Goal: Information Seeking & Learning: Find specific fact

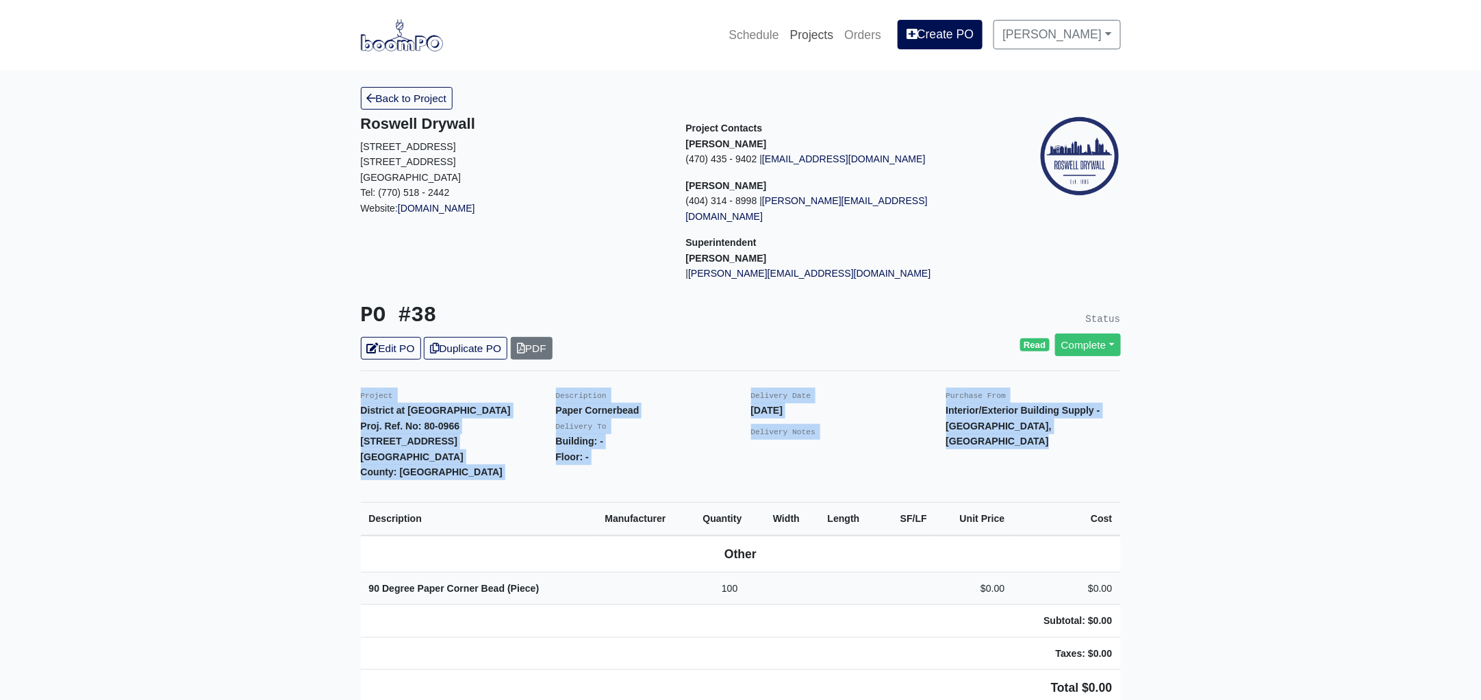
click at [835, 31] on link "Projects" at bounding box center [812, 35] width 55 height 30
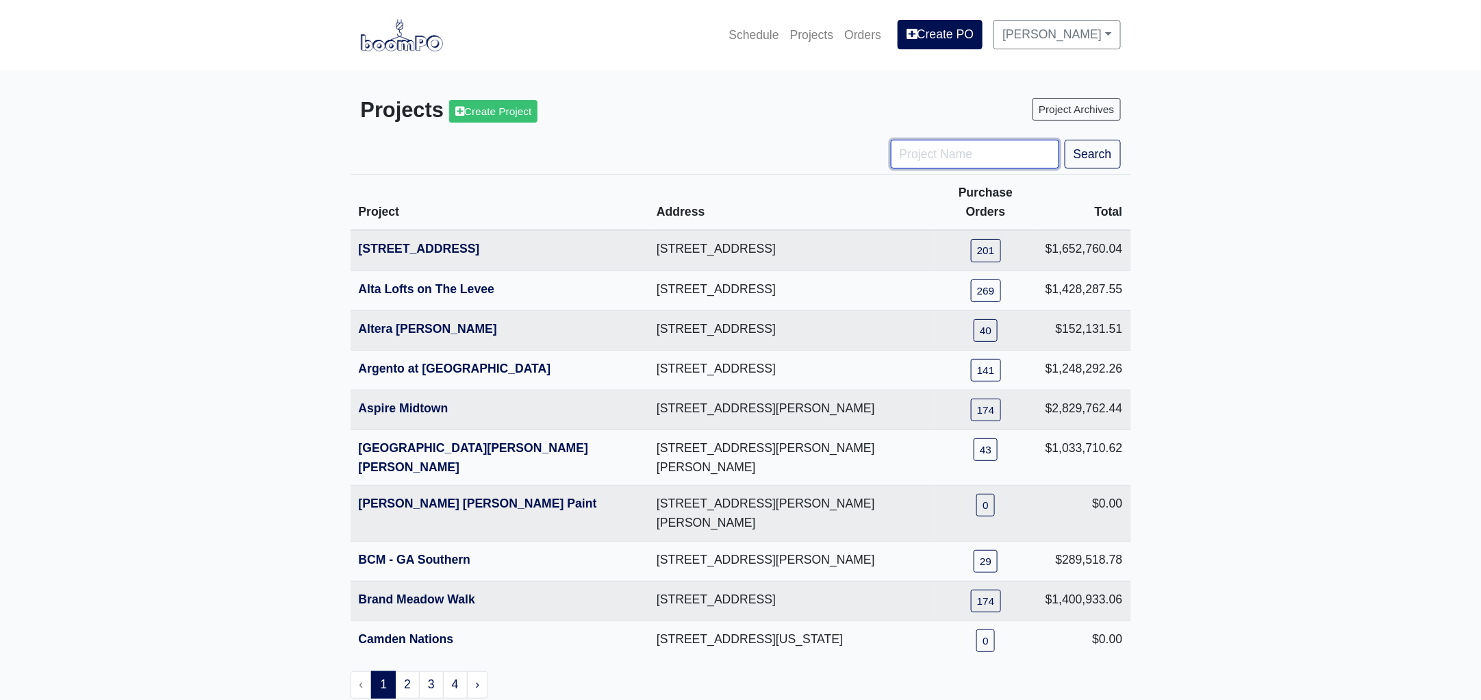
click at [934, 151] on input "Project Name" at bounding box center [975, 154] width 168 height 29
type input "tpa"
click at [1065, 140] on button "Search" at bounding box center [1093, 154] width 56 height 29
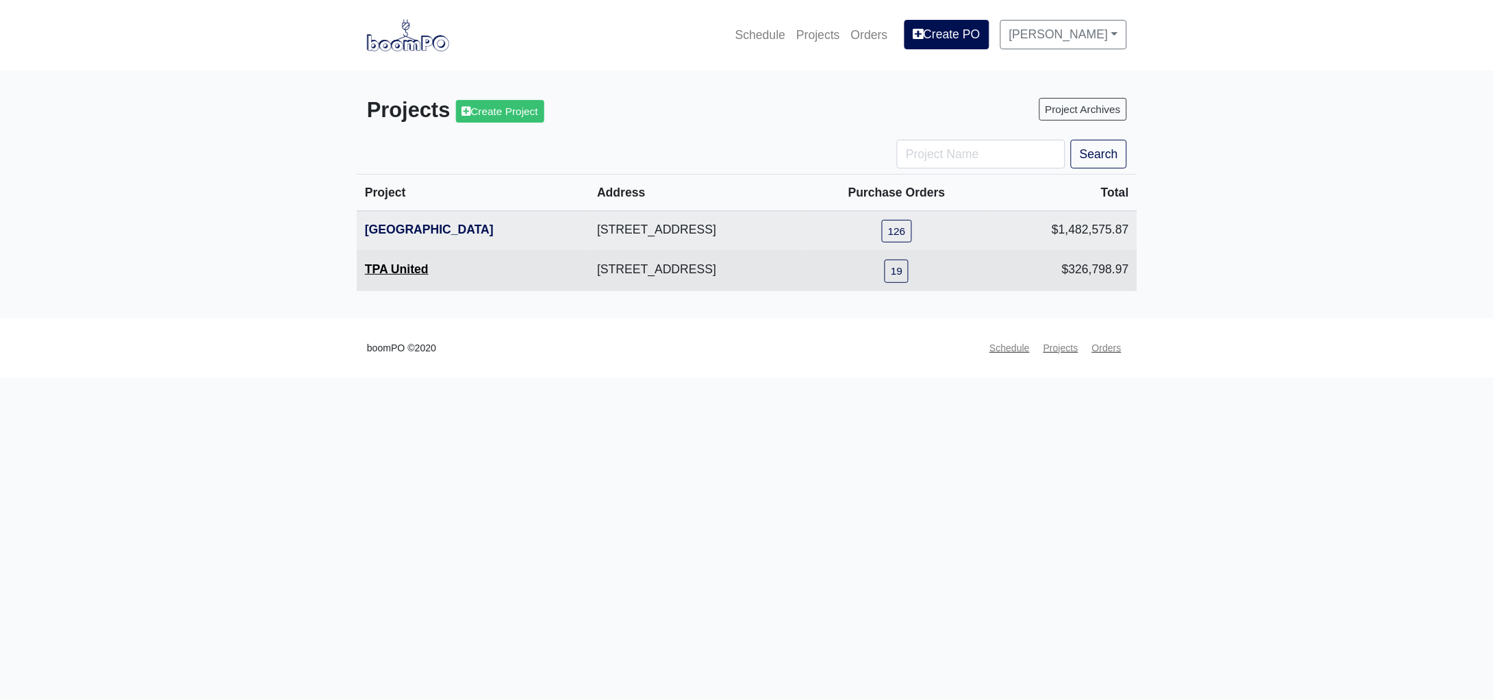
click at [394, 276] on link "TPA United" at bounding box center [397, 269] width 64 height 14
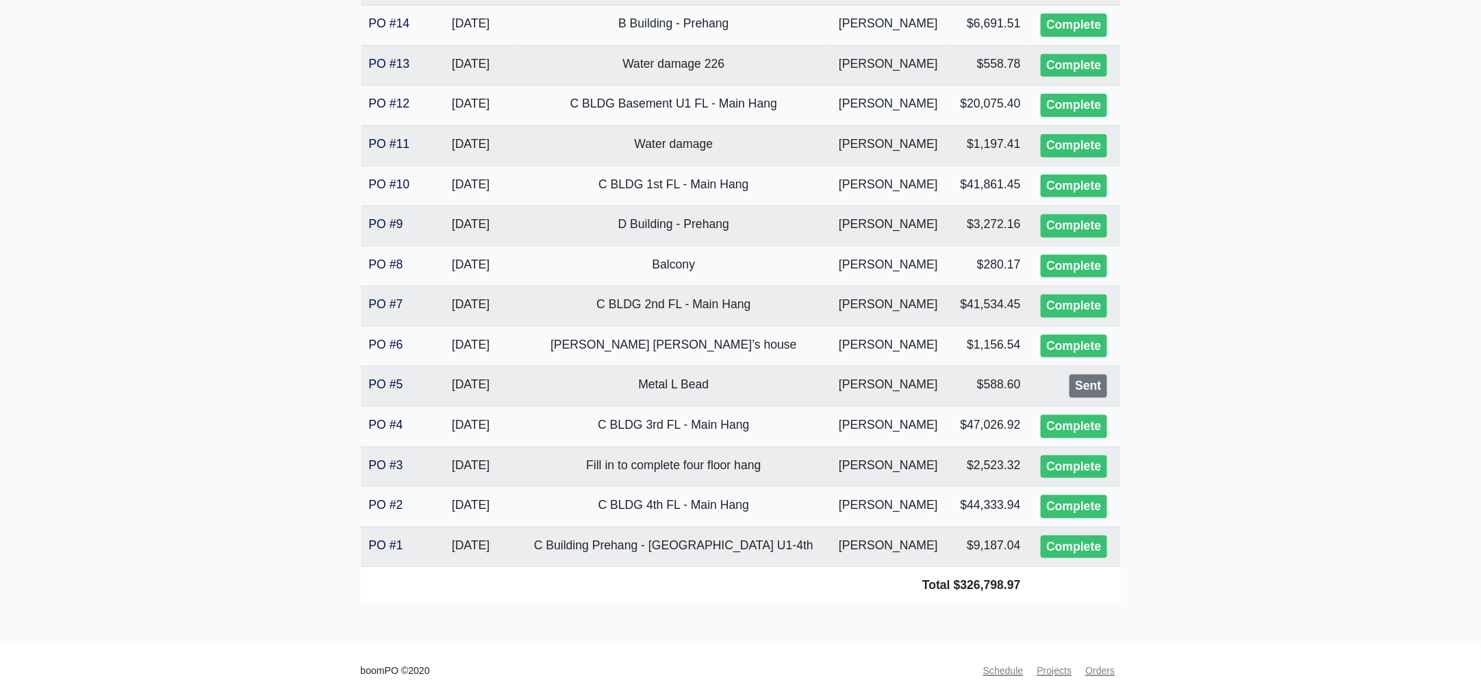
scroll to position [557, 0]
click at [378, 382] on link "PO #5" at bounding box center [386, 384] width 34 height 14
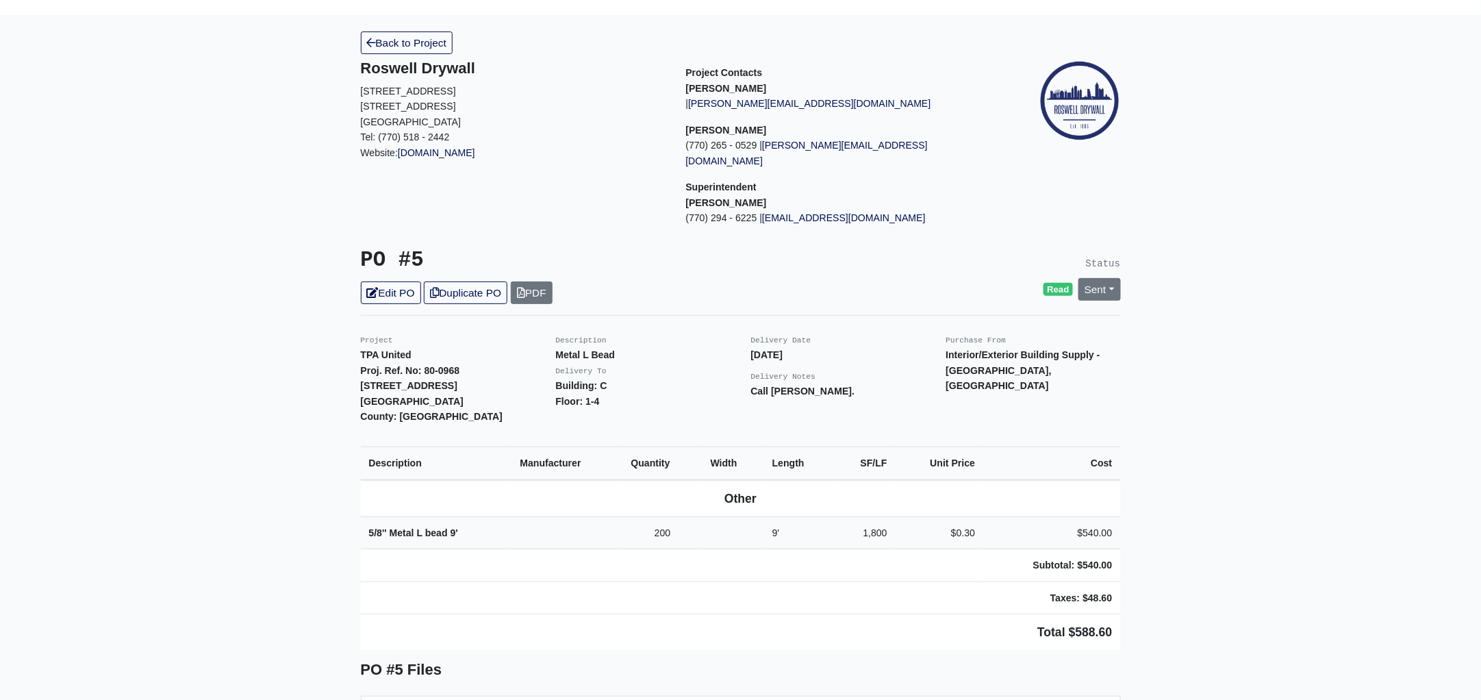
scroll to position [85, 0]
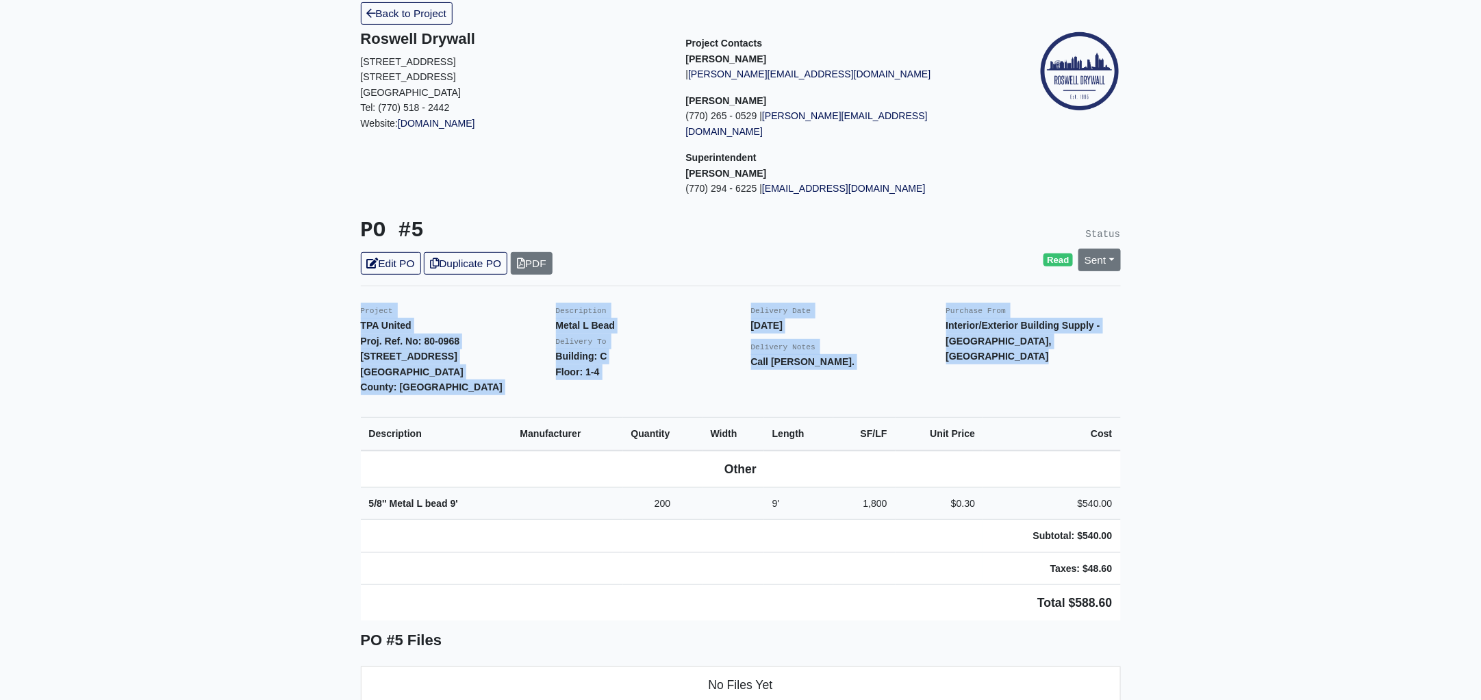
drag, startPoint x: 355, startPoint y: 295, endPoint x: 1189, endPoint y: 525, distance: 865.0
click at [1189, 525] on main "Back to Project Roswell Drywall 7000 Peachtree Dunwoody Rd NE Building 5, Suite…" at bounding box center [740, 654] width 1481 height 1337
copy div "Project TPA United Proj. Ref. No: 80-0968 1104 Avondale Avenue SE Atlanta, GA 3…"
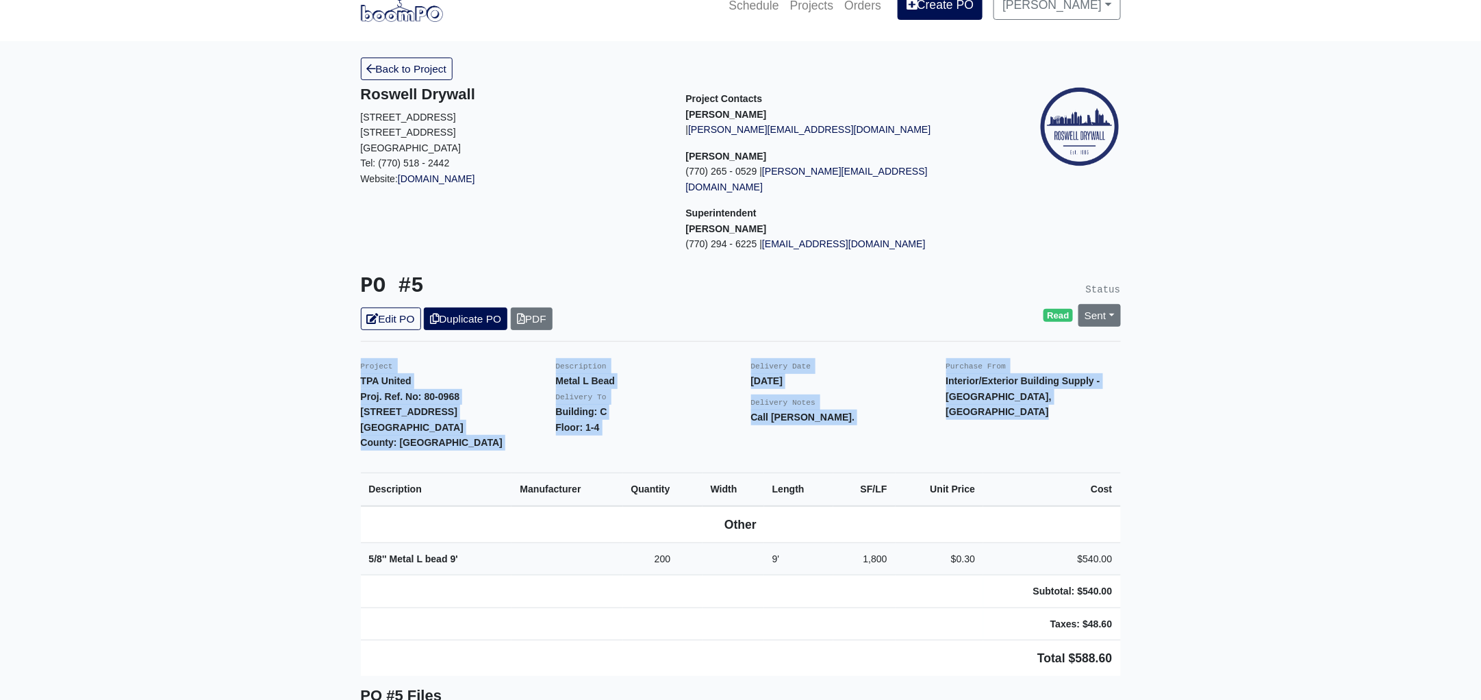
scroll to position [0, 0]
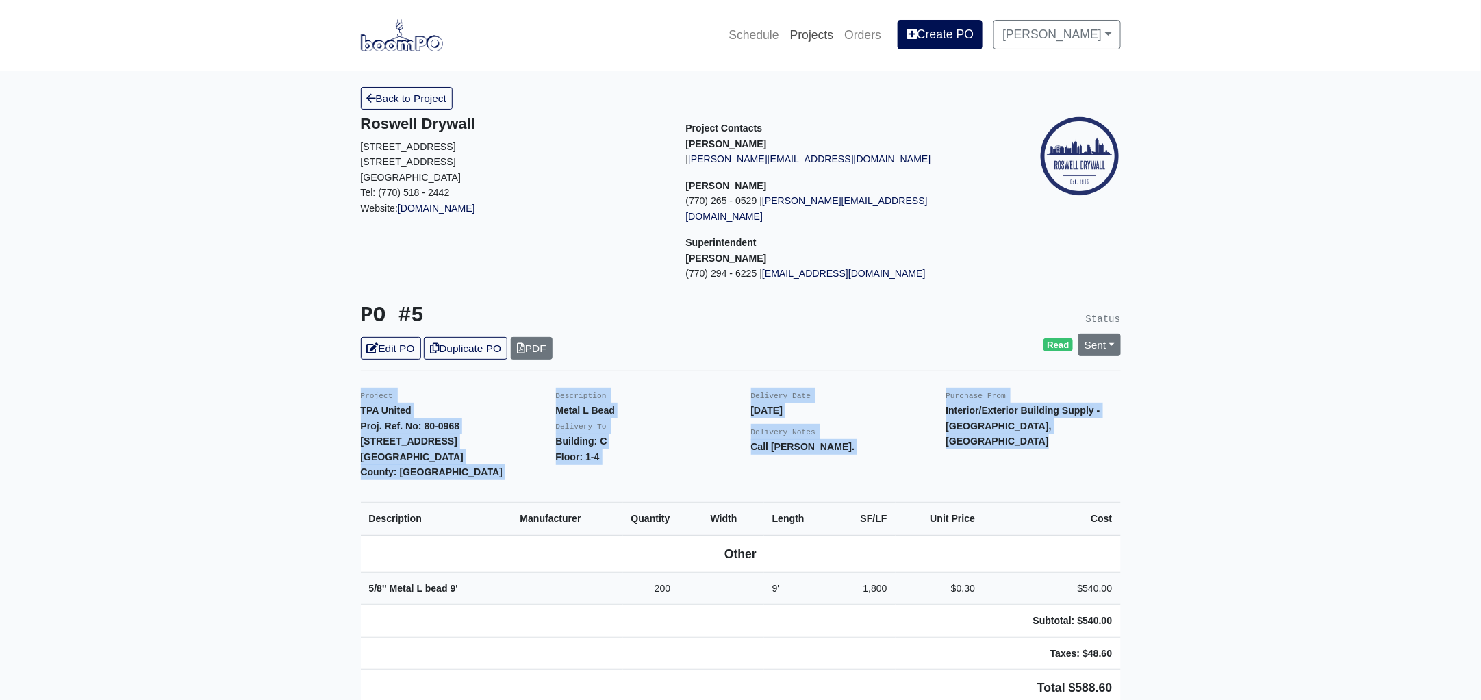
click at [828, 28] on link "Projects" at bounding box center [812, 35] width 55 height 30
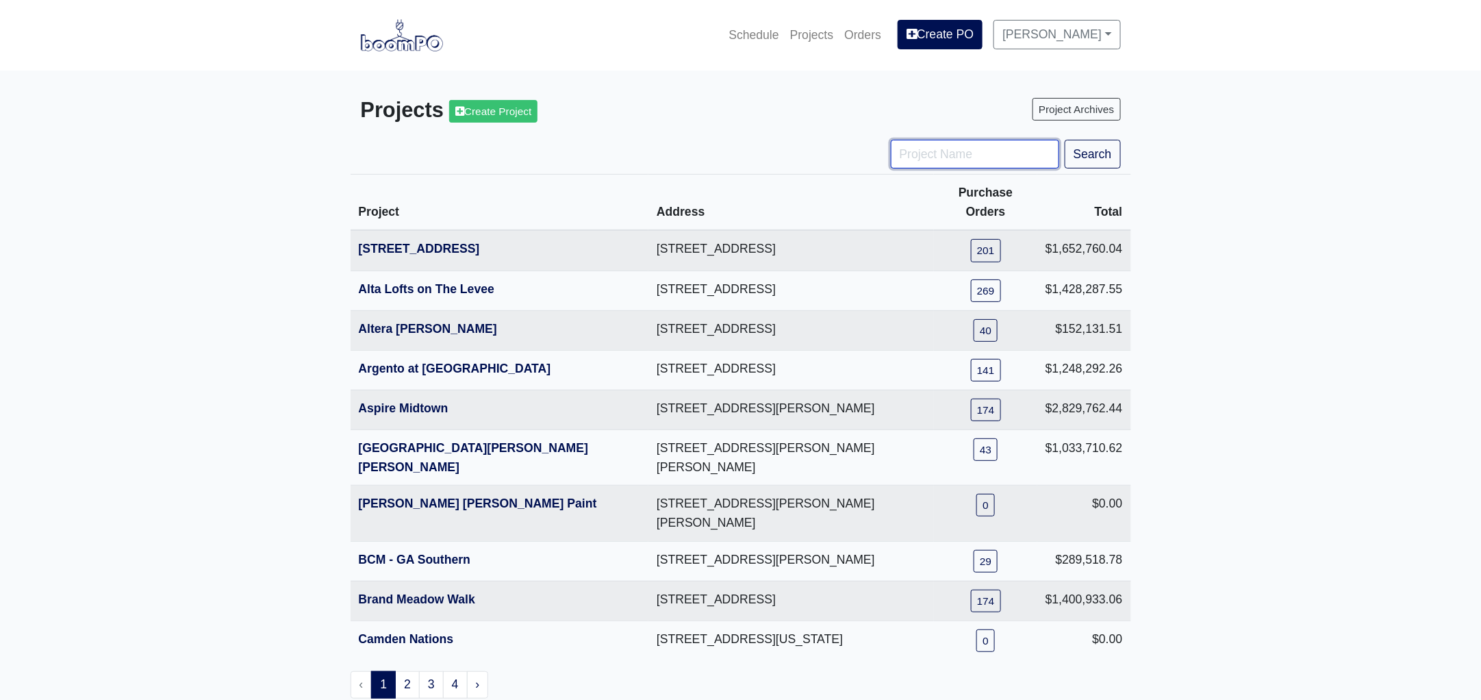
click at [937, 159] on input "Project Name" at bounding box center [975, 154] width 168 height 29
type input "dist"
click at [1065, 140] on button "Search" at bounding box center [1093, 154] width 56 height 29
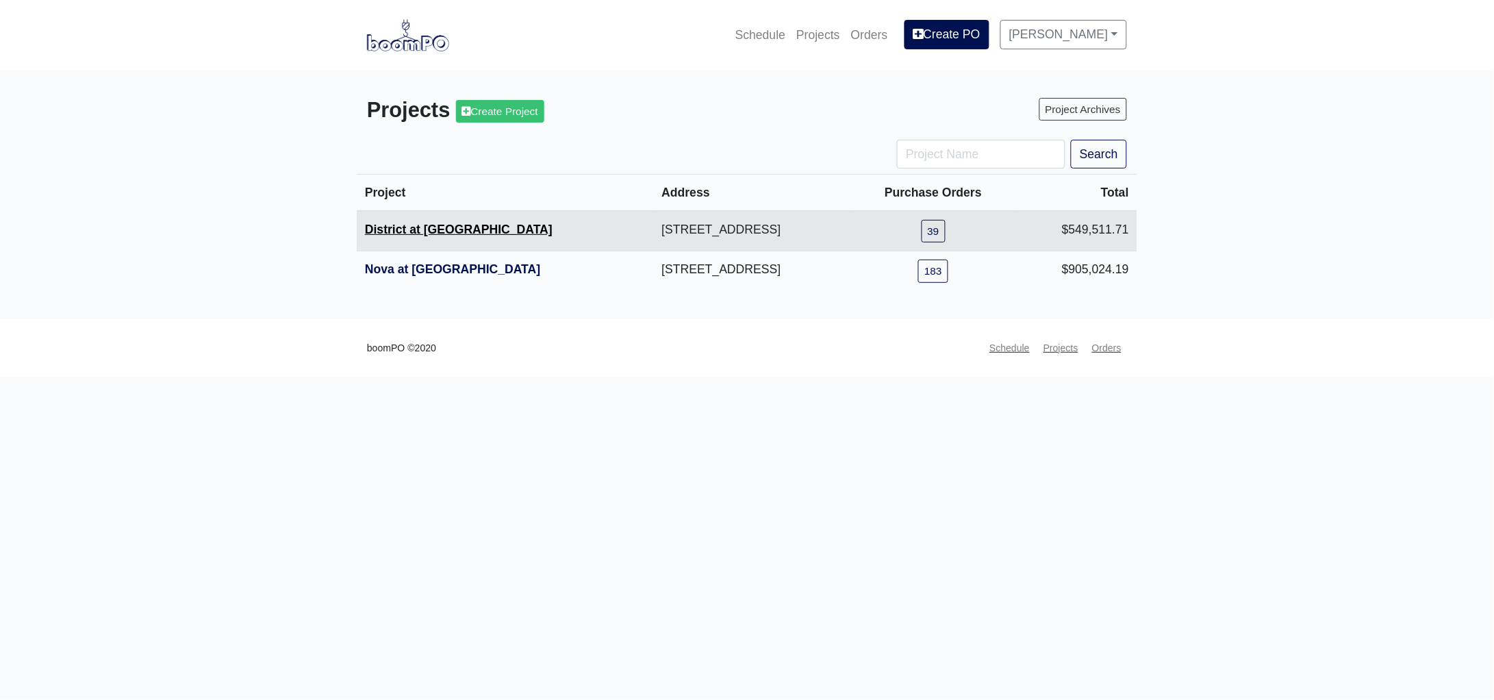
click at [424, 228] on link "District at Etowah" at bounding box center [459, 230] width 188 height 14
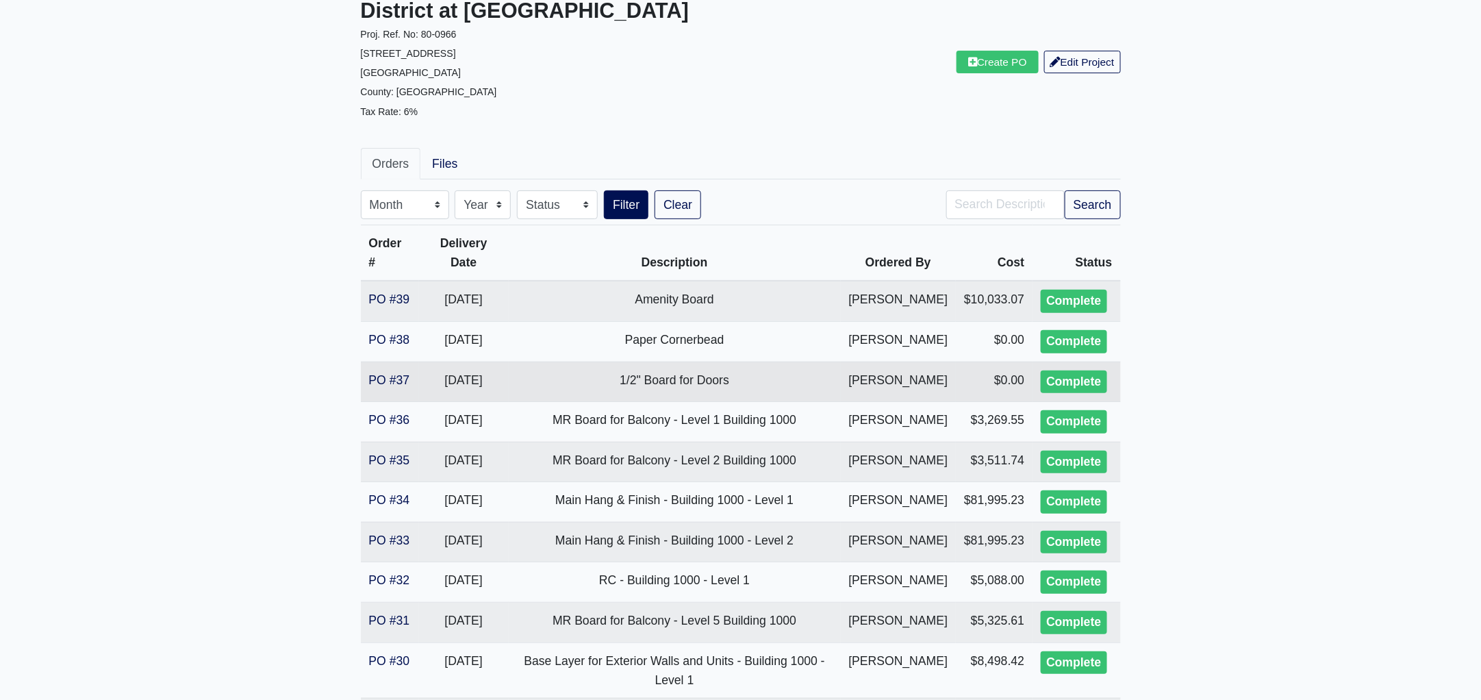
scroll to position [171, 0]
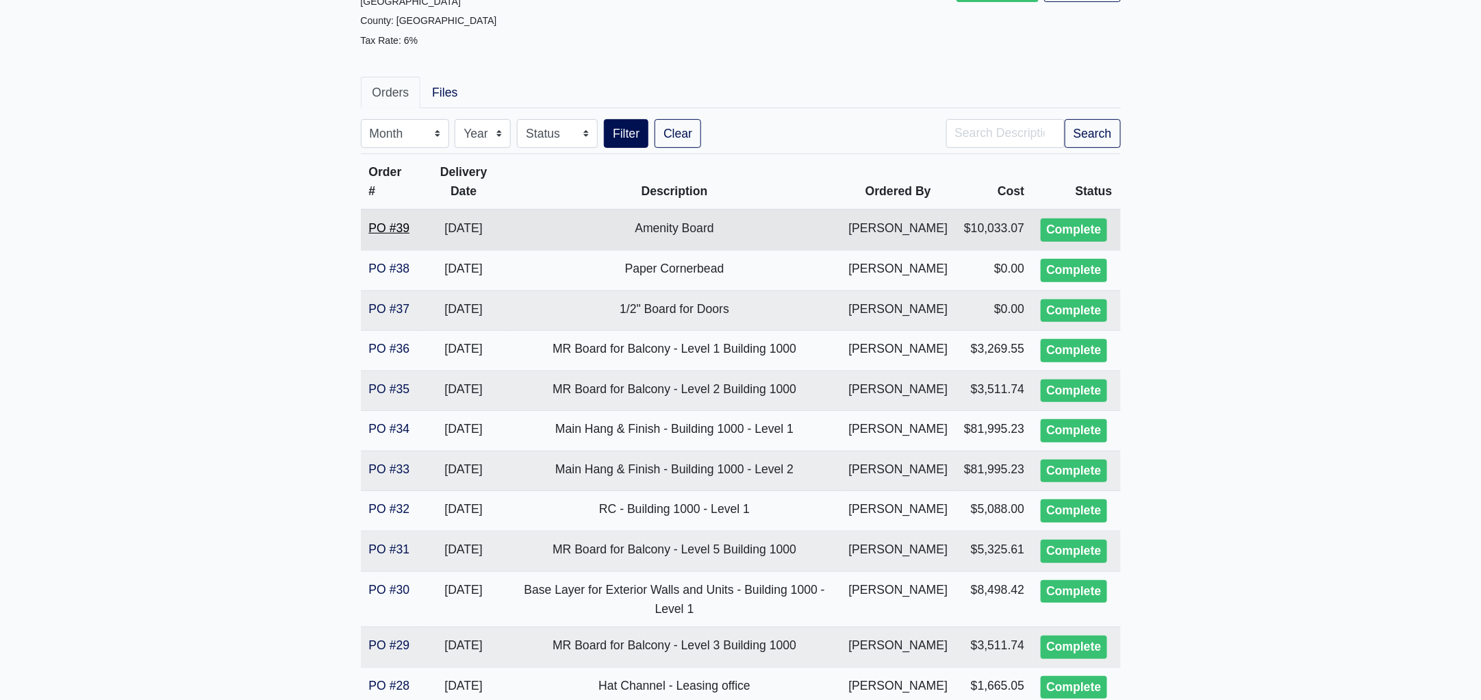
click at [393, 228] on link "PO #39" at bounding box center [389, 228] width 41 height 14
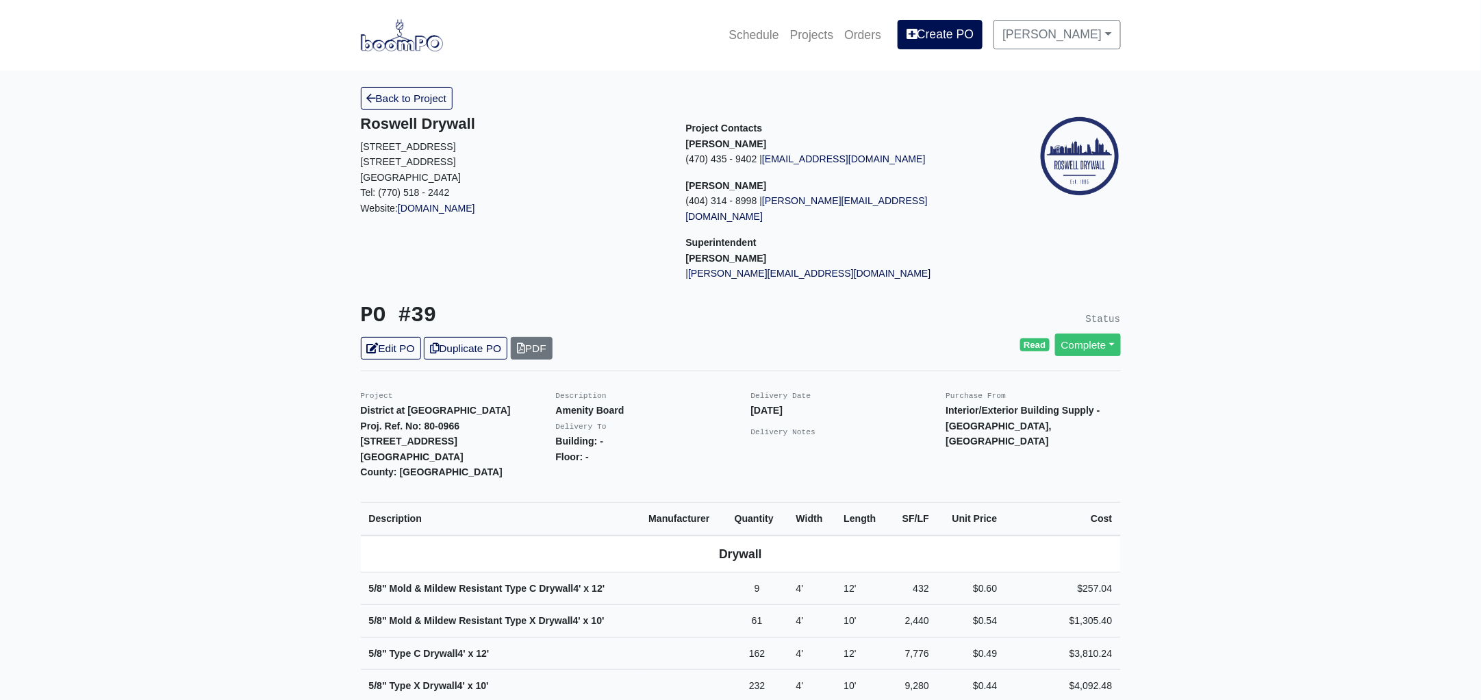
drag, startPoint x: 0, startPoint y: 0, endPoint x: 313, endPoint y: 257, distance: 405.2
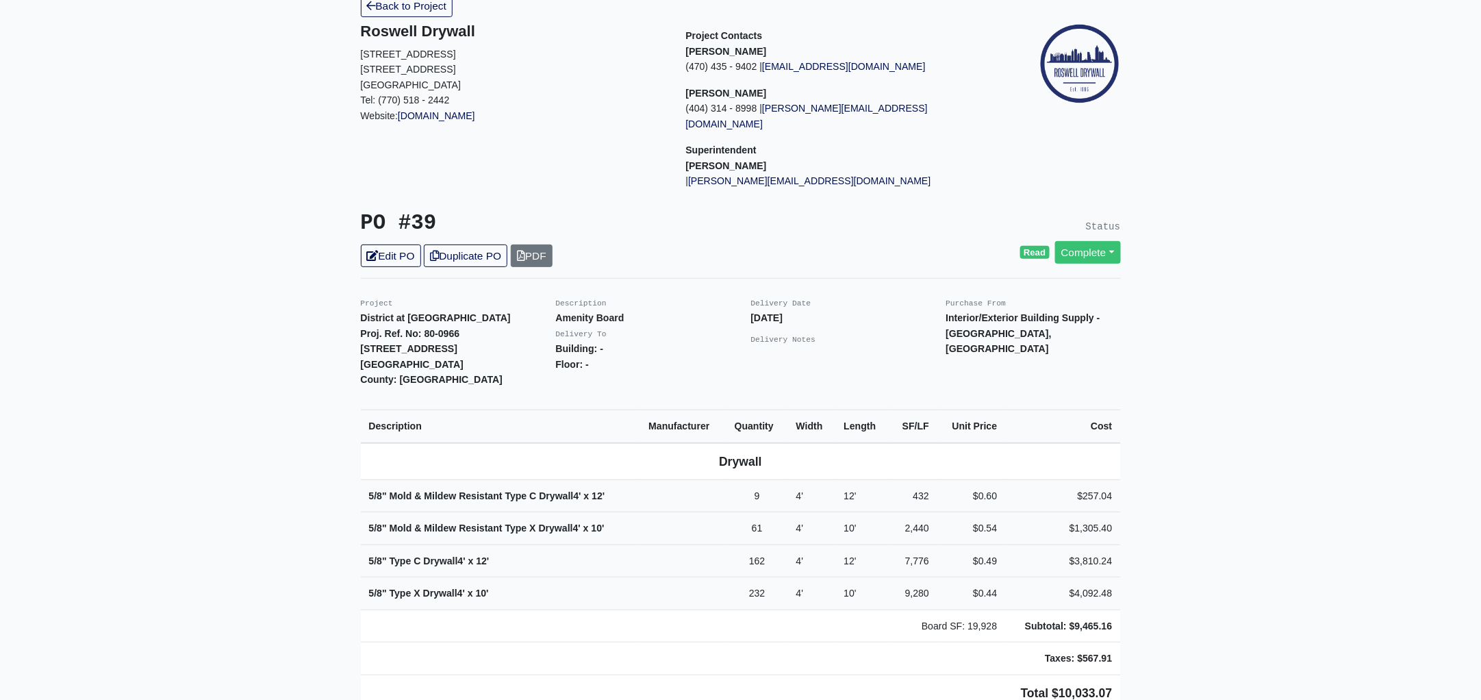
scroll to position [171, 0]
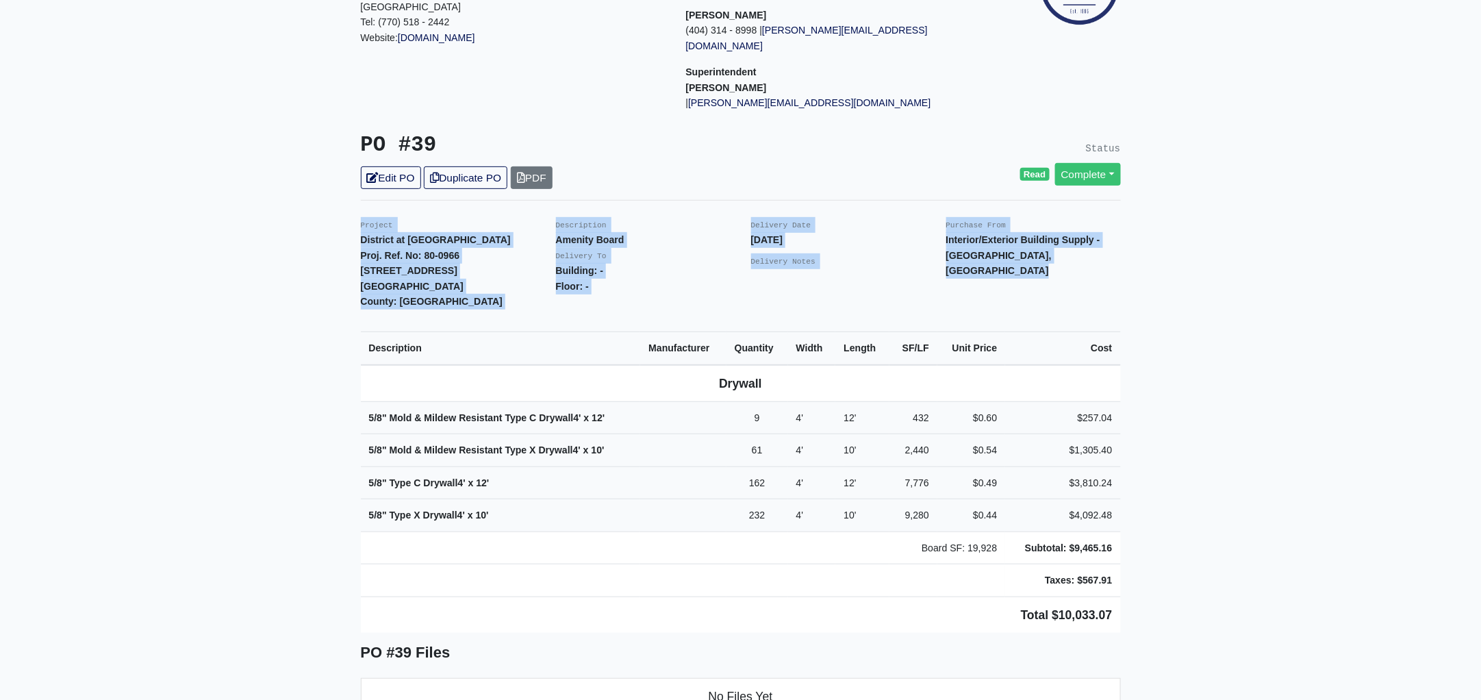
drag, startPoint x: 351, startPoint y: 208, endPoint x: 1209, endPoint y: 545, distance: 921.8
click at [1209, 545] on main "Back to Project Roswell Drywall 7000 Peachtree Dunwoody Rd NE Building 5, Suite…" at bounding box center [740, 604] width 1481 height 1409
copy div "Project District at Etowah Proj. Ref. No: 80-0966 215 Reformation Parkway Canto…"
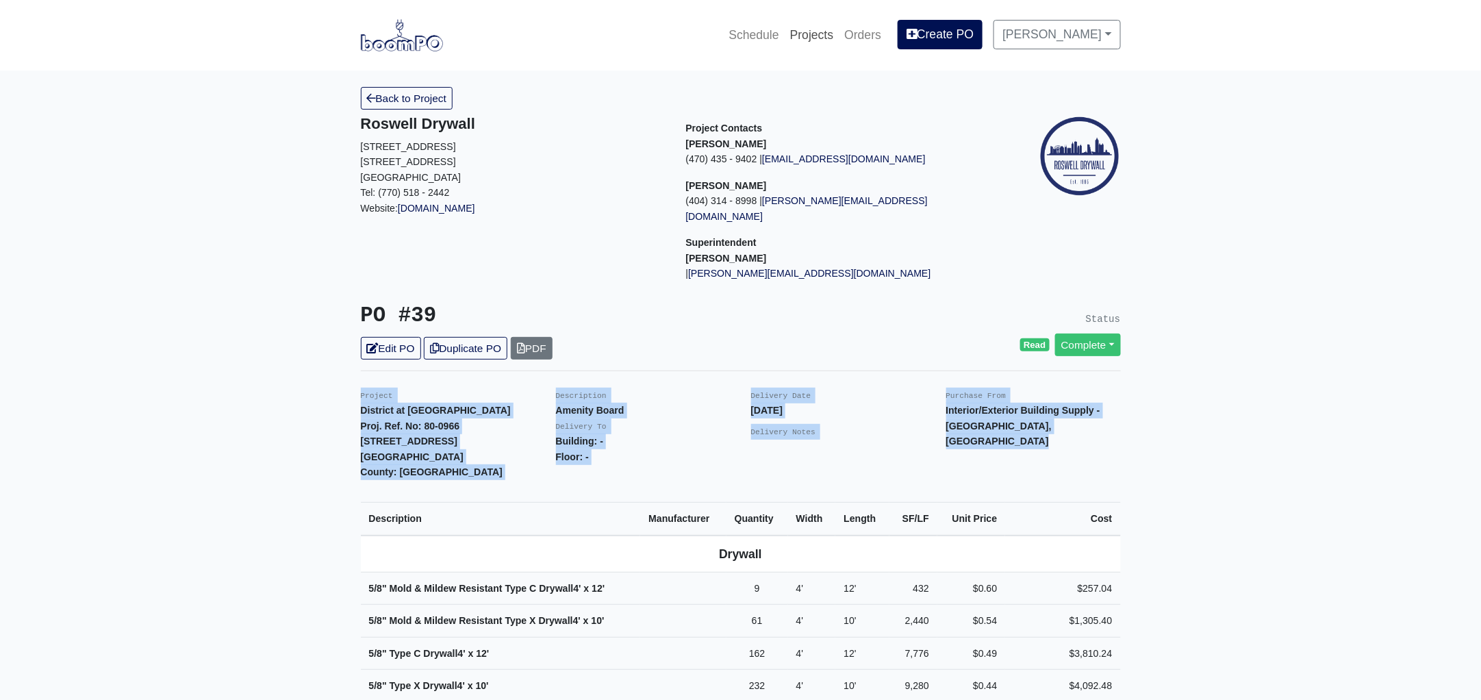
click at [825, 32] on link "Projects" at bounding box center [812, 35] width 55 height 30
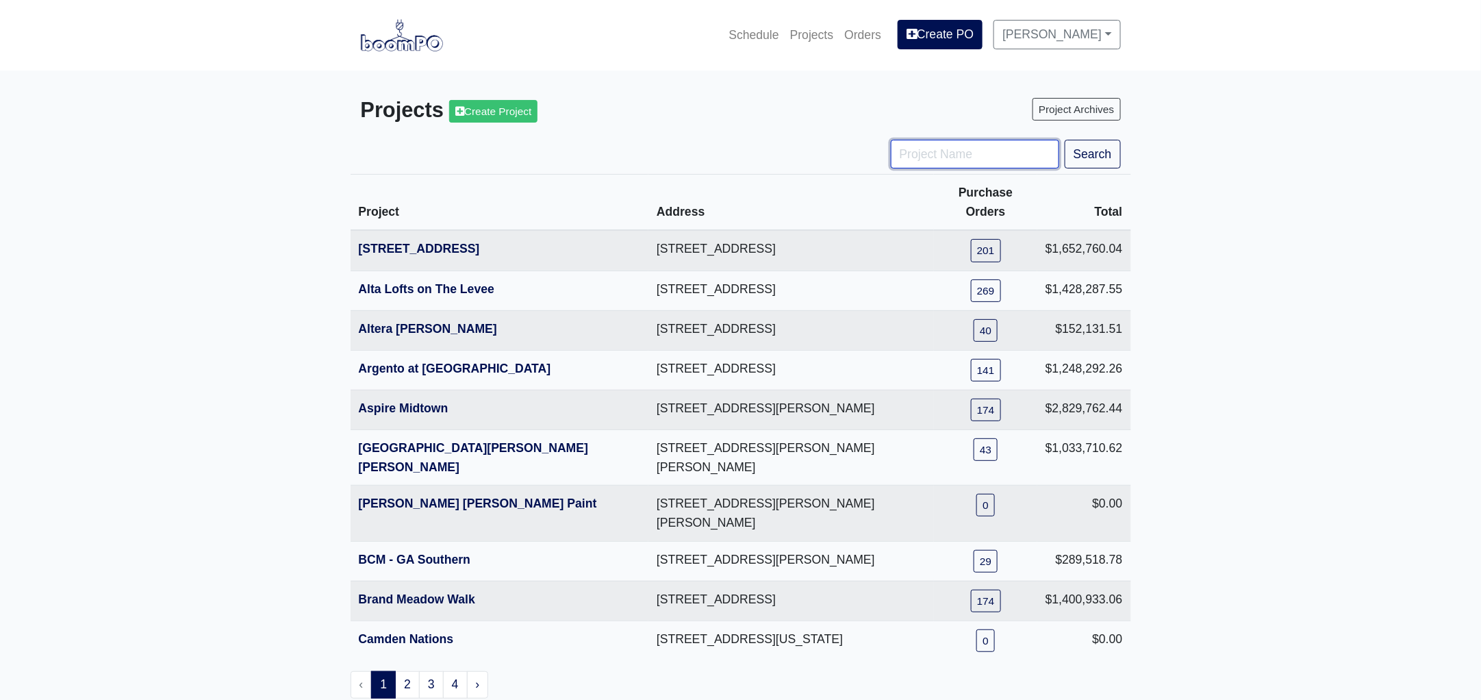
click at [949, 153] on input "Project Name" at bounding box center [975, 154] width 168 height 29
type input "ga"
click at [1065, 140] on button "Search" at bounding box center [1093, 154] width 56 height 29
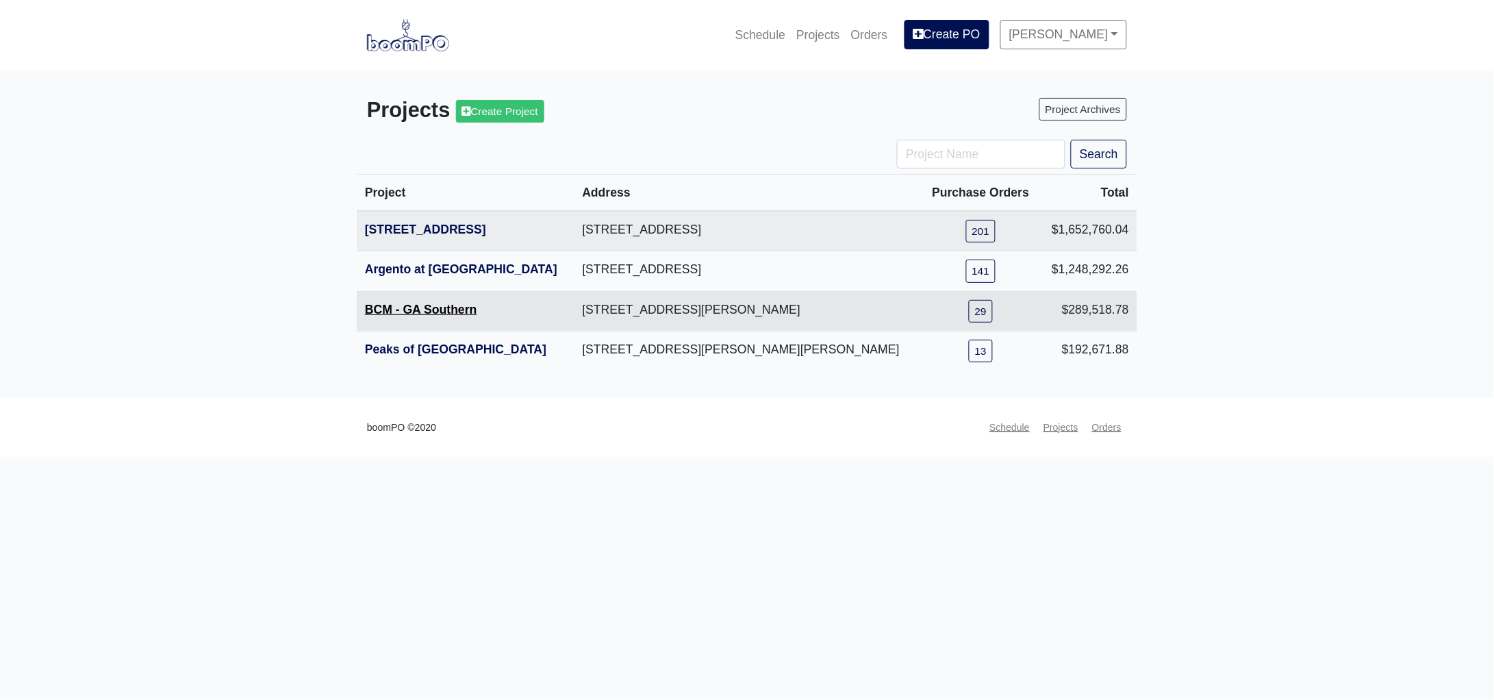
click at [396, 310] on link "BCM - GA Southern" at bounding box center [421, 310] width 112 height 14
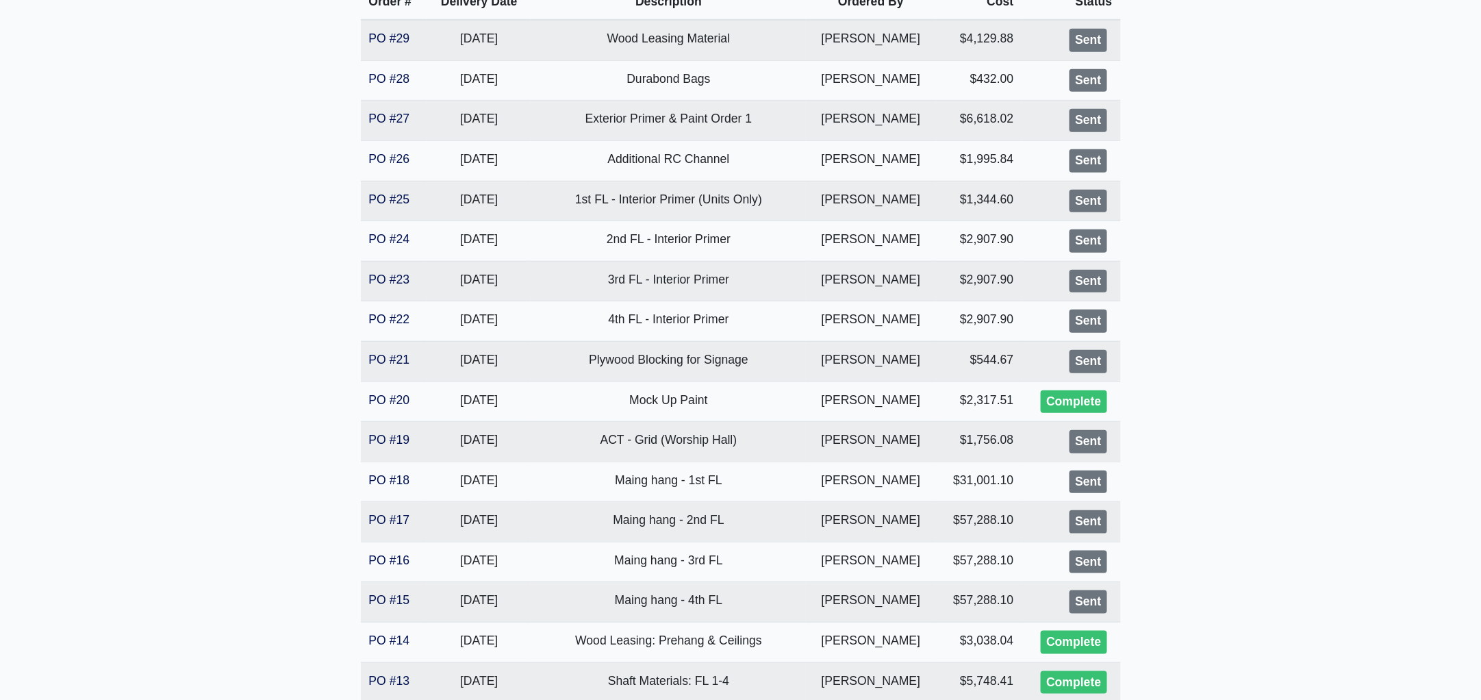
scroll to position [342, 0]
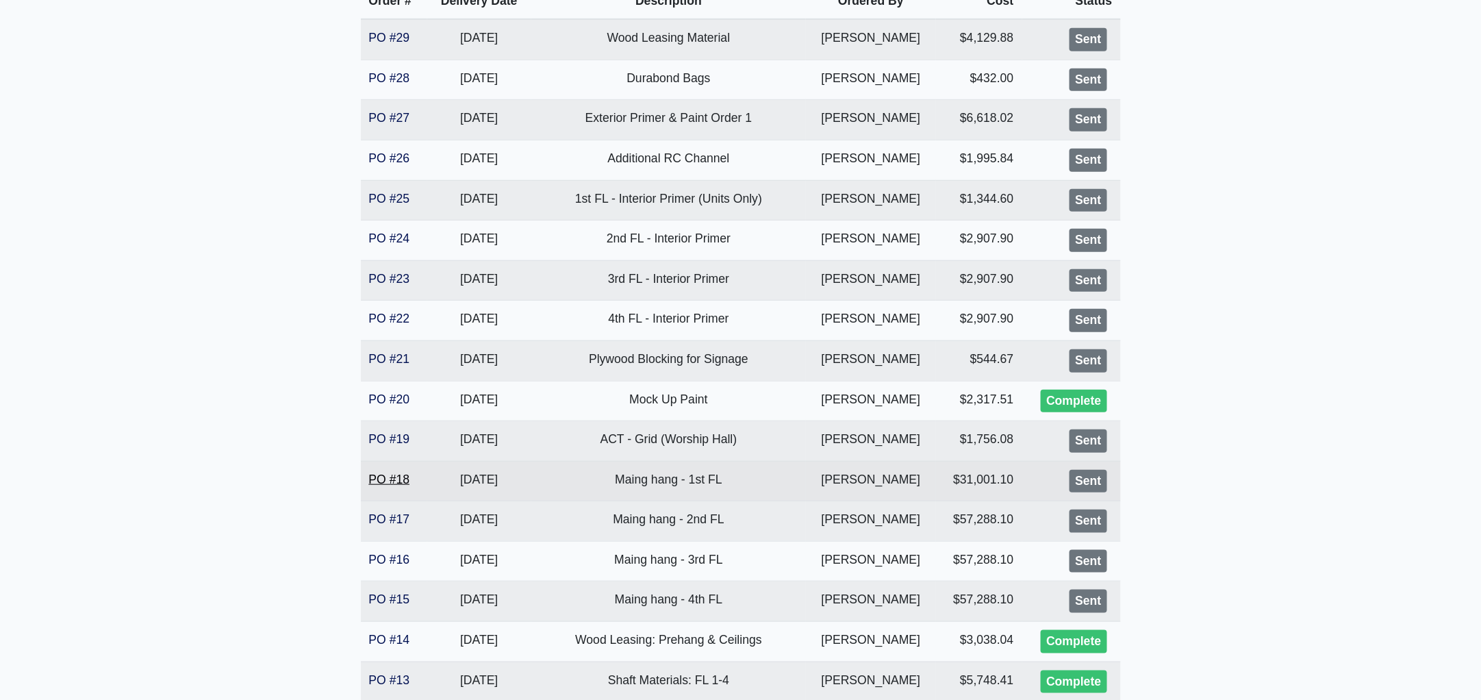
click at [390, 477] on link "PO #18" at bounding box center [389, 479] width 41 height 14
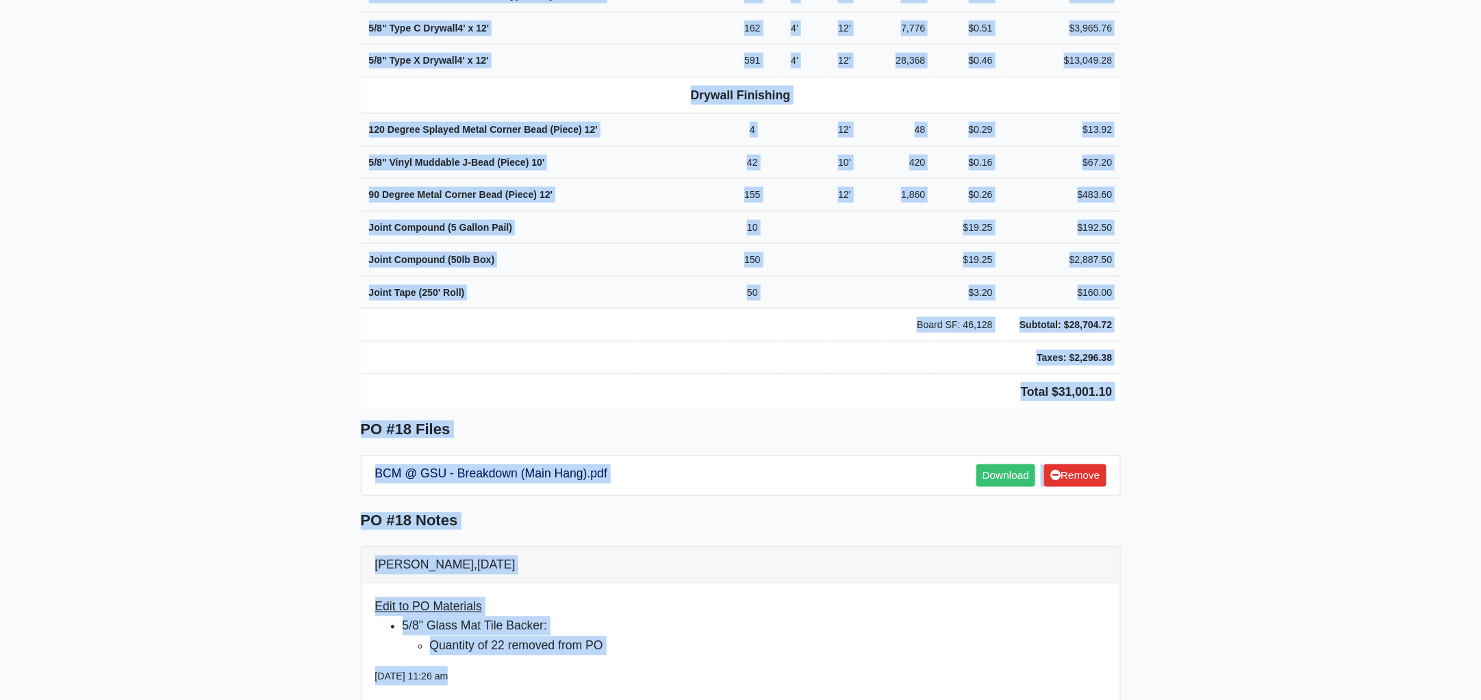
scroll to position [774, 0]
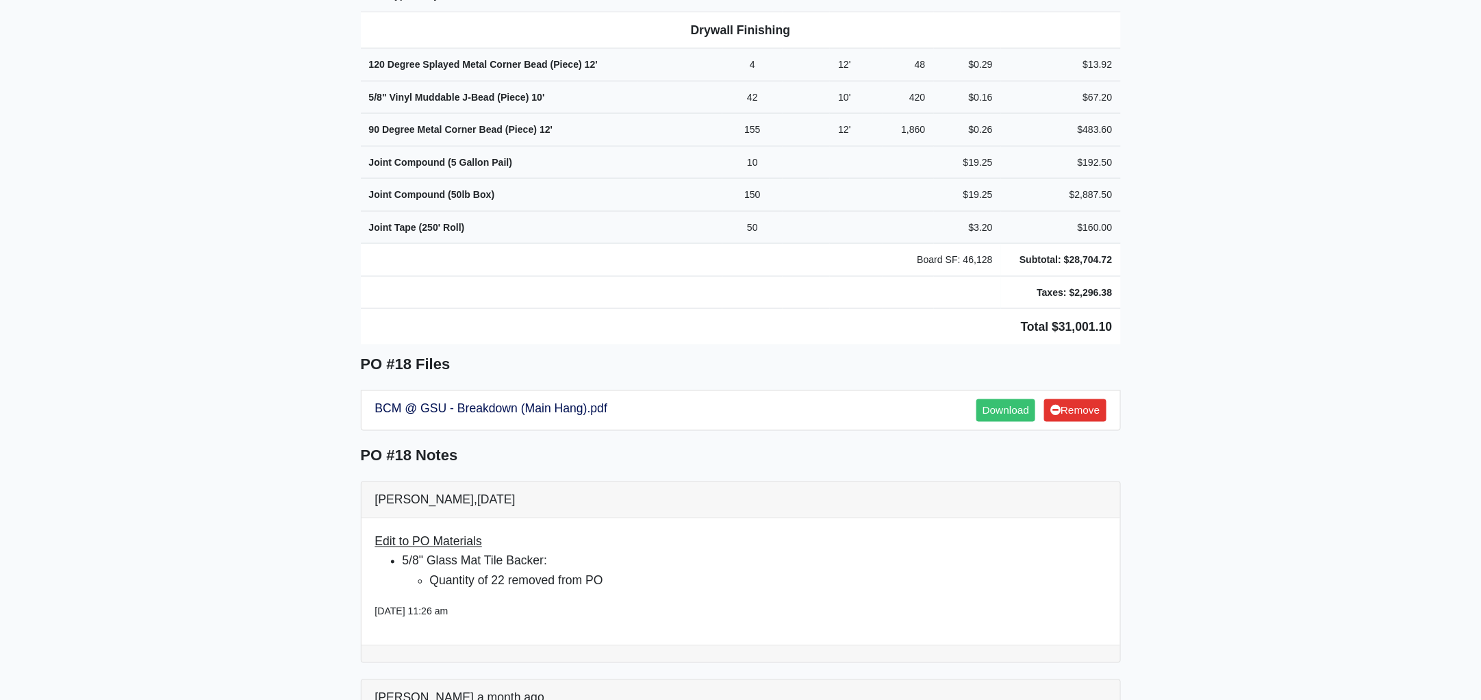
drag, startPoint x: 356, startPoint y: 37, endPoint x: 1222, endPoint y: 305, distance: 906.9
click at [1222, 305] on main "Back to Project Roswell Drywall 7000 Peachtree Dunwoody Rd NE Building 5, Suite…" at bounding box center [740, 707] width 1481 height 2823
copy div "Project BCM - GA Southern Proj. Ref. No: 80-0978 1701 Chandler Rd. Statesboro, …"
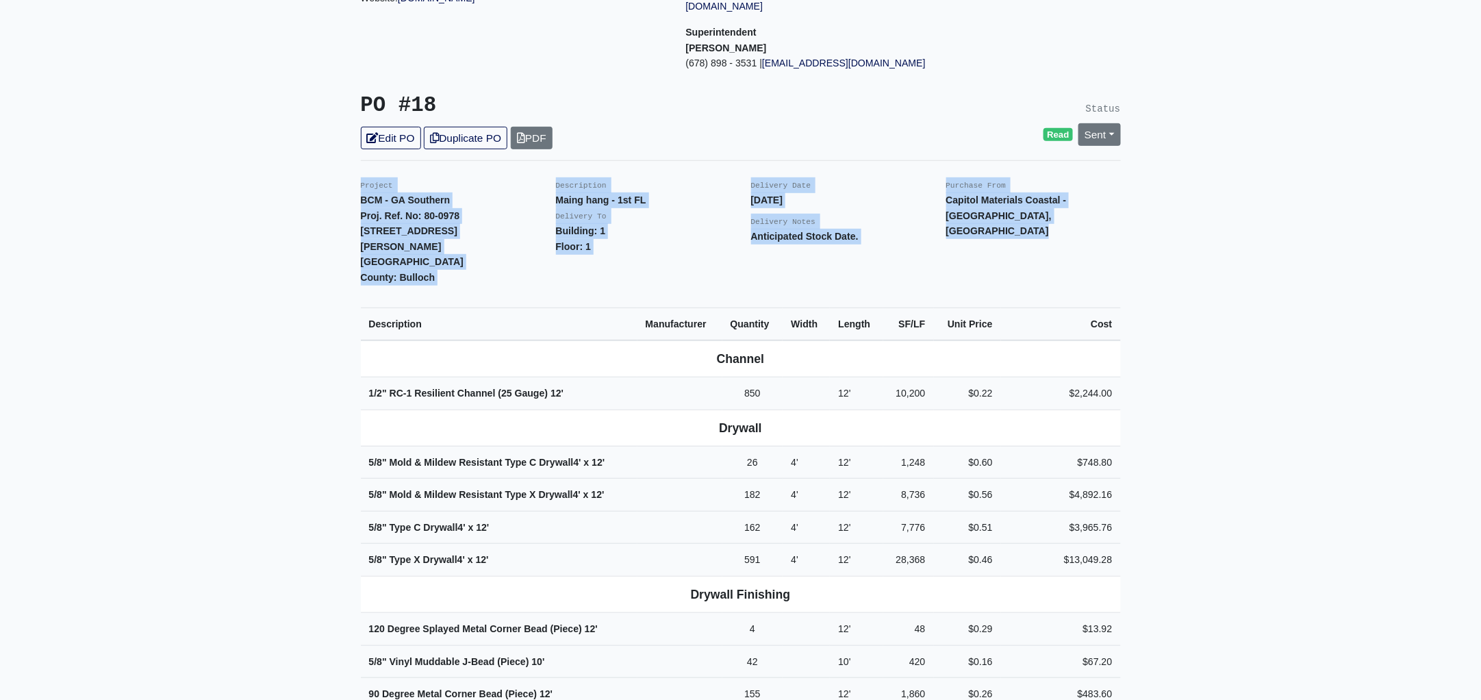
scroll to position [0, 0]
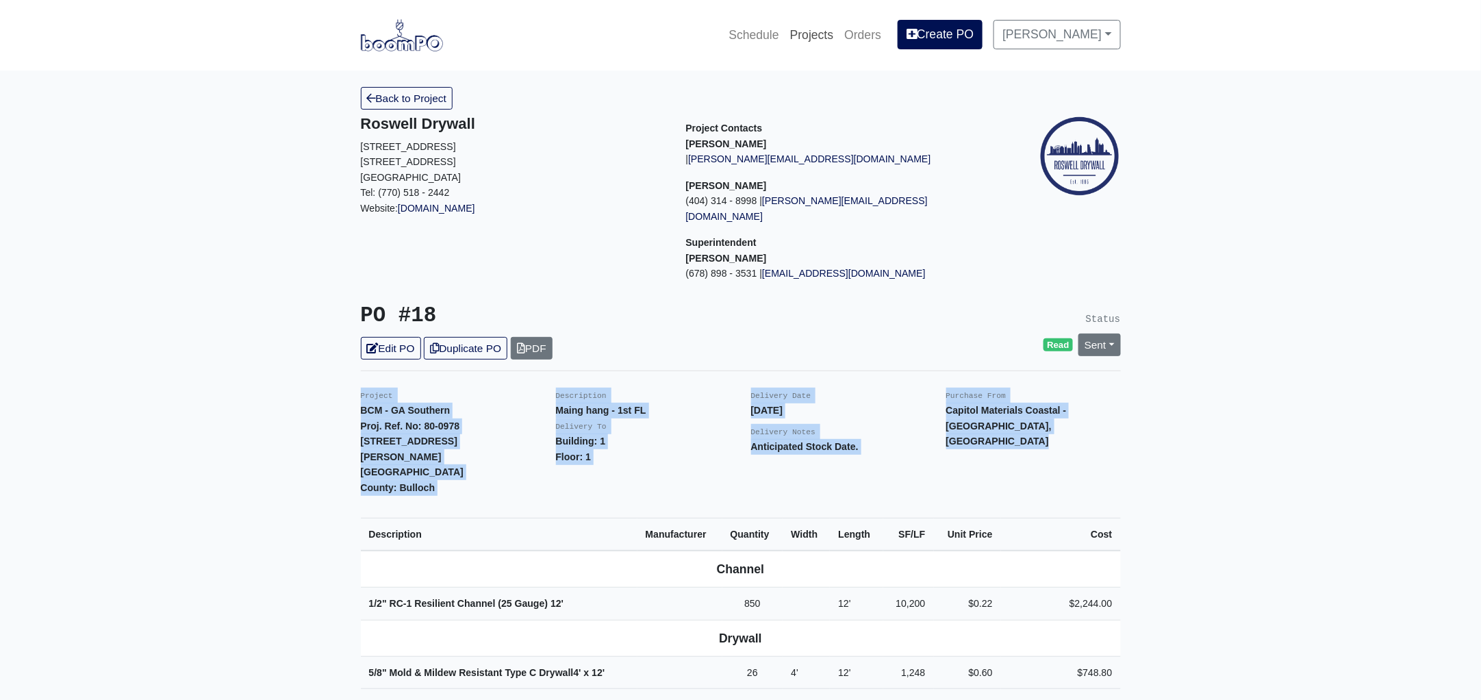
click at [821, 30] on link "Projects" at bounding box center [812, 35] width 55 height 30
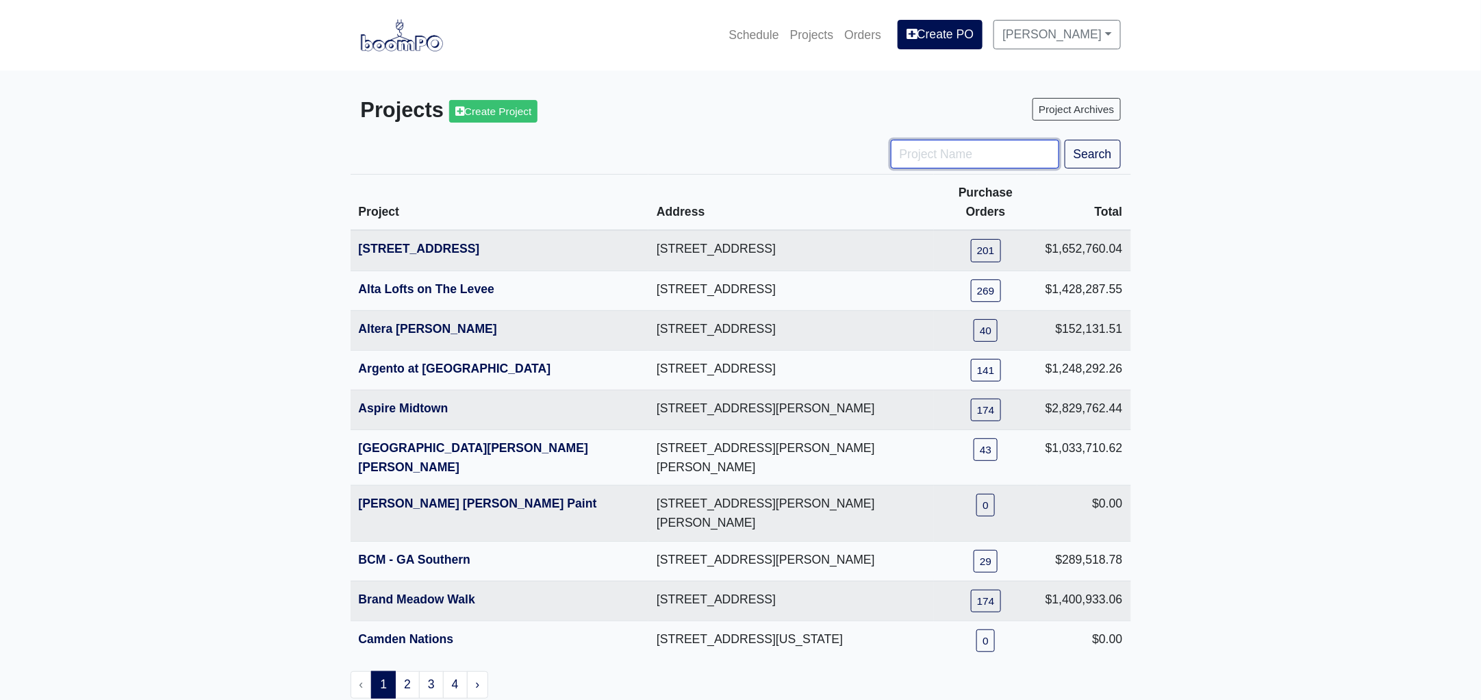
click at [917, 152] on input "Project Name" at bounding box center [975, 154] width 168 height 29
type input "hub"
click at [1065, 140] on button "Search" at bounding box center [1093, 154] width 56 height 29
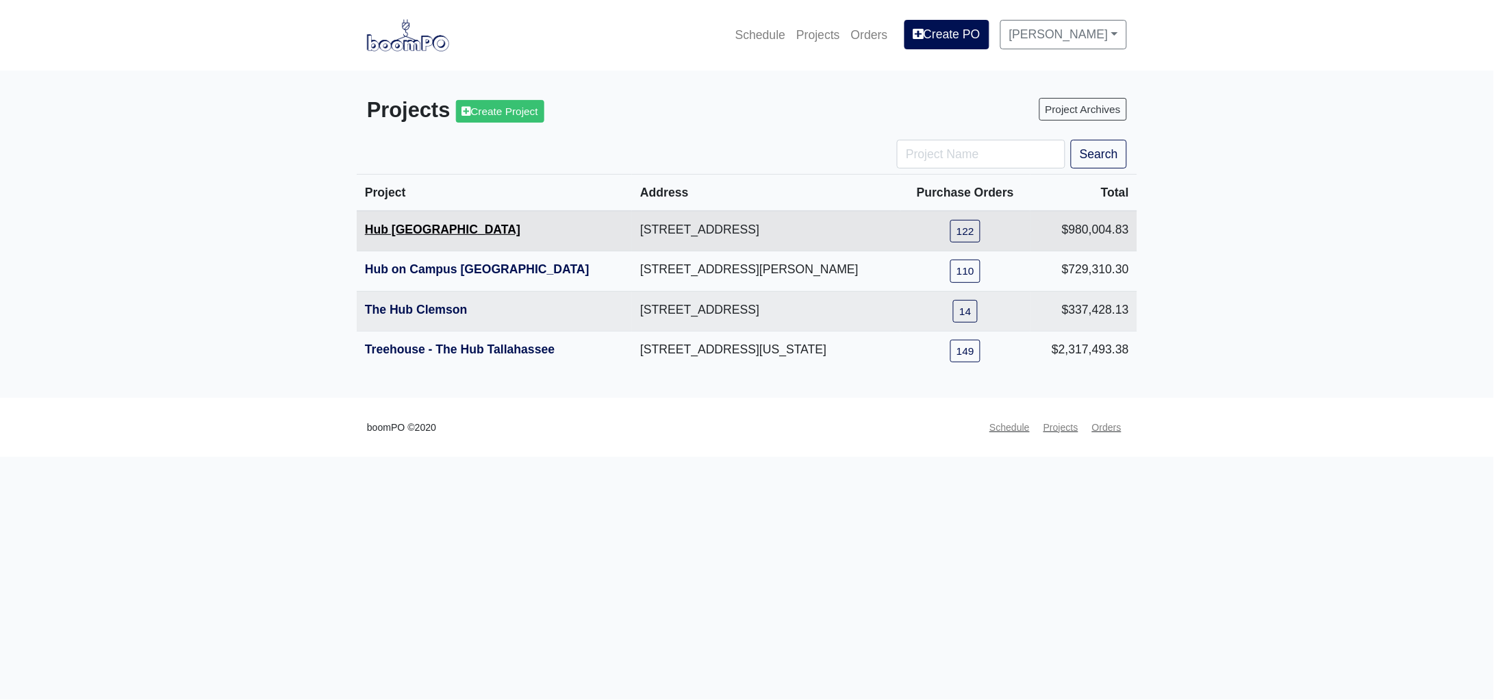
click at [420, 227] on link "Hub [GEOGRAPHIC_DATA]" at bounding box center [442, 230] width 155 height 14
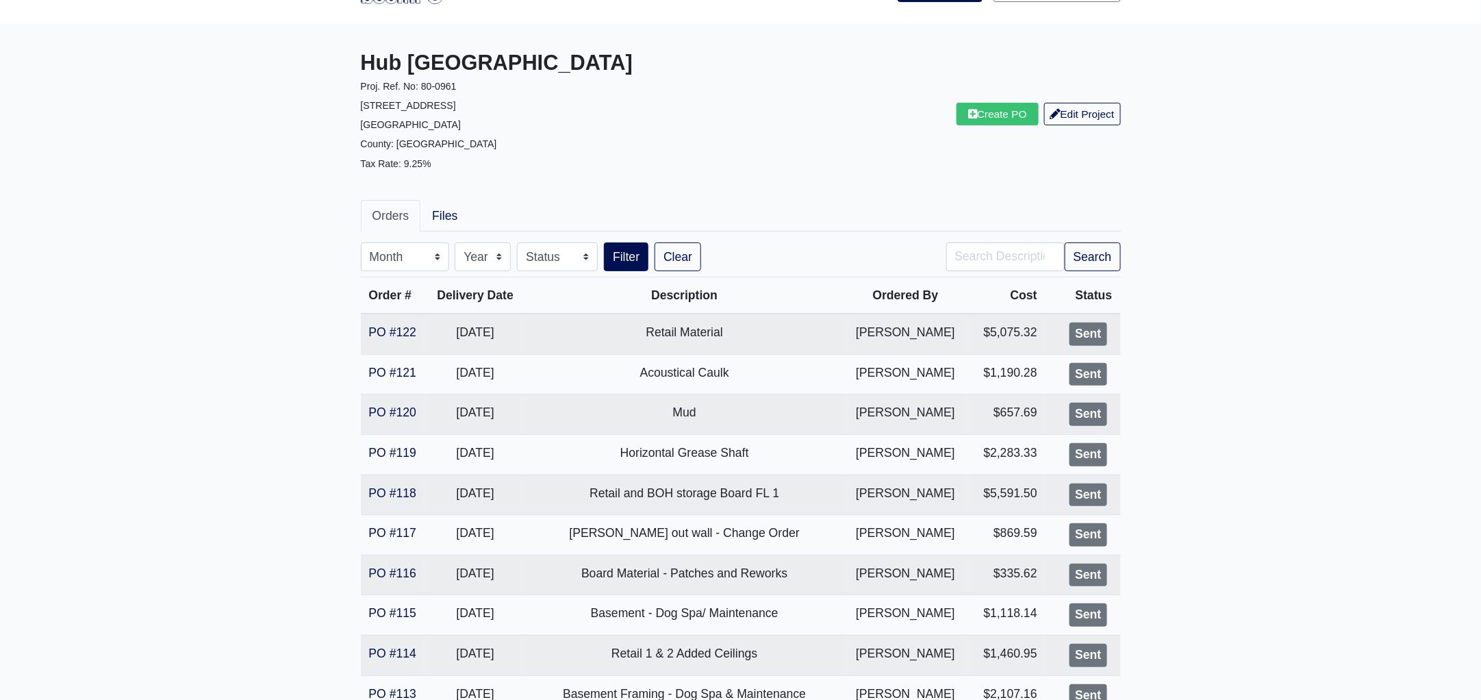
scroll to position [85, 0]
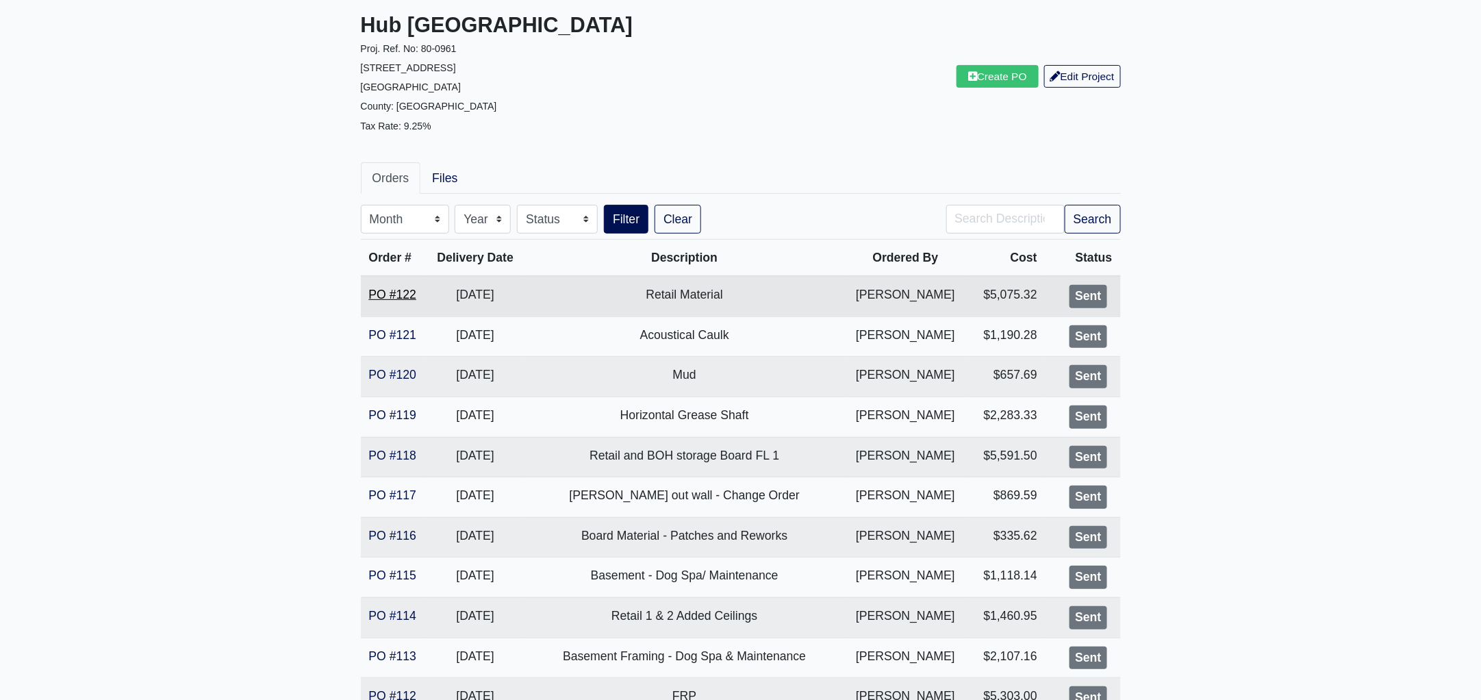
click at [395, 292] on link "PO #122" at bounding box center [392, 295] width 47 height 14
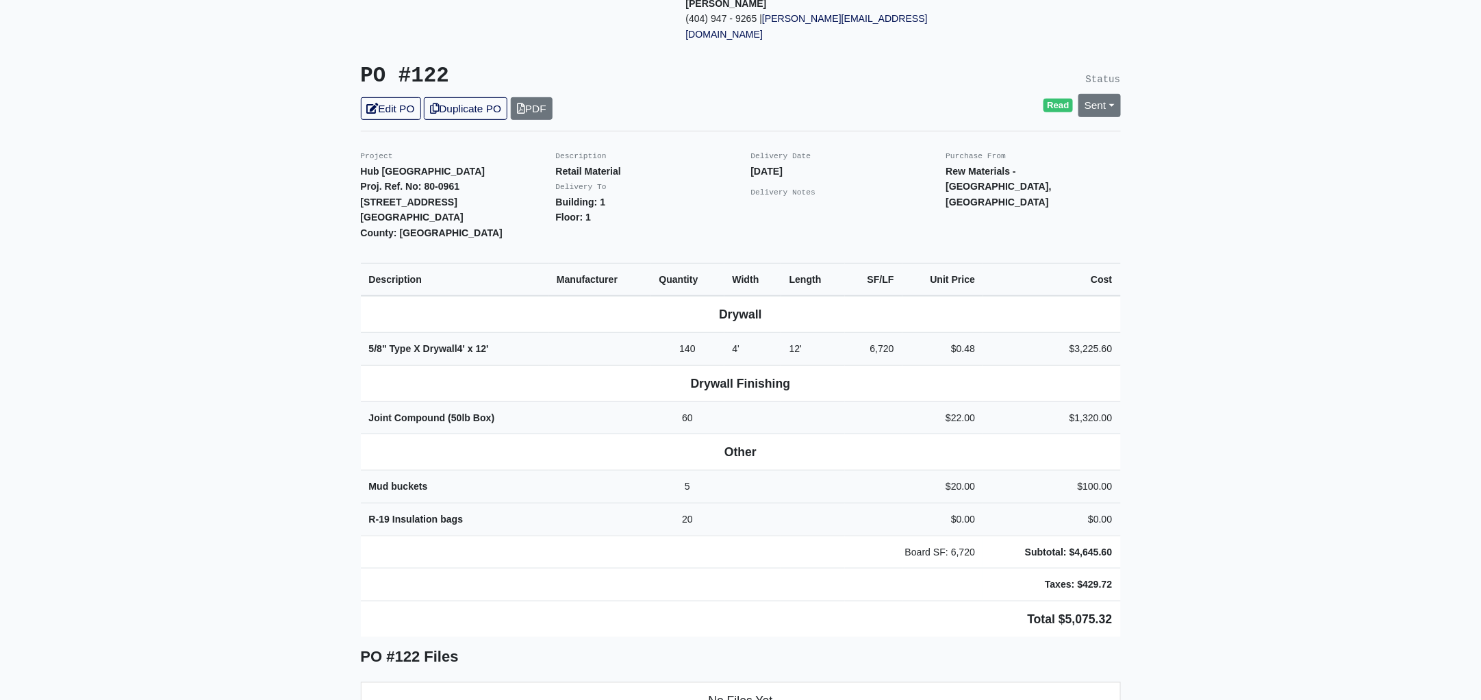
scroll to position [256, 0]
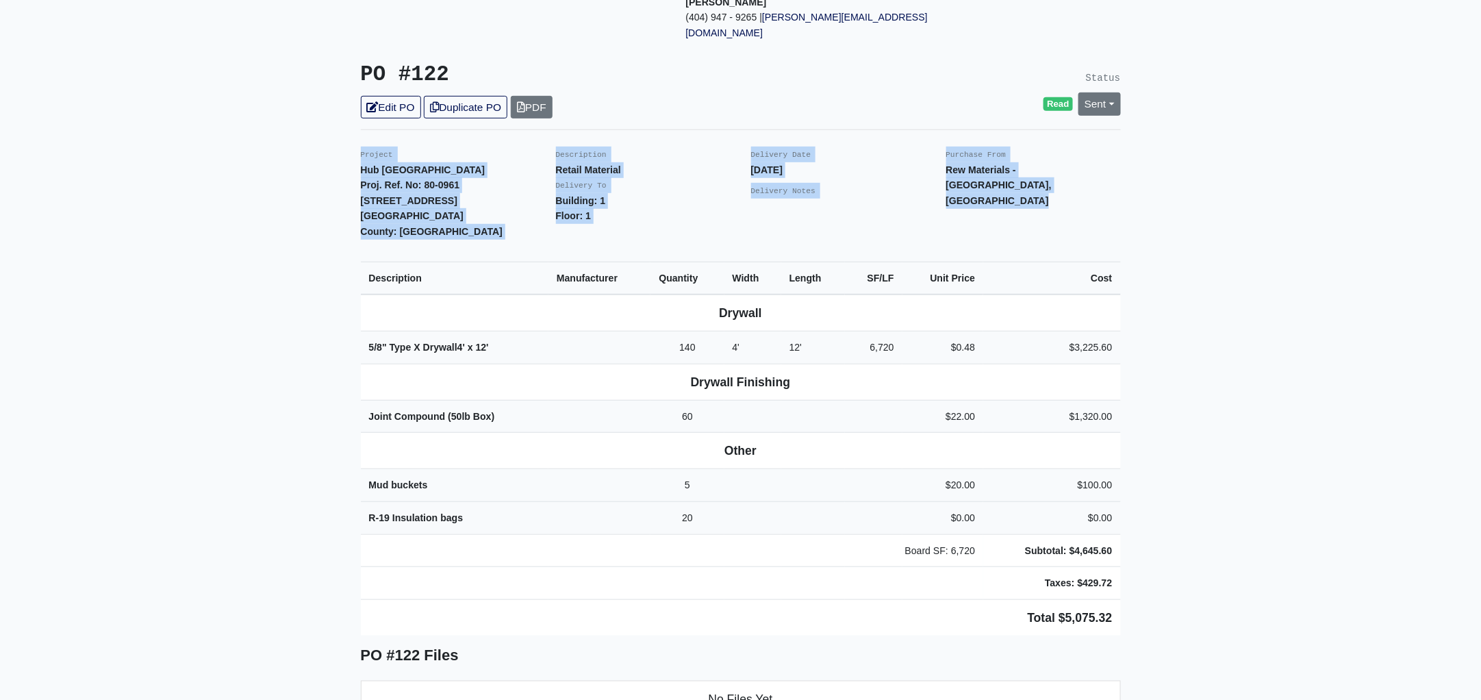
drag, startPoint x: 358, startPoint y: 121, endPoint x: 1239, endPoint y: 522, distance: 968.6
click at [1239, 522] on main "Back to Project Roswell Drywall 7000 Peachtree Dunwoody Rd NE Building 5, Suite…" at bounding box center [740, 471] width 1481 height 1315
copy div "Project Hub Knoxville Proj. Ref. No: 80-0961 1901 Cumberland Avenue Knoxville, …"
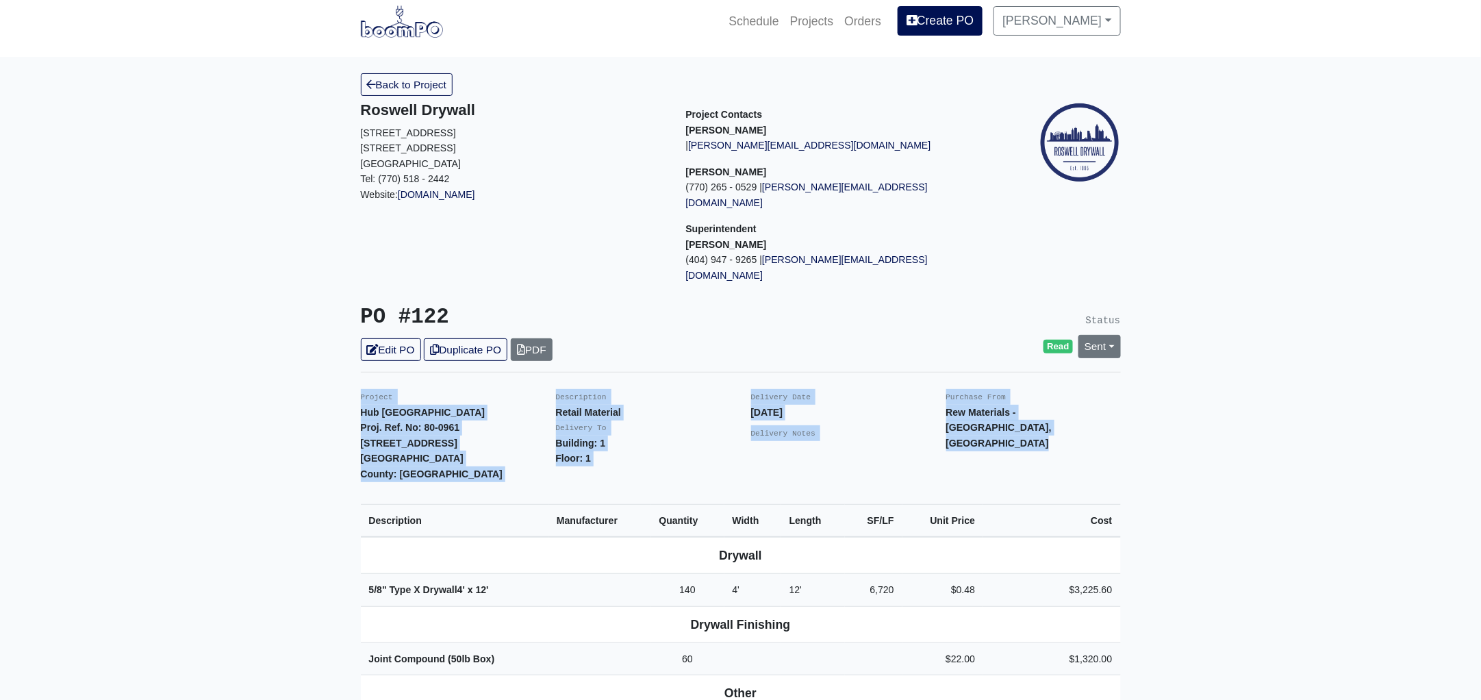
scroll to position [0, 0]
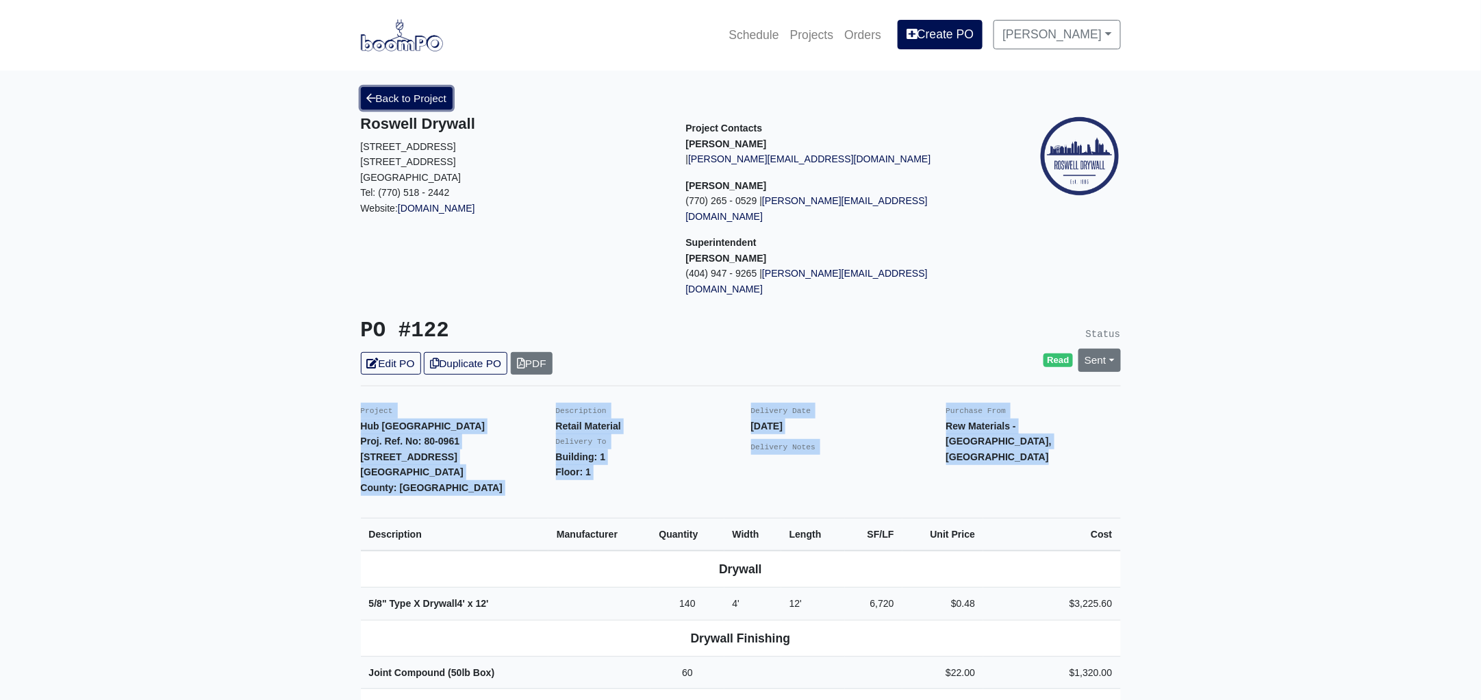
click at [414, 87] on link "Back to Project" at bounding box center [407, 98] width 92 height 23
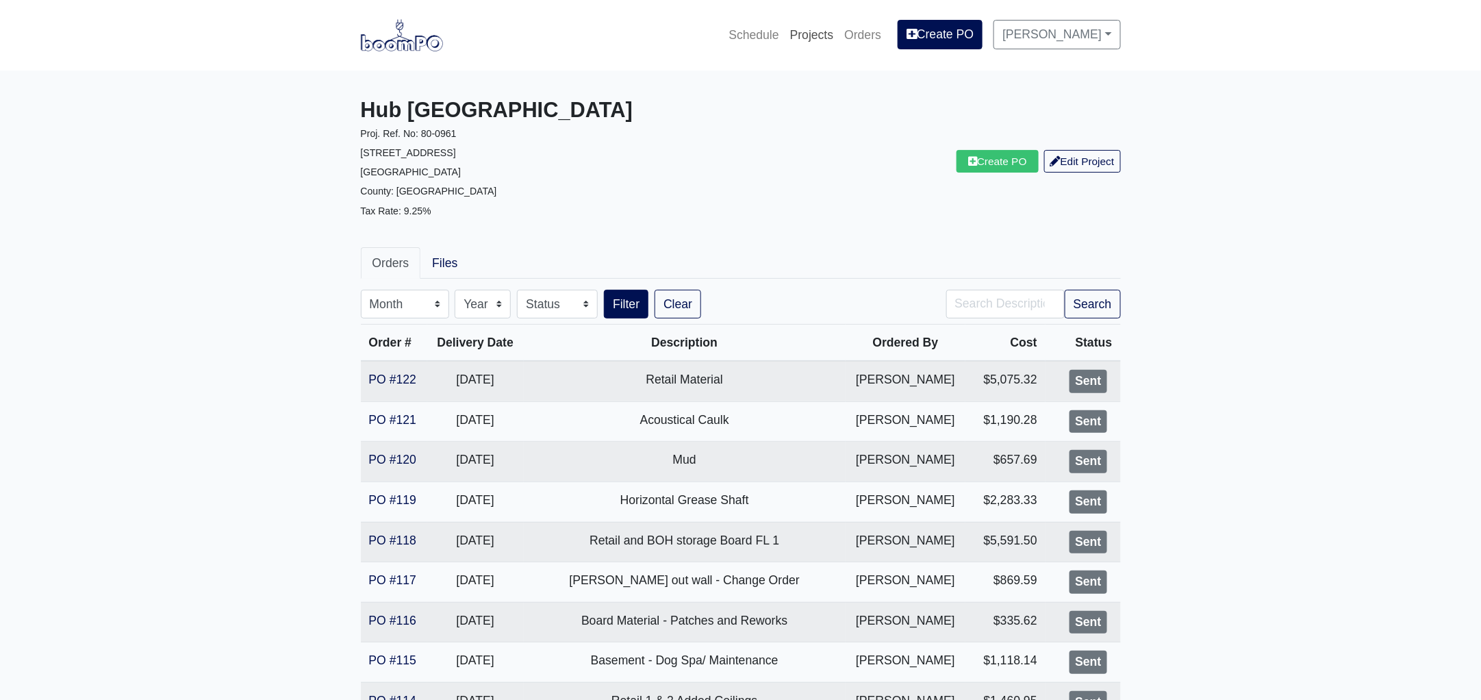
click at [823, 31] on link "Projects" at bounding box center [812, 35] width 55 height 30
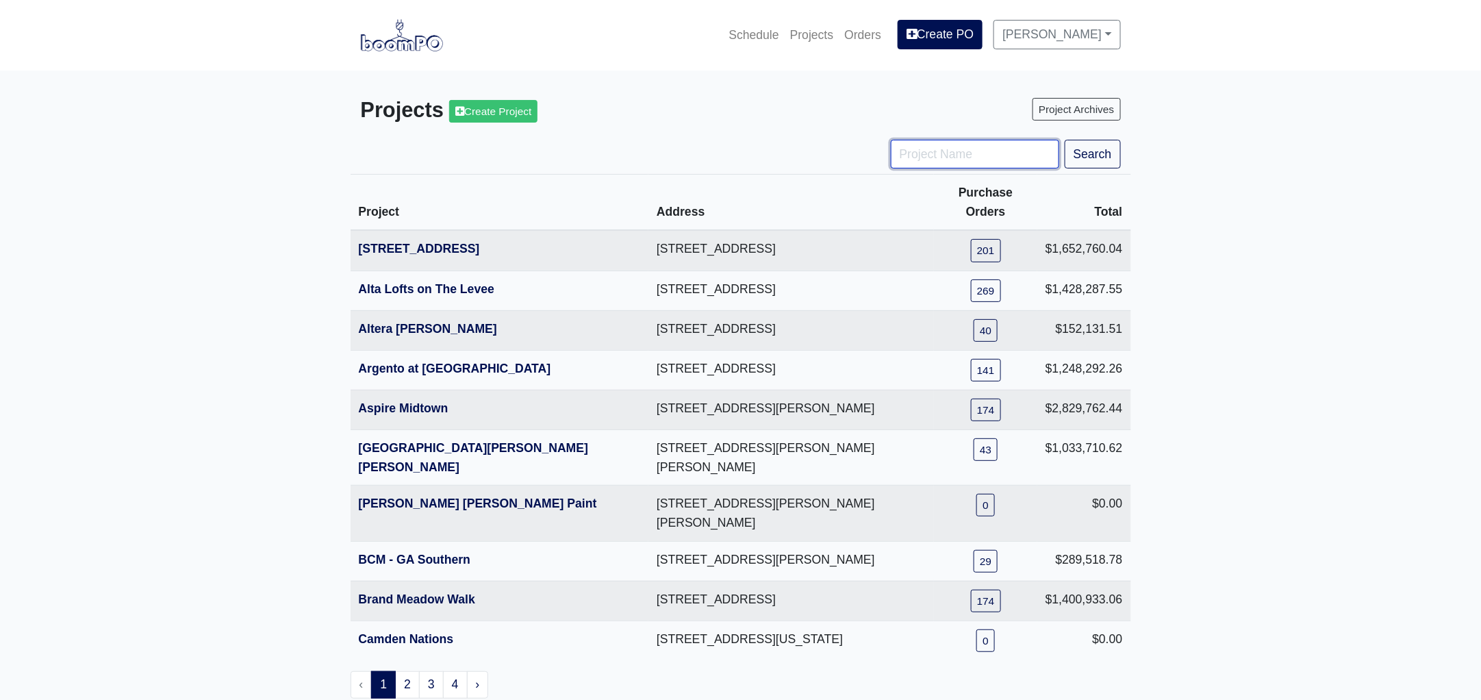
click at [944, 157] on input "Project Name" at bounding box center [975, 154] width 168 height 29
type input "[PERSON_NAME]"
click at [1065, 140] on button "Search" at bounding box center [1093, 154] width 56 height 29
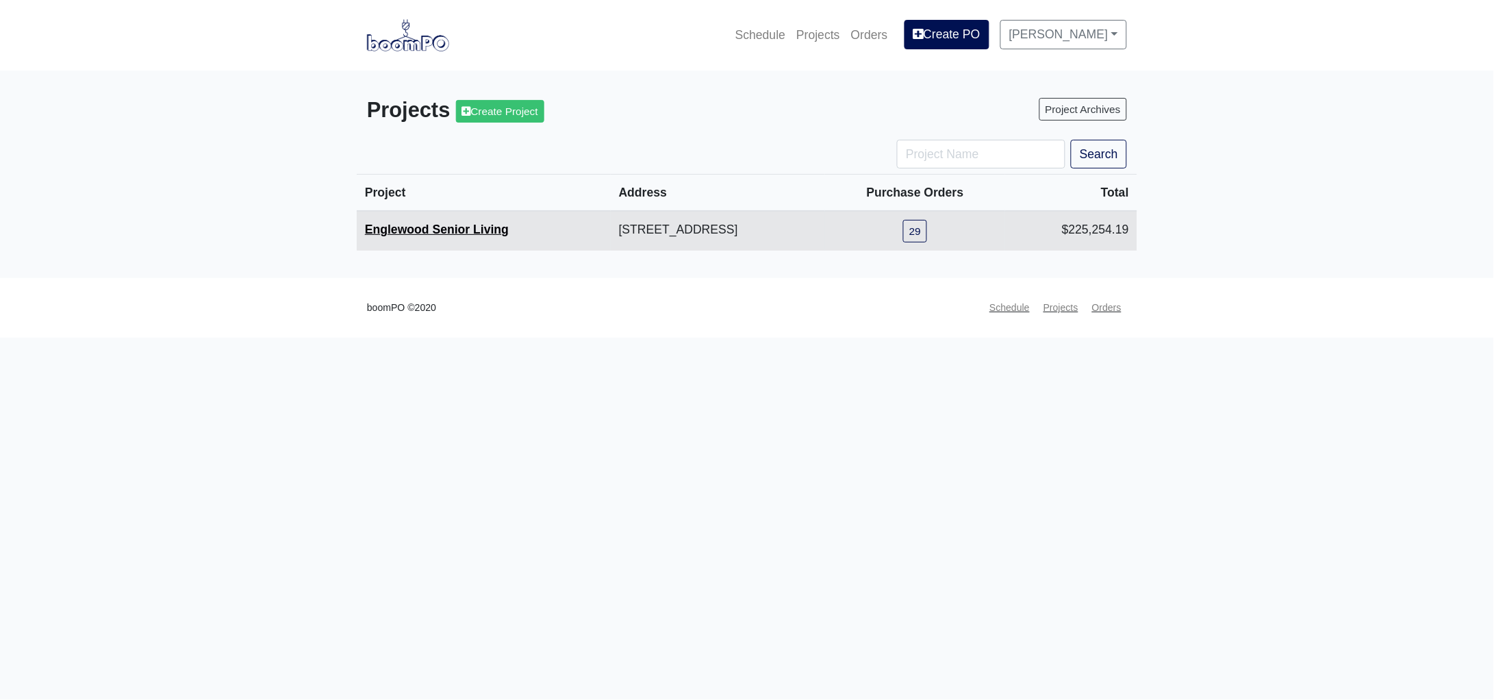
click at [436, 228] on link "Englewood Senior Living" at bounding box center [437, 230] width 144 height 14
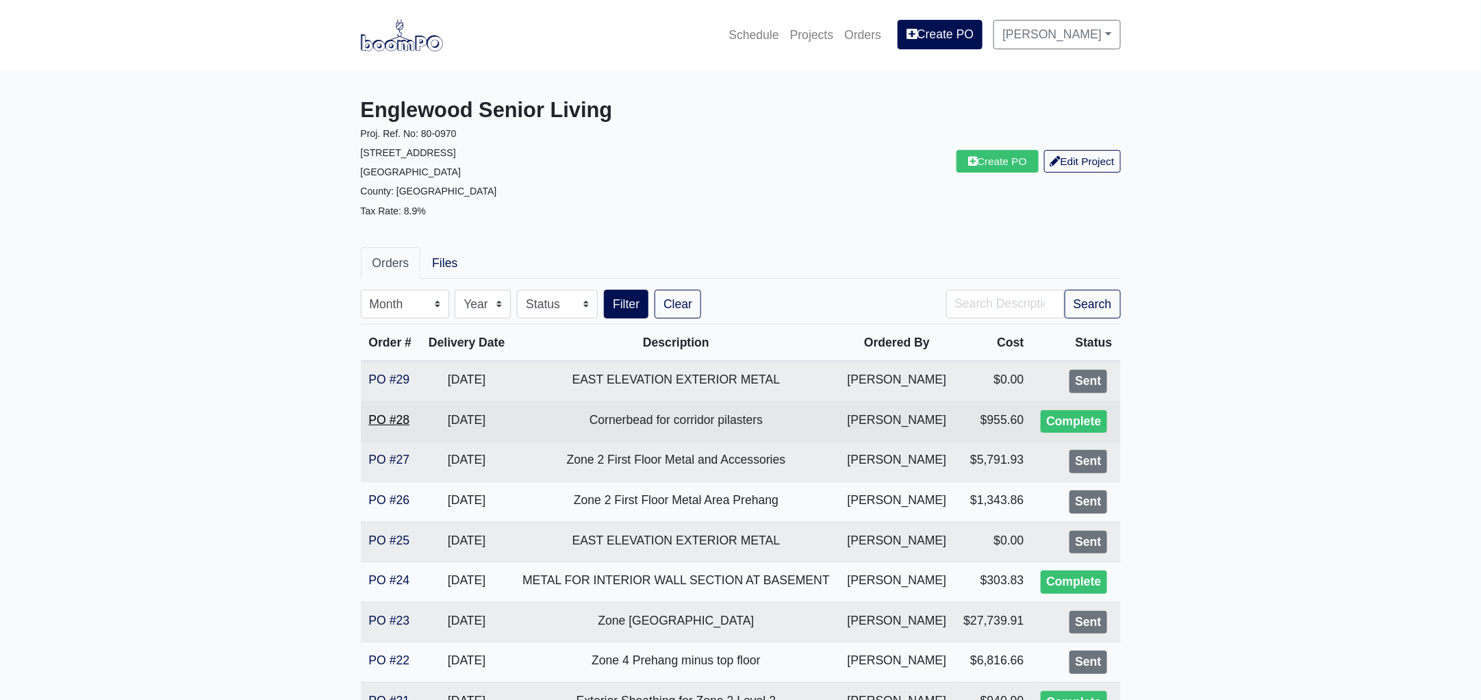
click at [388, 418] on link "PO #28" at bounding box center [389, 420] width 41 height 14
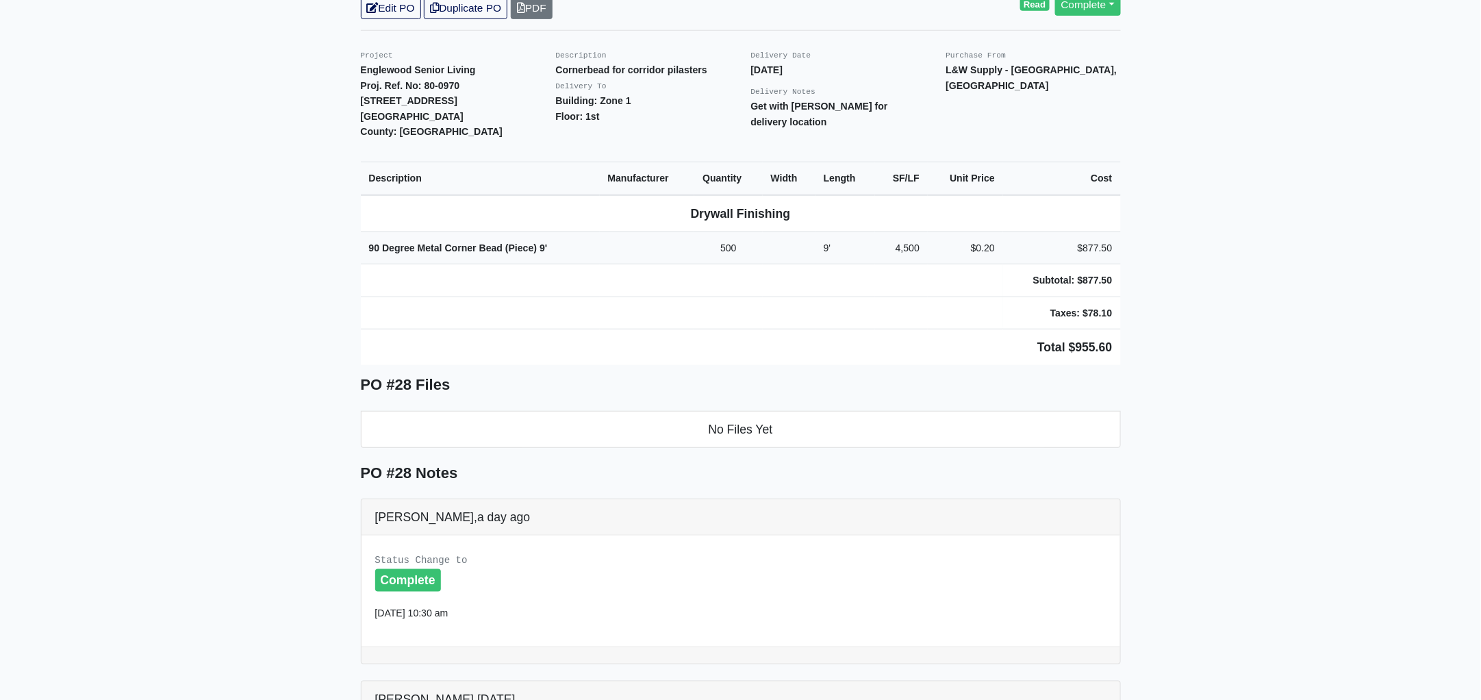
scroll to position [342, 0]
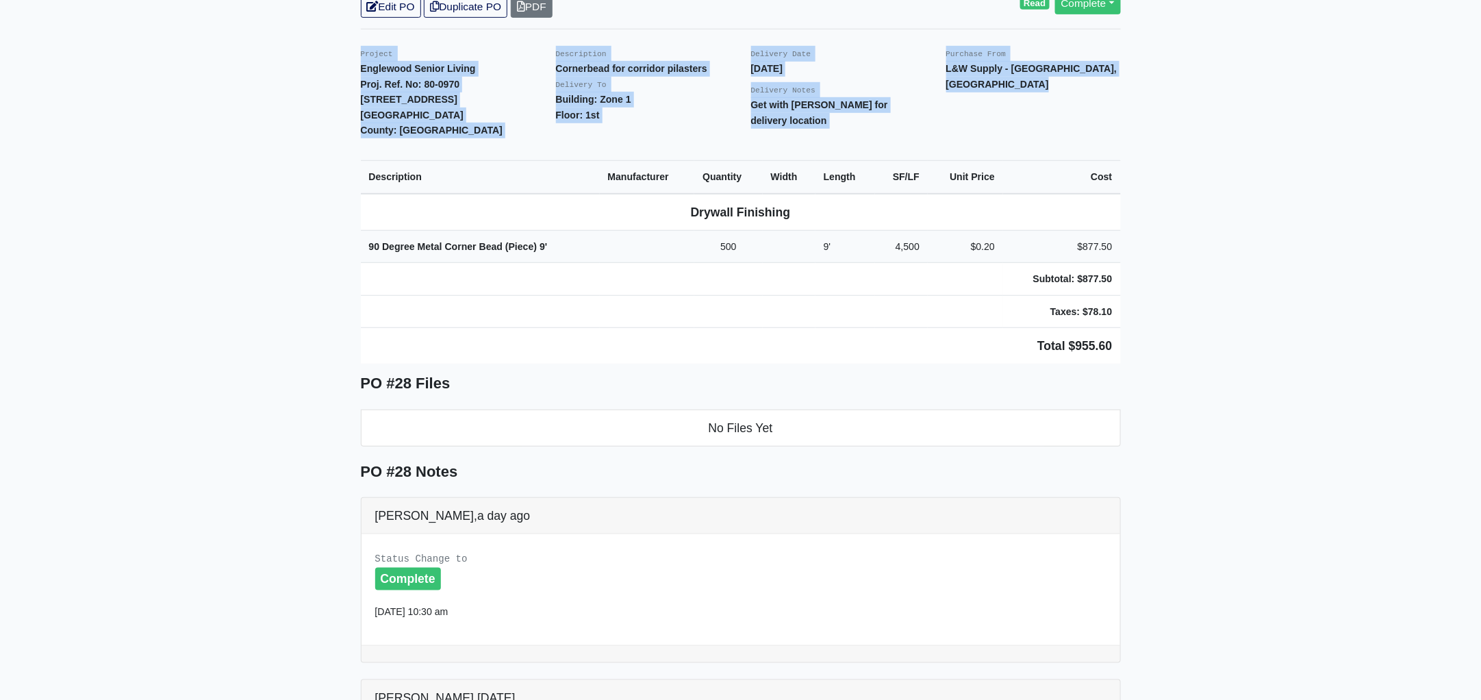
drag, startPoint x: 351, startPoint y: 29, endPoint x: 1191, endPoint y: 247, distance: 867.8
click at [1191, 247] on main "Back to Project Roswell Drywall [STREET_ADDRESS] Tel: (770) 518 - 2442 Website:…" at bounding box center [740, 384] width 1481 height 1311
copy div "Project Englewood Senior Living Proj. Ref. No: 80-0970 [STREET_ADDRESS]: [GEOGR…"
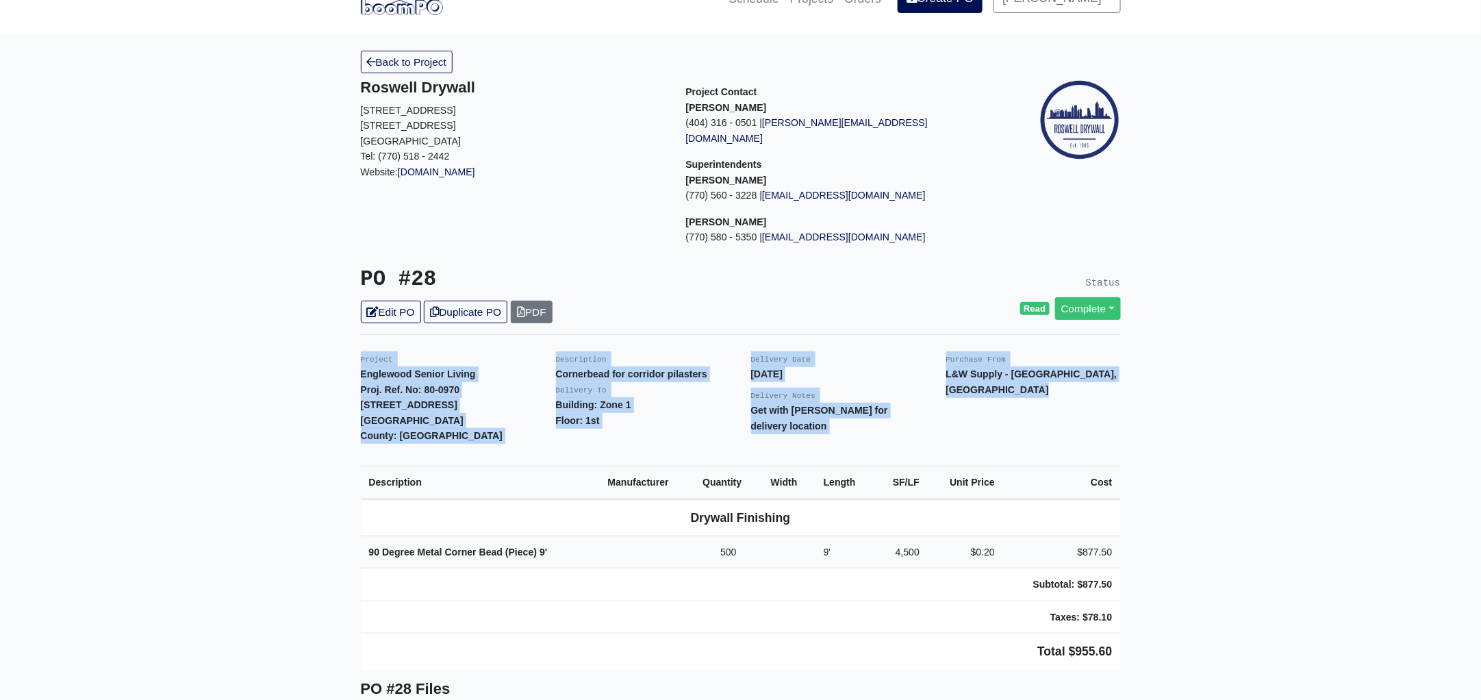
scroll to position [0, 0]
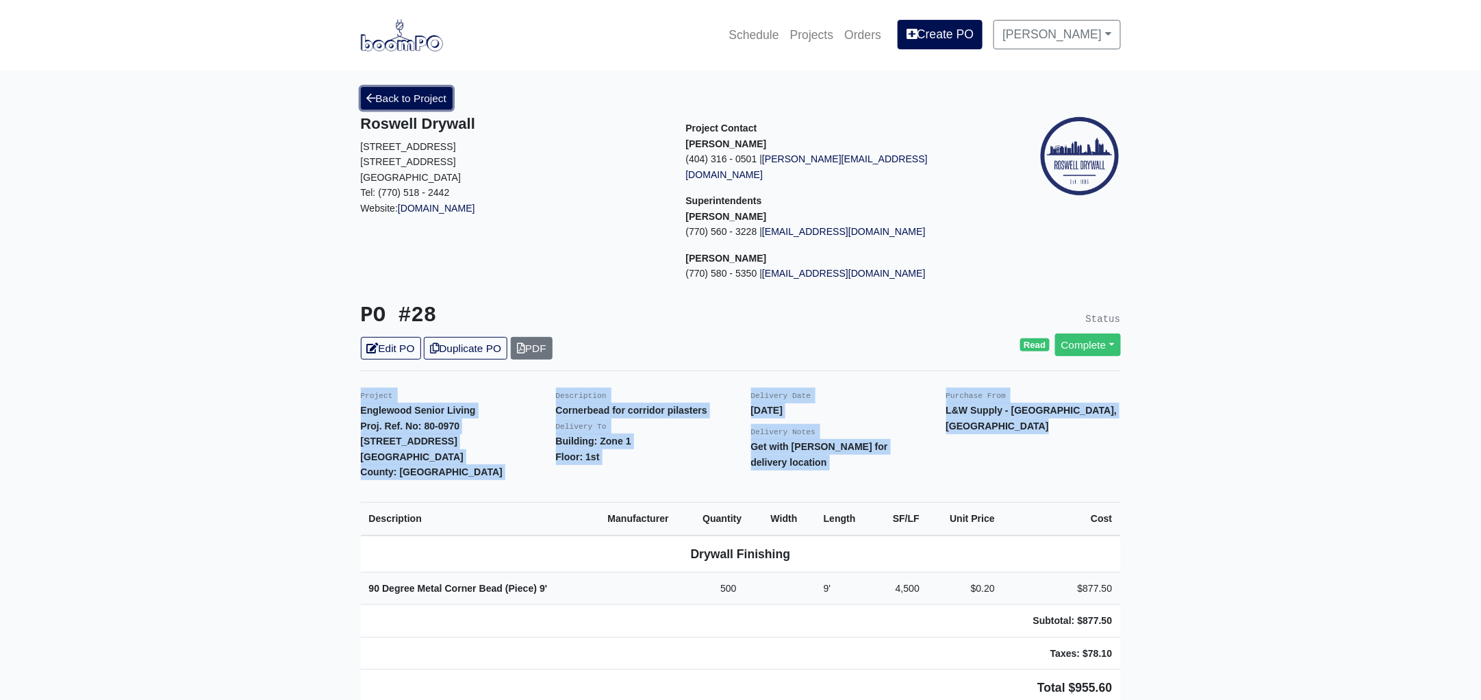
click at [416, 94] on link "Back to Project" at bounding box center [407, 98] width 92 height 23
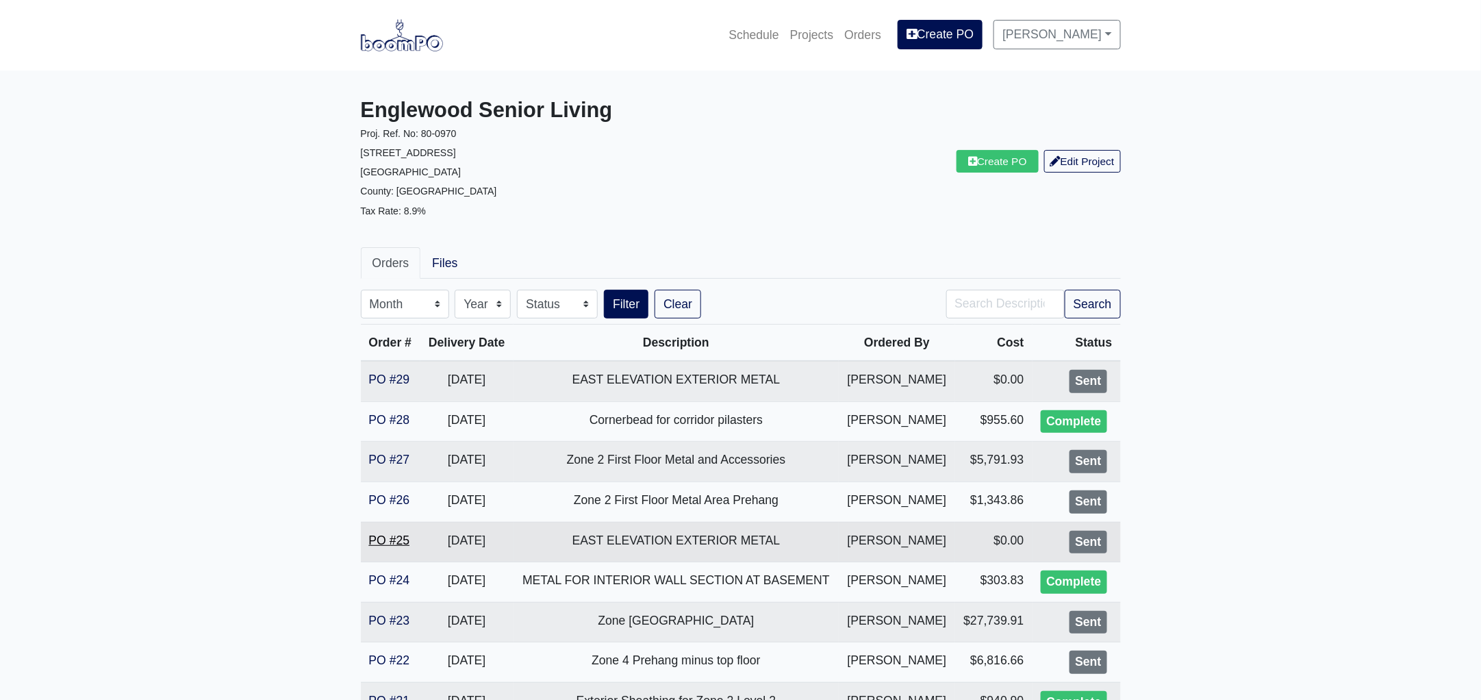
click at [392, 535] on link "PO #25" at bounding box center [389, 540] width 41 height 14
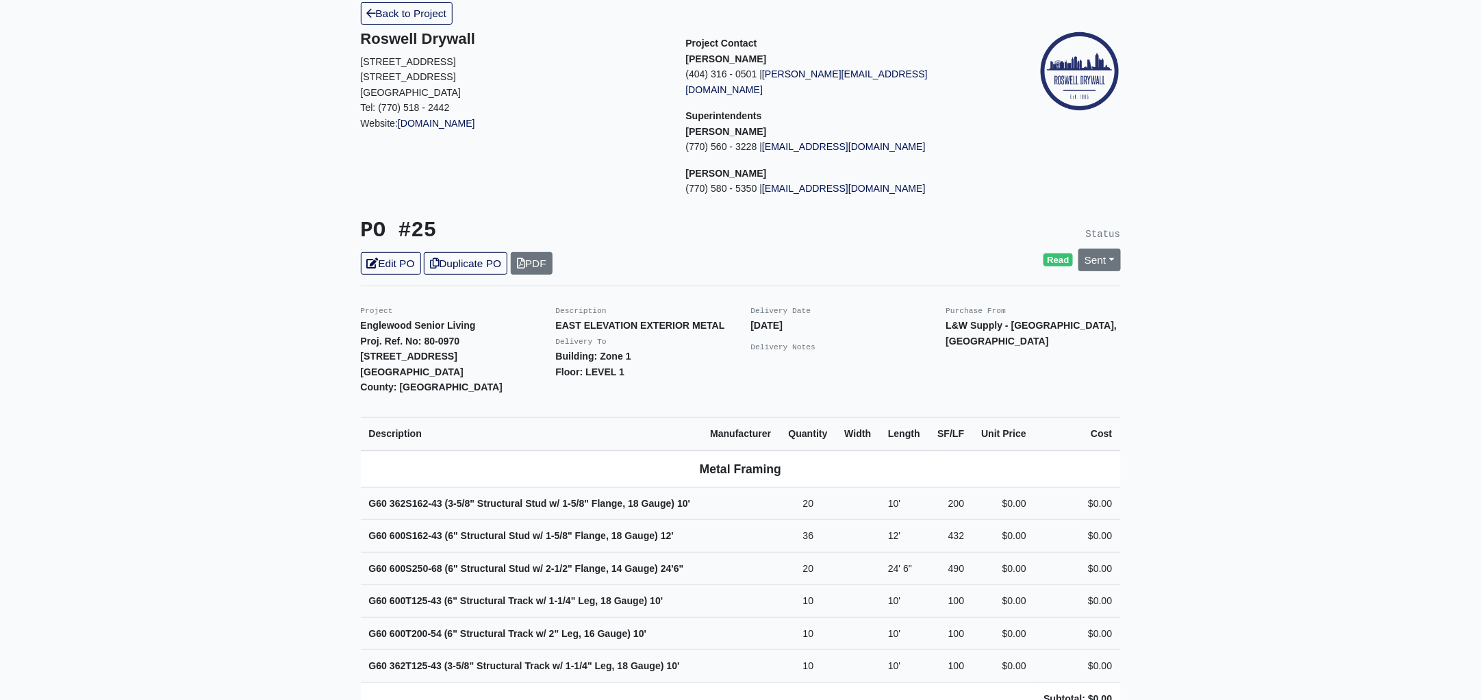
scroll to position [171, 0]
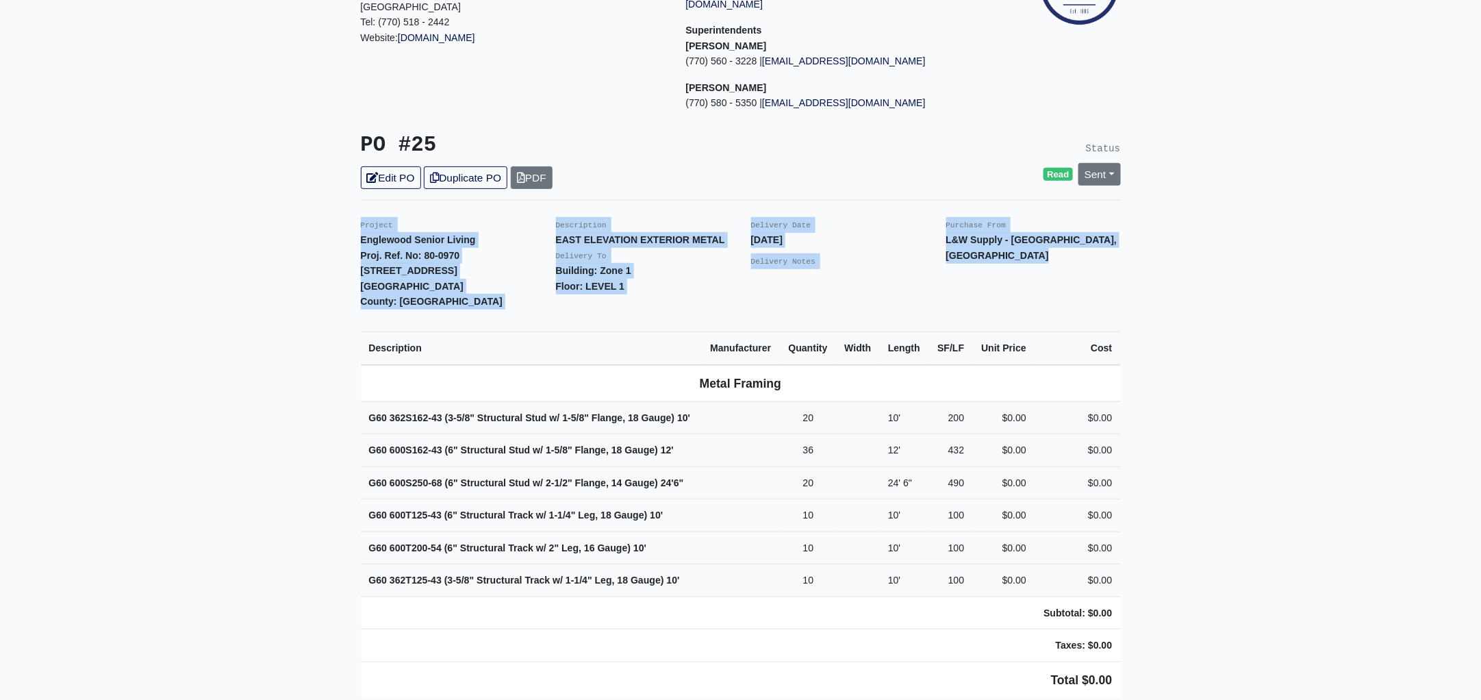
drag, startPoint x: 357, startPoint y: 207, endPoint x: 1161, endPoint y: 581, distance: 886.6
click at [1161, 581] on main "Back to Project Roswell Drywall [STREET_ADDRESS] Tel: (770) 518 - 2442 Website:…" at bounding box center [740, 545] width 1481 height 1291
copy div "Project Englewood Senior Living Proj. Ref. No: 80-0970 [STREET_ADDRESS]: [GEOGR…"
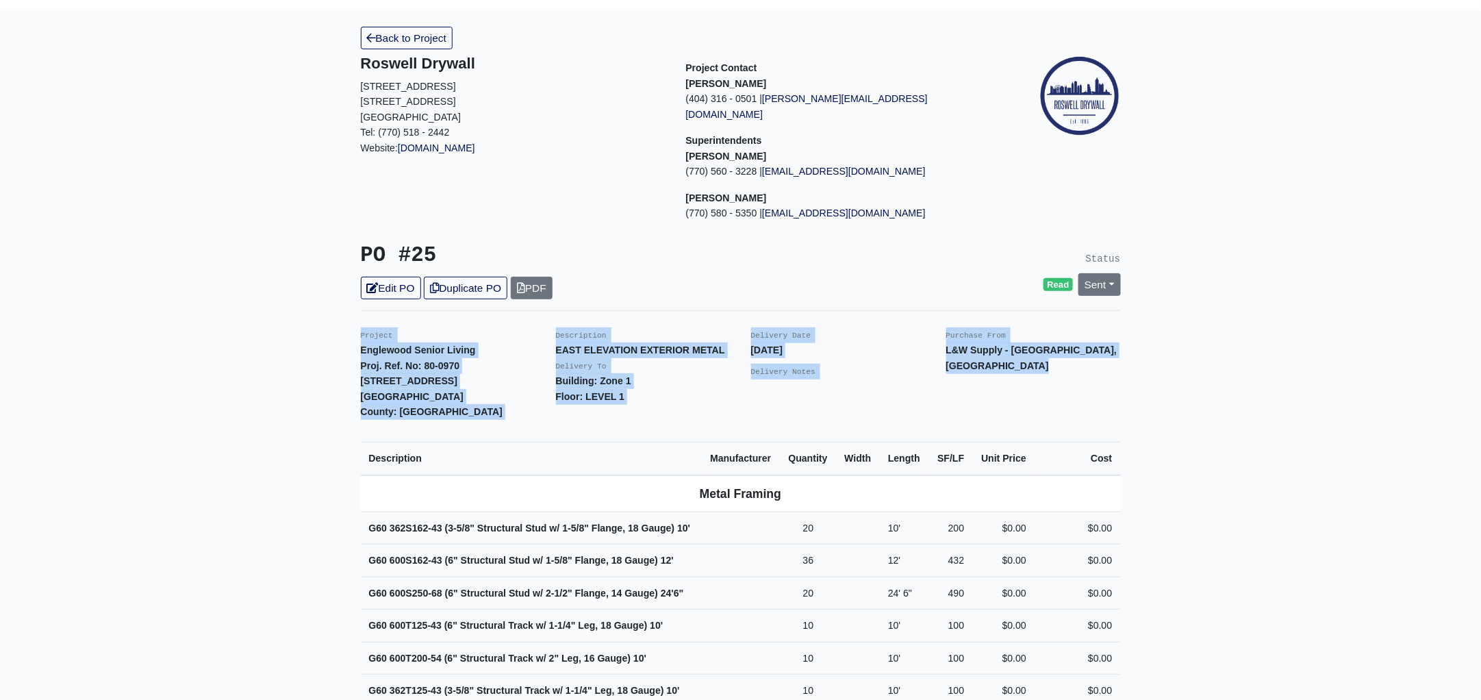
scroll to position [0, 0]
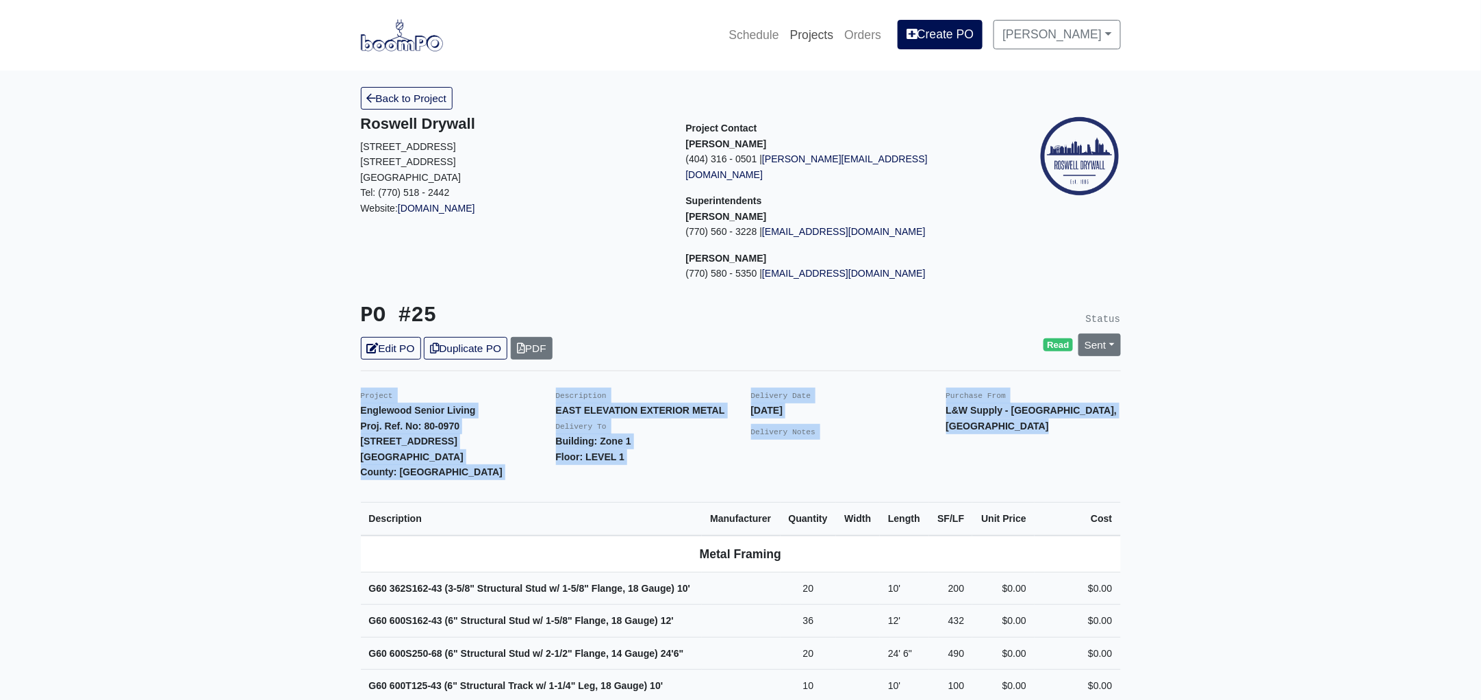
click at [833, 32] on link "Projects" at bounding box center [812, 35] width 55 height 30
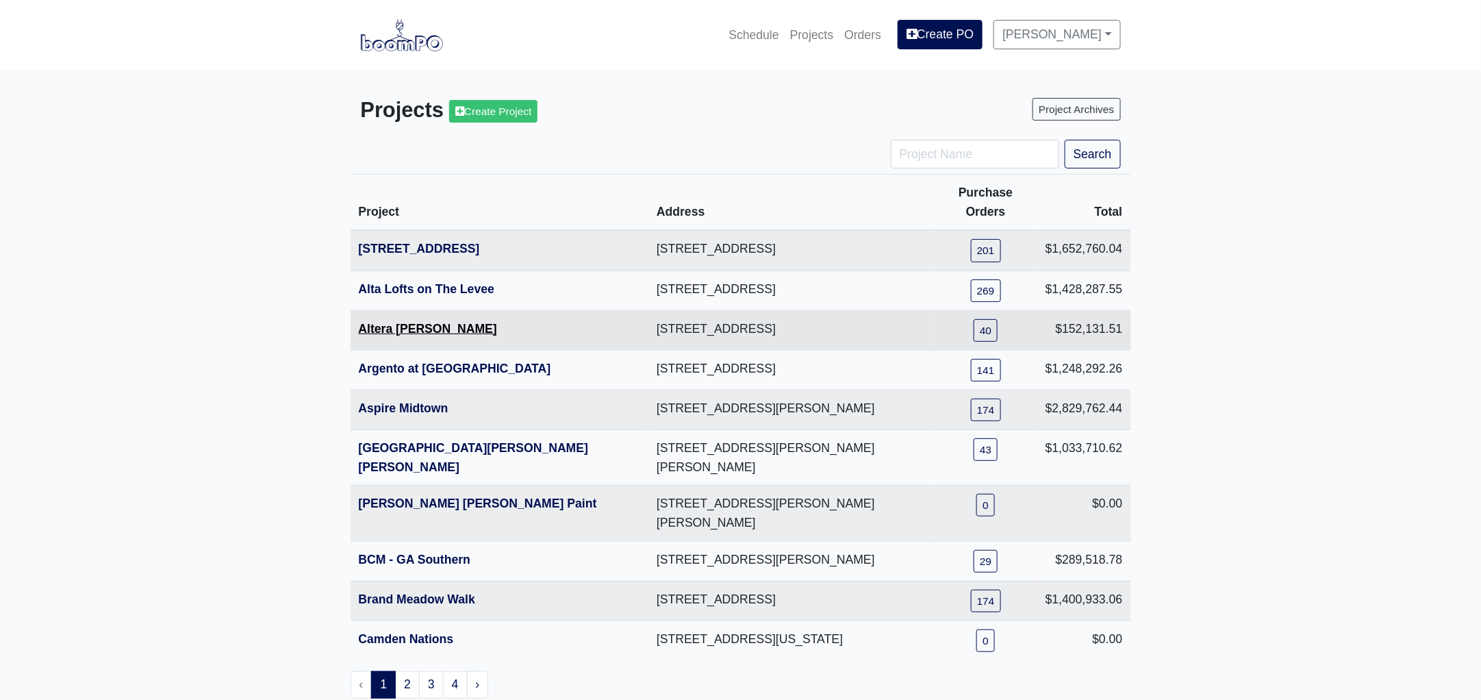
click at [419, 322] on link "Altera [PERSON_NAME]" at bounding box center [428, 329] width 138 height 14
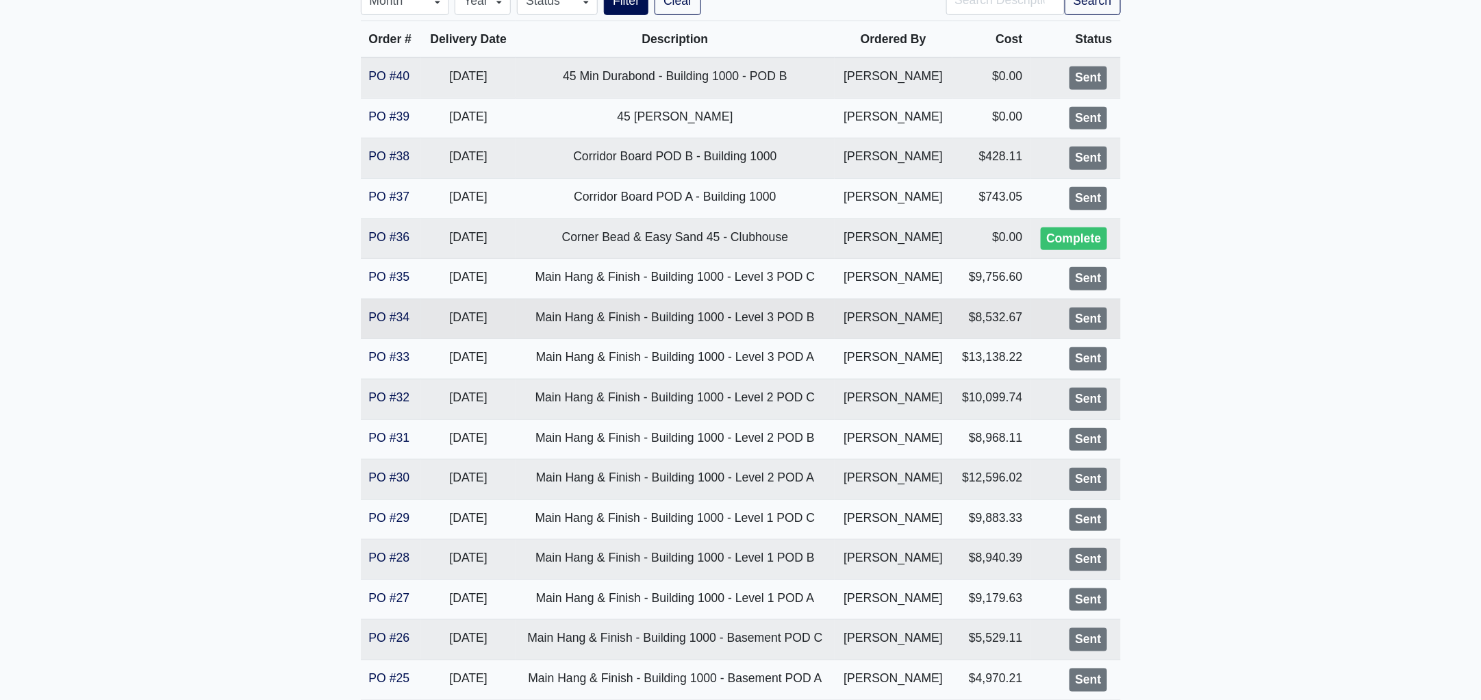
scroll to position [342, 0]
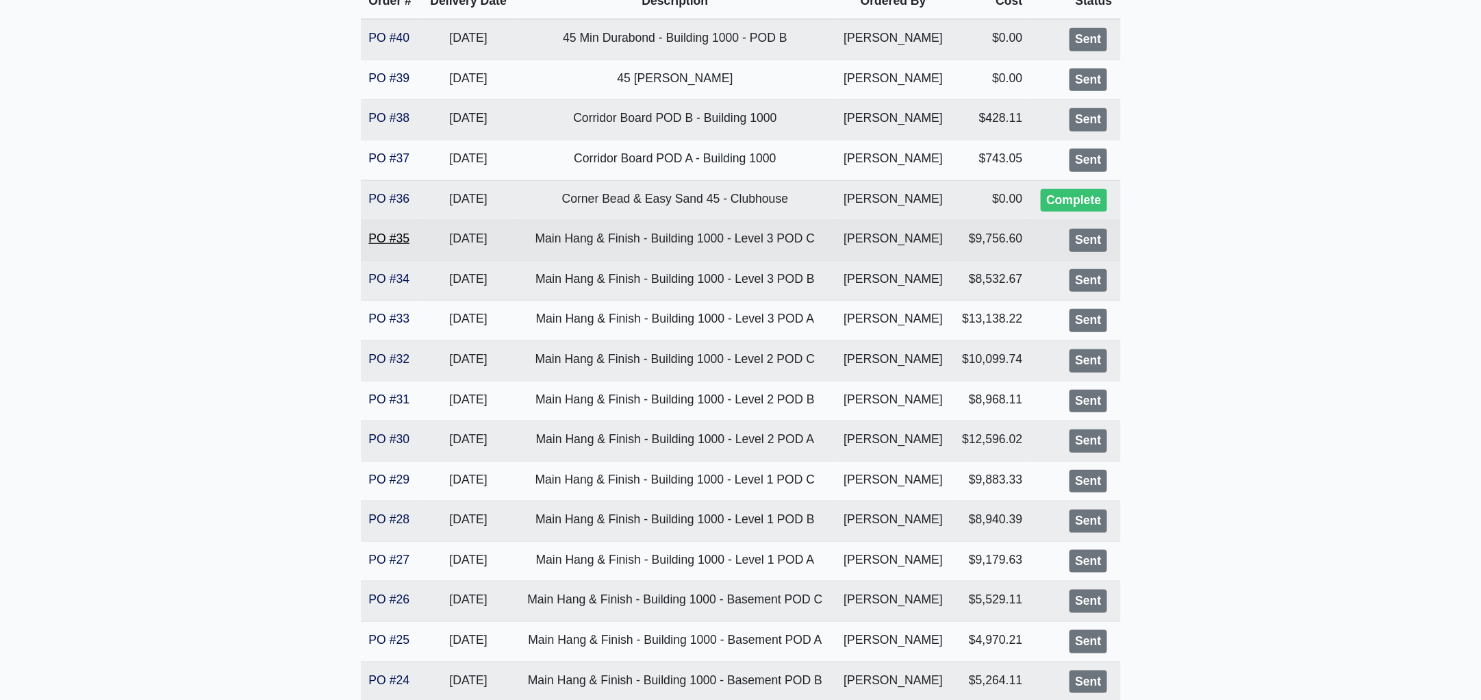
click at [392, 236] on link "PO #35" at bounding box center [389, 238] width 41 height 14
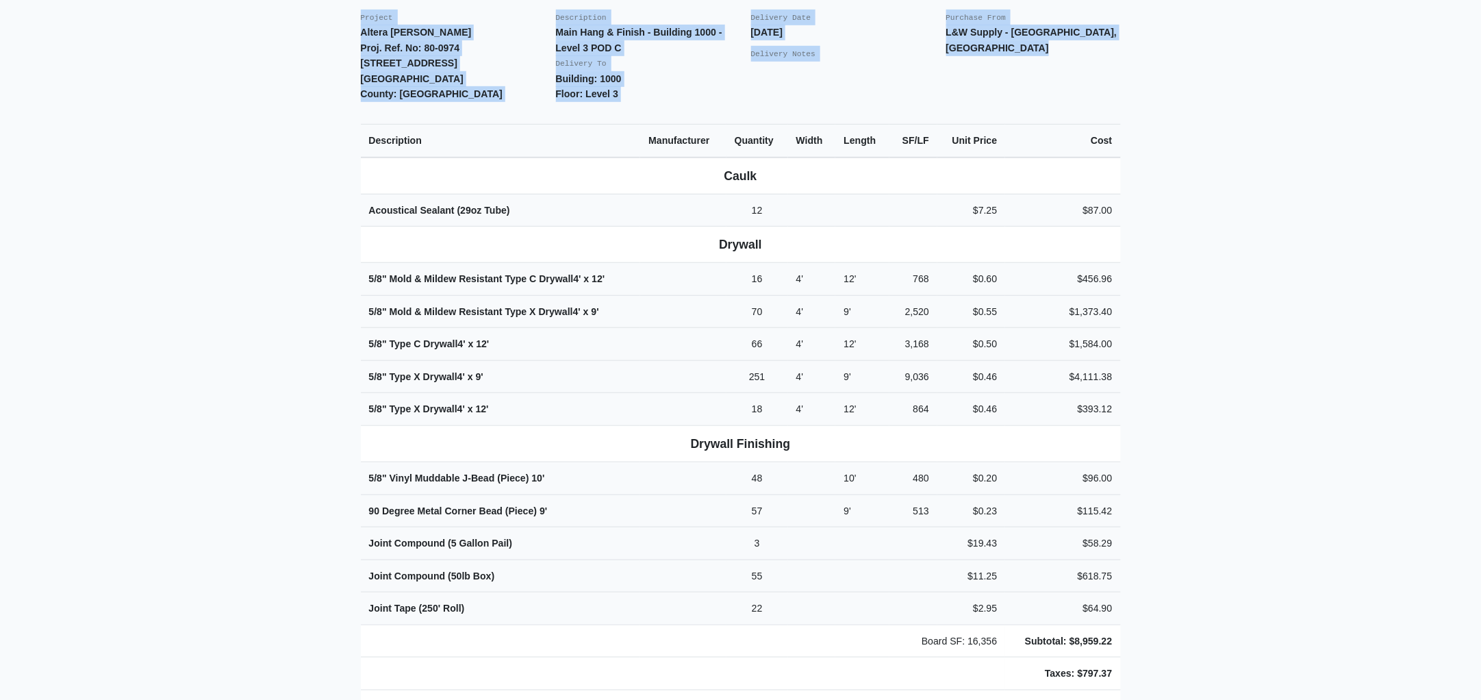
scroll to position [481, 0]
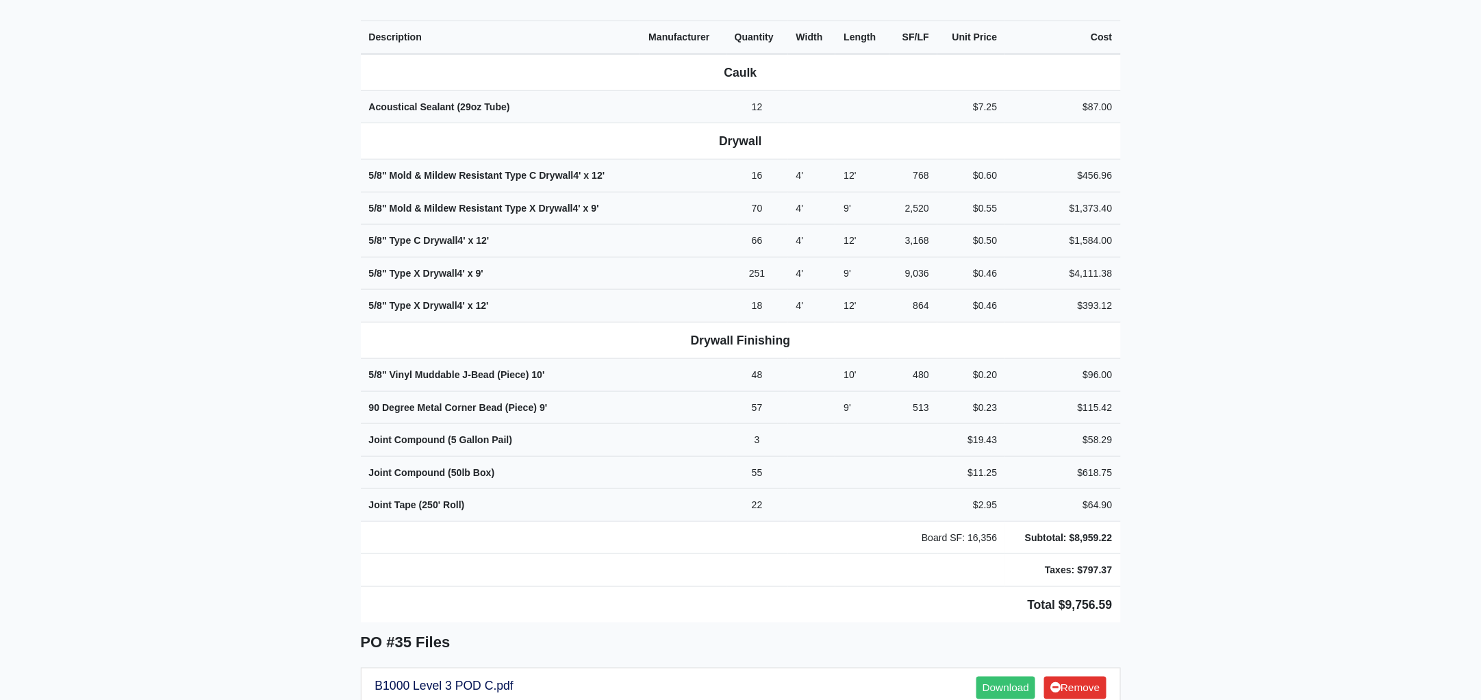
drag, startPoint x: 356, startPoint y: 210, endPoint x: 1205, endPoint y: 575, distance: 923.6
copy div "Project Altera Ben Hill Proj. Ref. No: 80-0974 2750 Barge Rd Sw Atlanta, GA 303…"
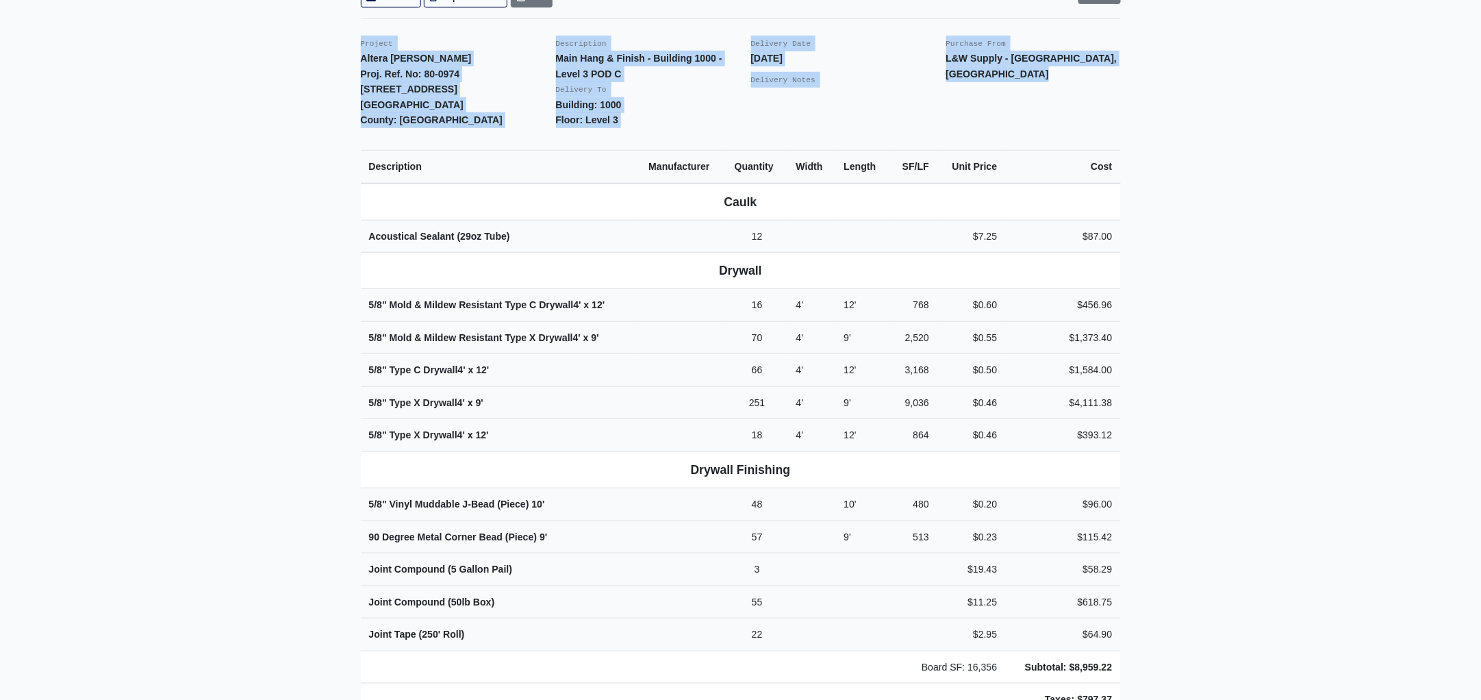
scroll to position [310, 0]
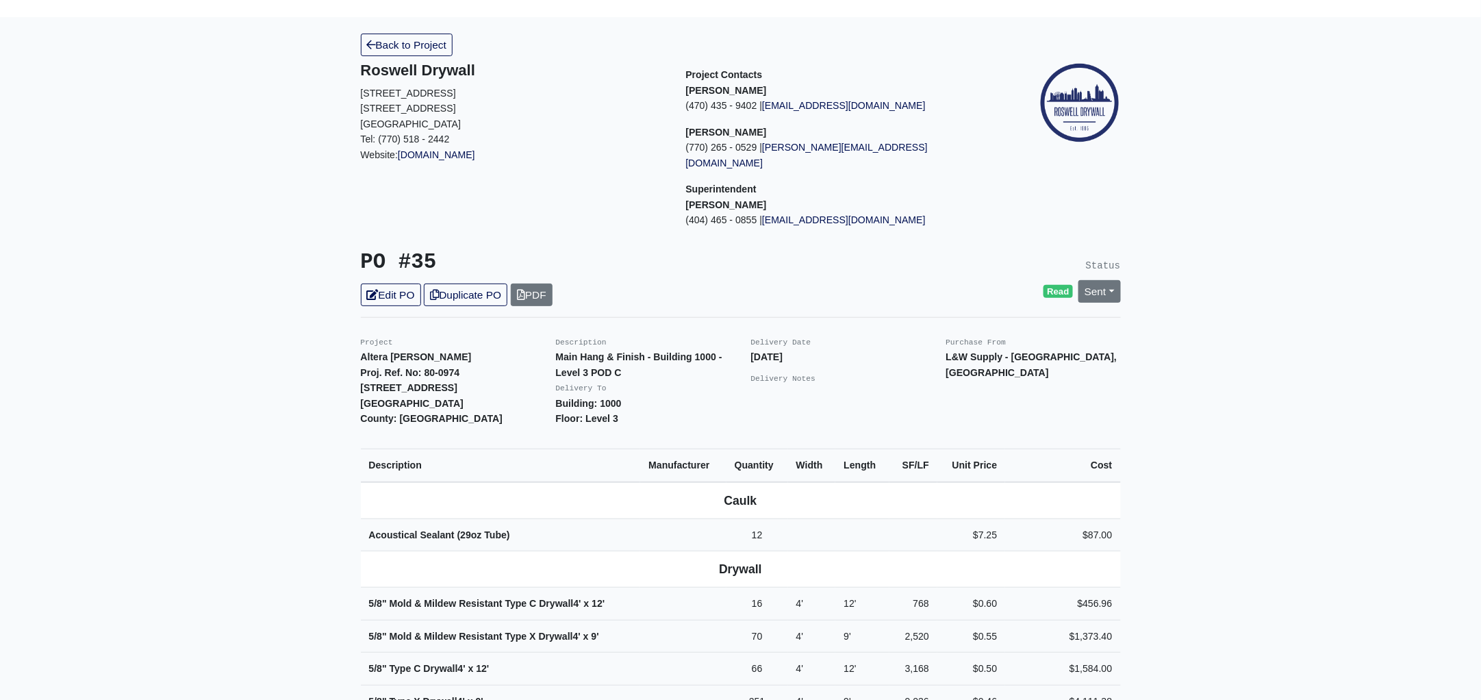
scroll to position [0, 0]
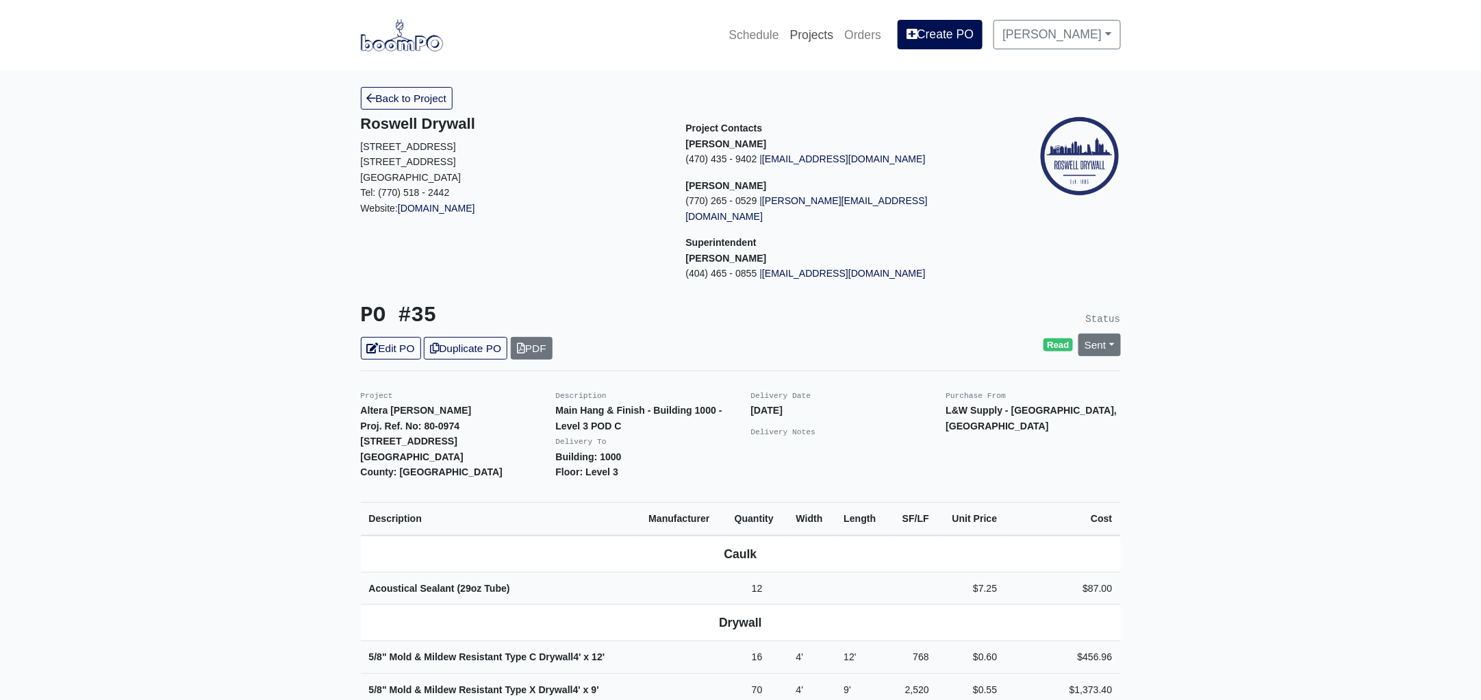
click at [829, 32] on link "Projects" at bounding box center [812, 35] width 55 height 30
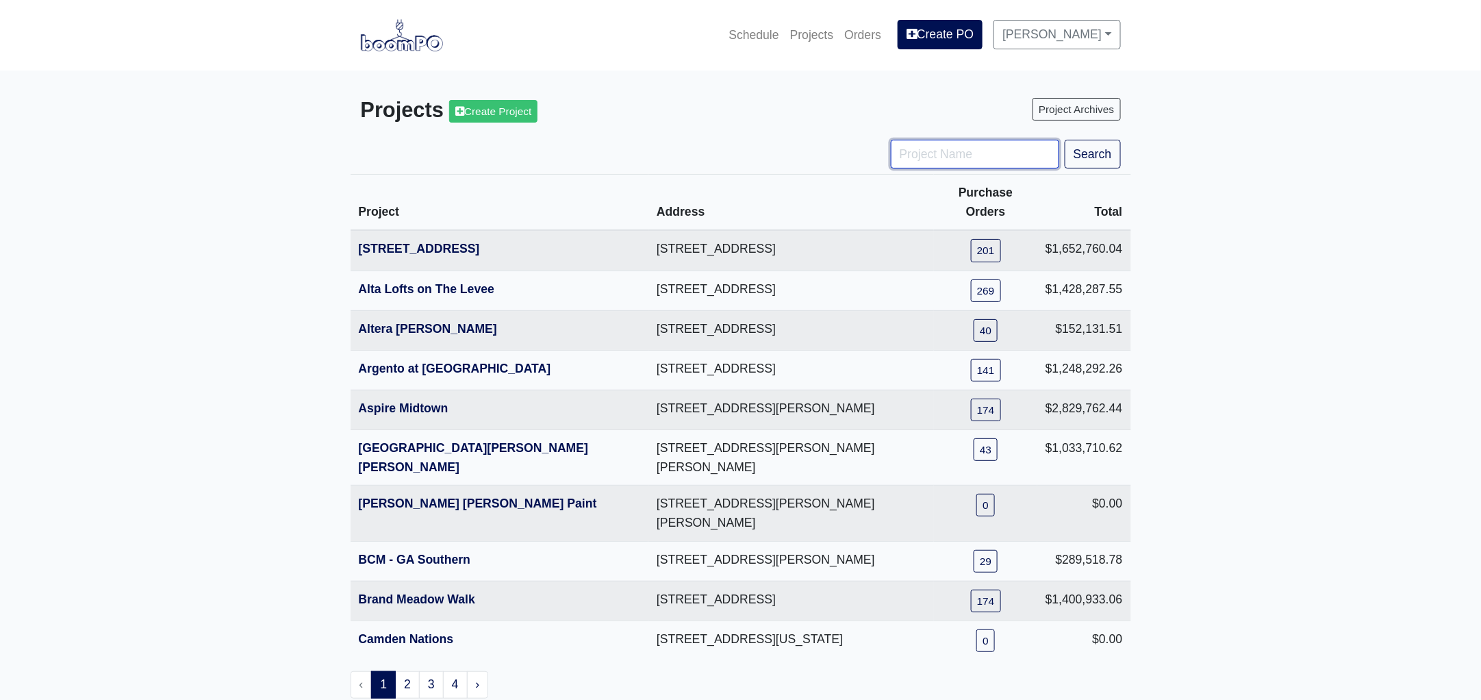
click at [955, 158] on input "Project Name" at bounding box center [975, 154] width 168 height 29
type input "[PERSON_NAME]"
click at [1065, 140] on button "Search" at bounding box center [1093, 154] width 56 height 29
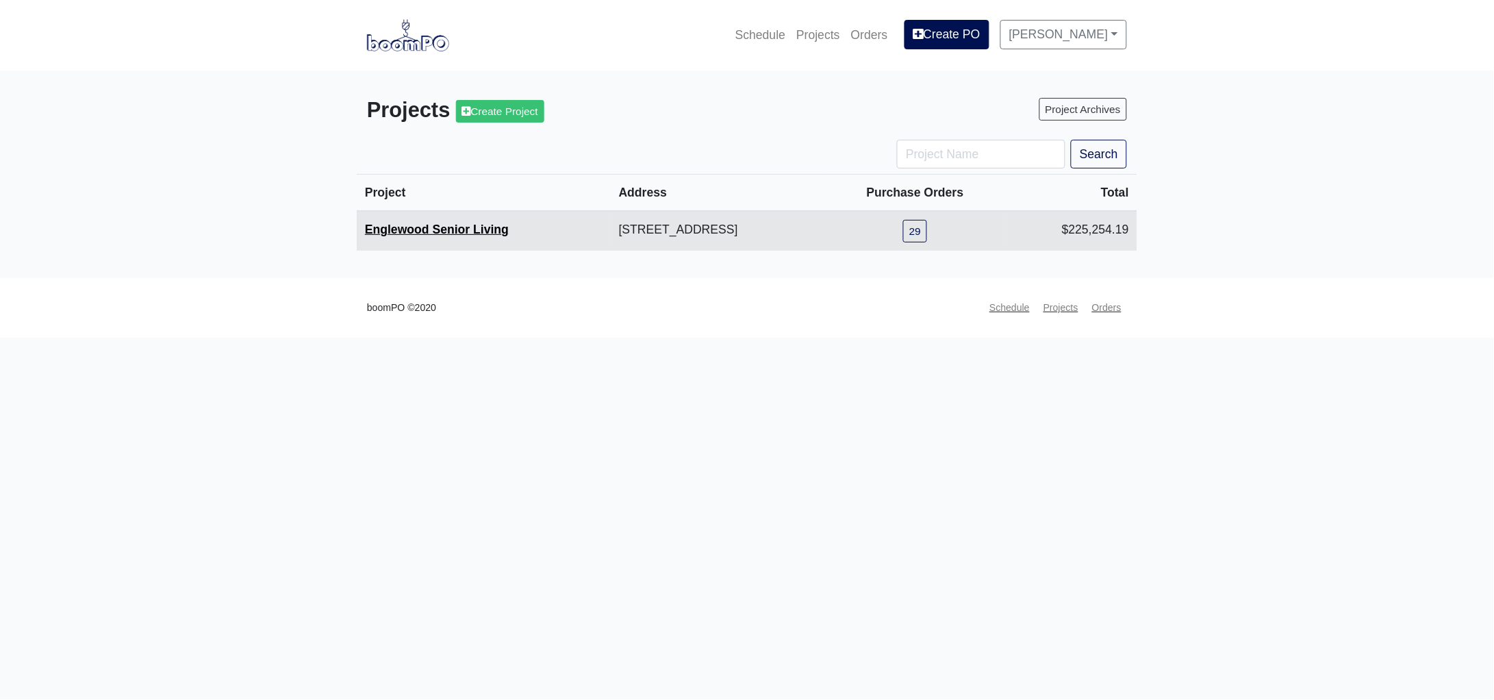
click at [452, 228] on link "Englewood Senior Living" at bounding box center [437, 230] width 144 height 14
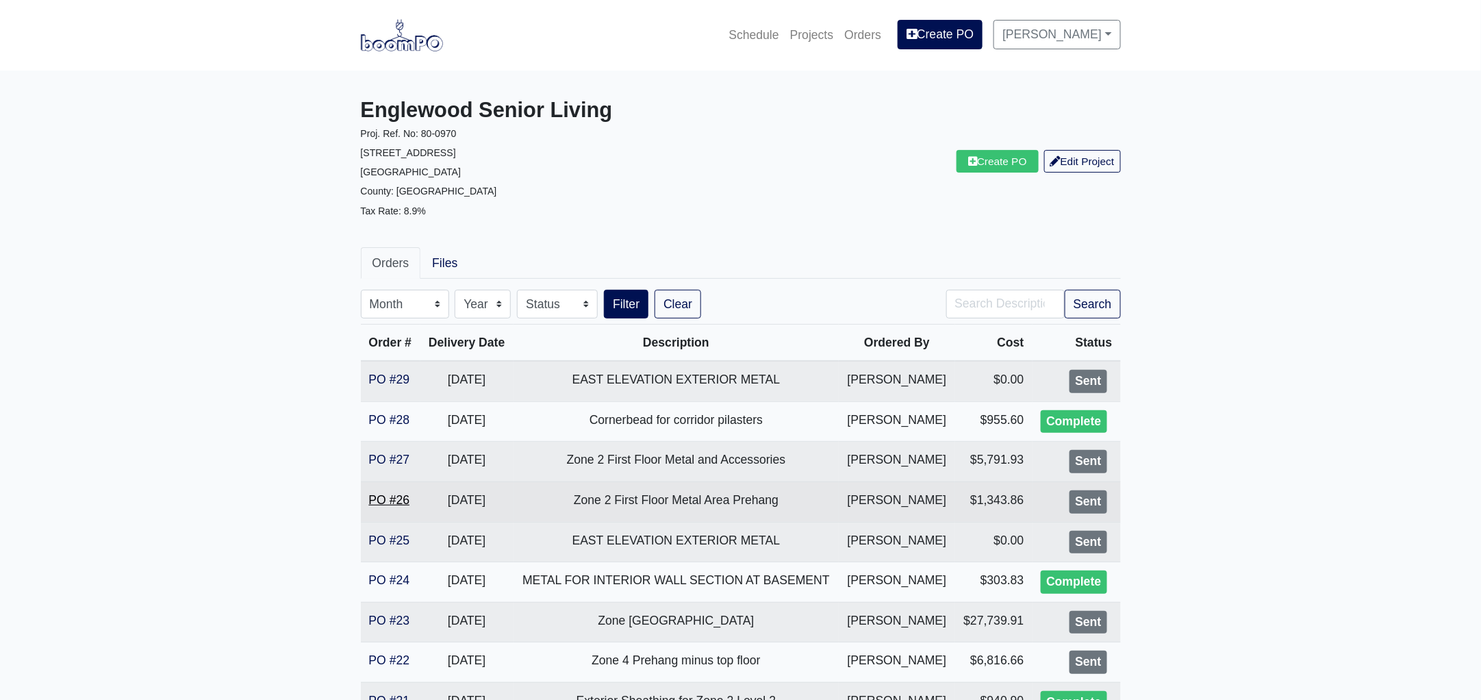
click at [386, 499] on link "PO #26" at bounding box center [389, 500] width 41 height 14
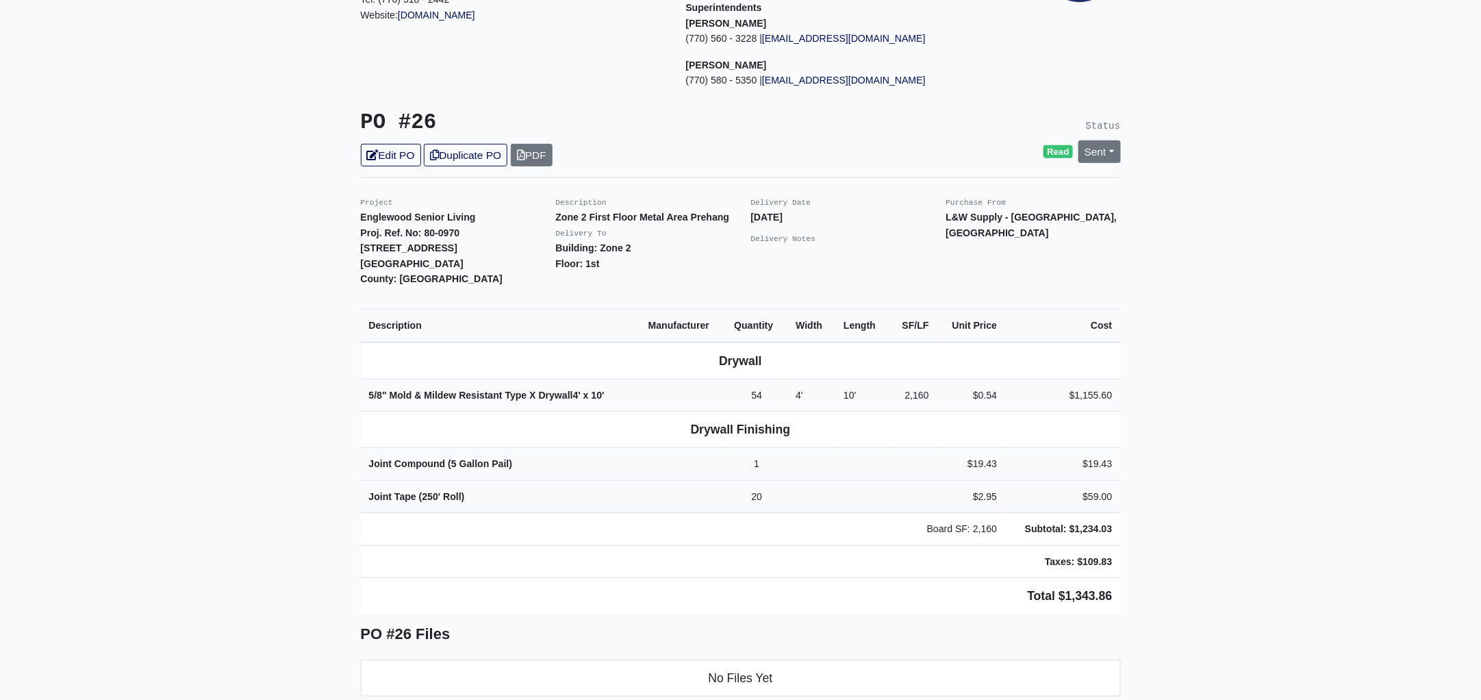
scroll to position [256, 0]
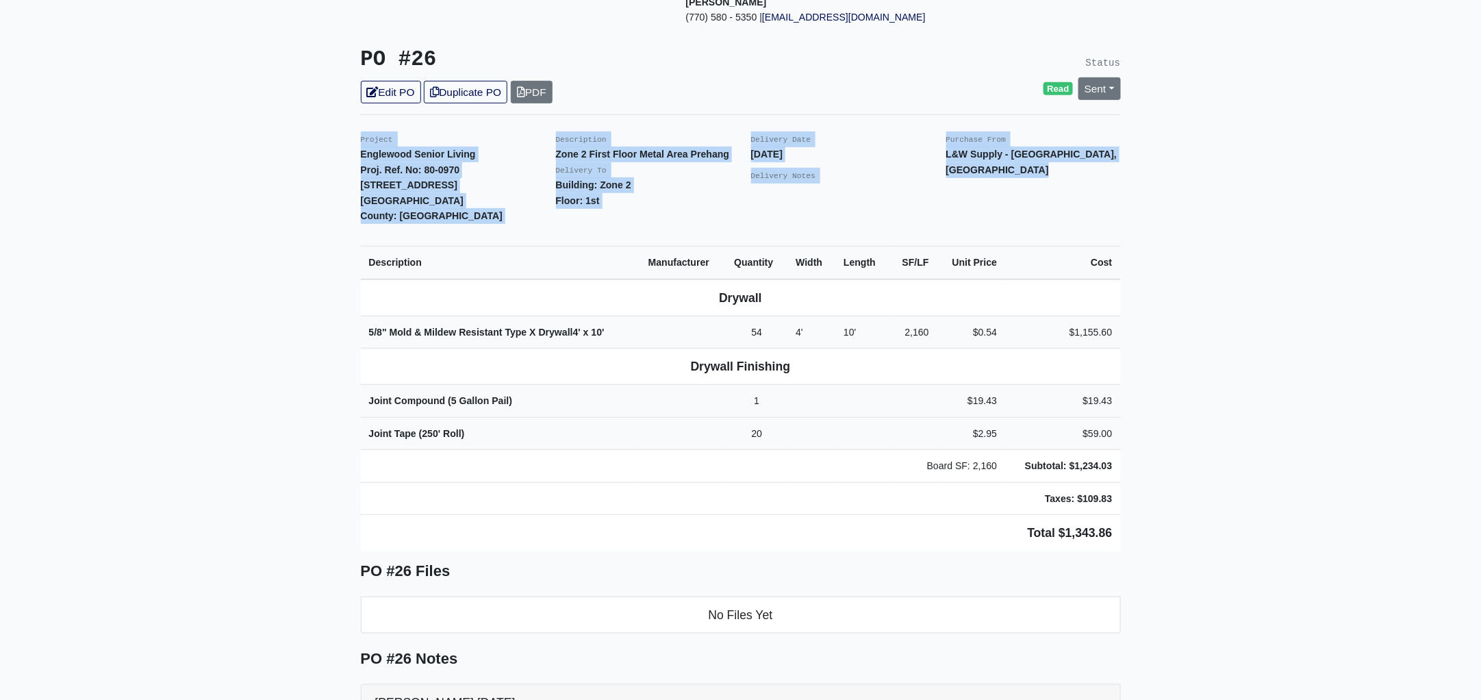
drag, startPoint x: 352, startPoint y: 123, endPoint x: 1218, endPoint y: 447, distance: 924.4
click at [1218, 447] on main "Back to Project Roswell Drywall [STREET_ADDRESS] Tel: (770) 518 - 2442 Website:…" at bounding box center [740, 429] width 1481 height 1231
copy div "Project Englewood Senior Living Proj. Ref. No: 80-0970 [STREET_ADDRESS]: [GEOGR…"
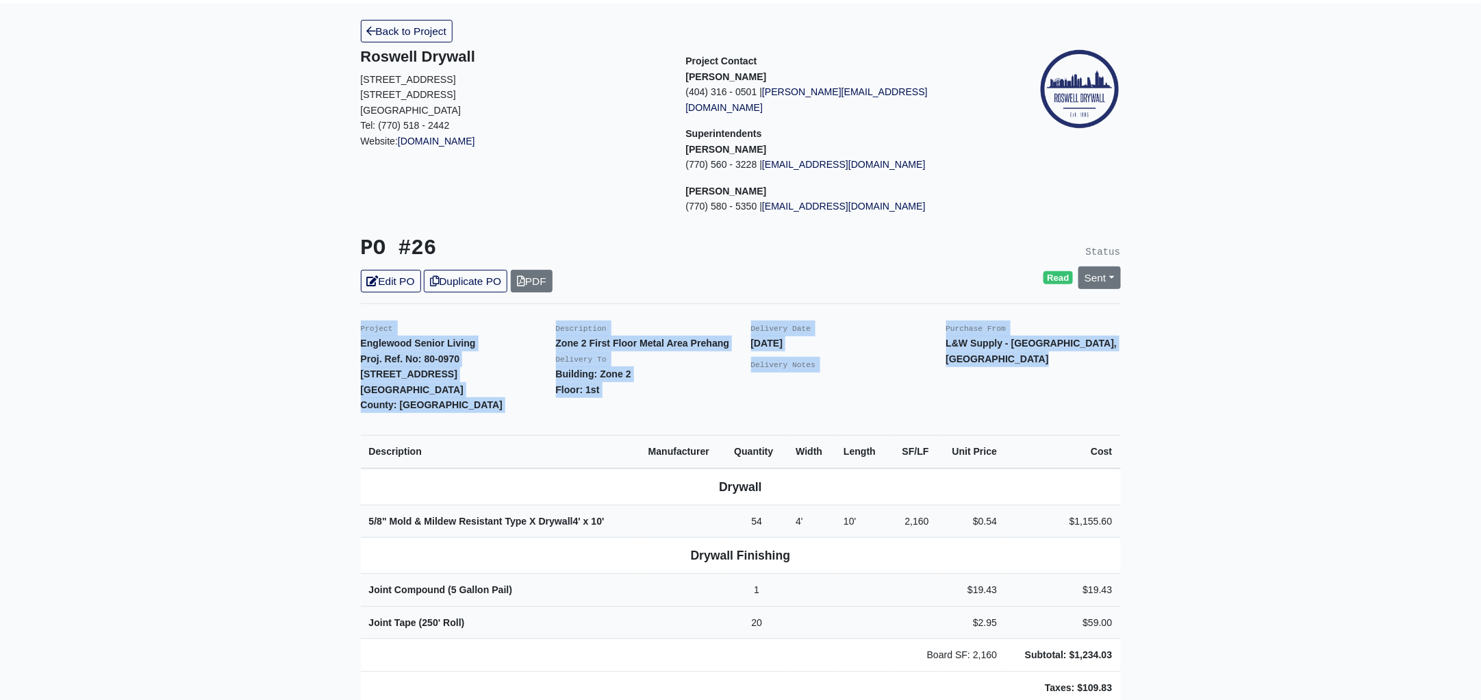
scroll to position [0, 0]
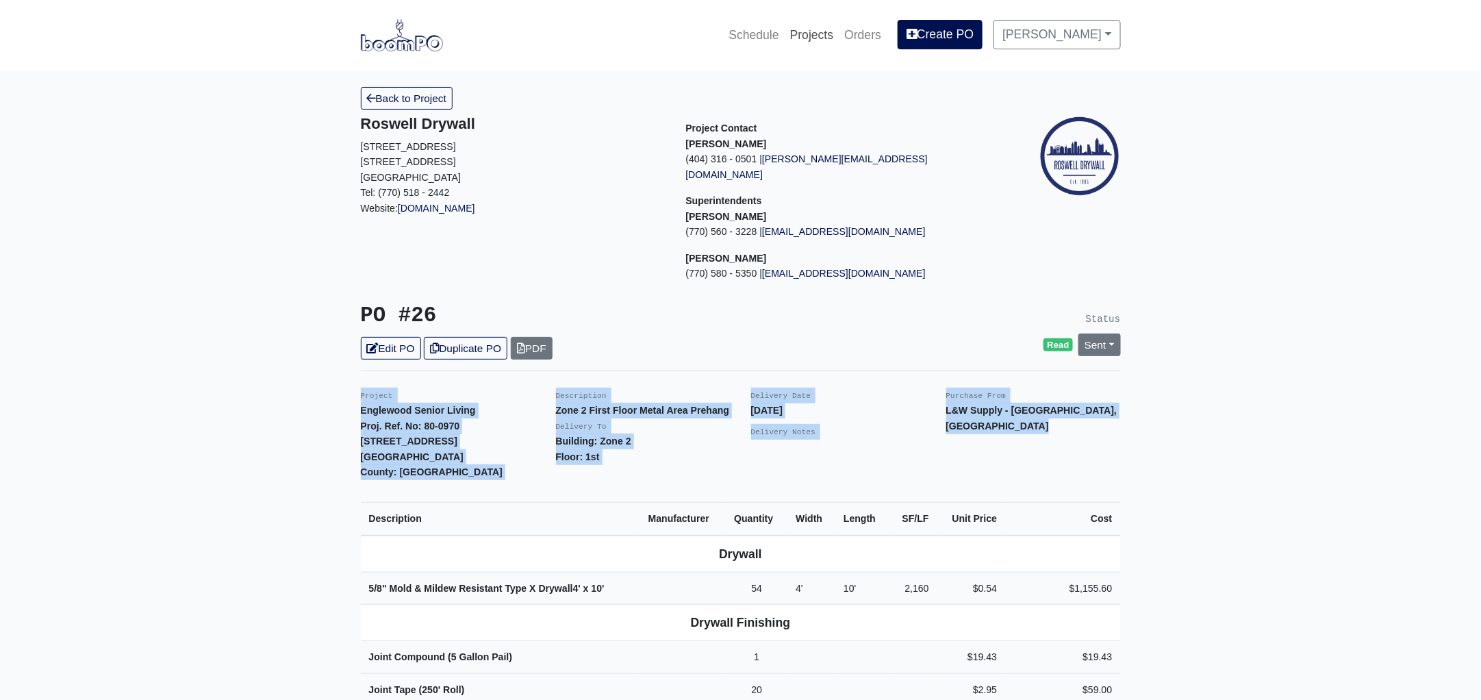
click at [824, 31] on link "Projects" at bounding box center [812, 35] width 55 height 30
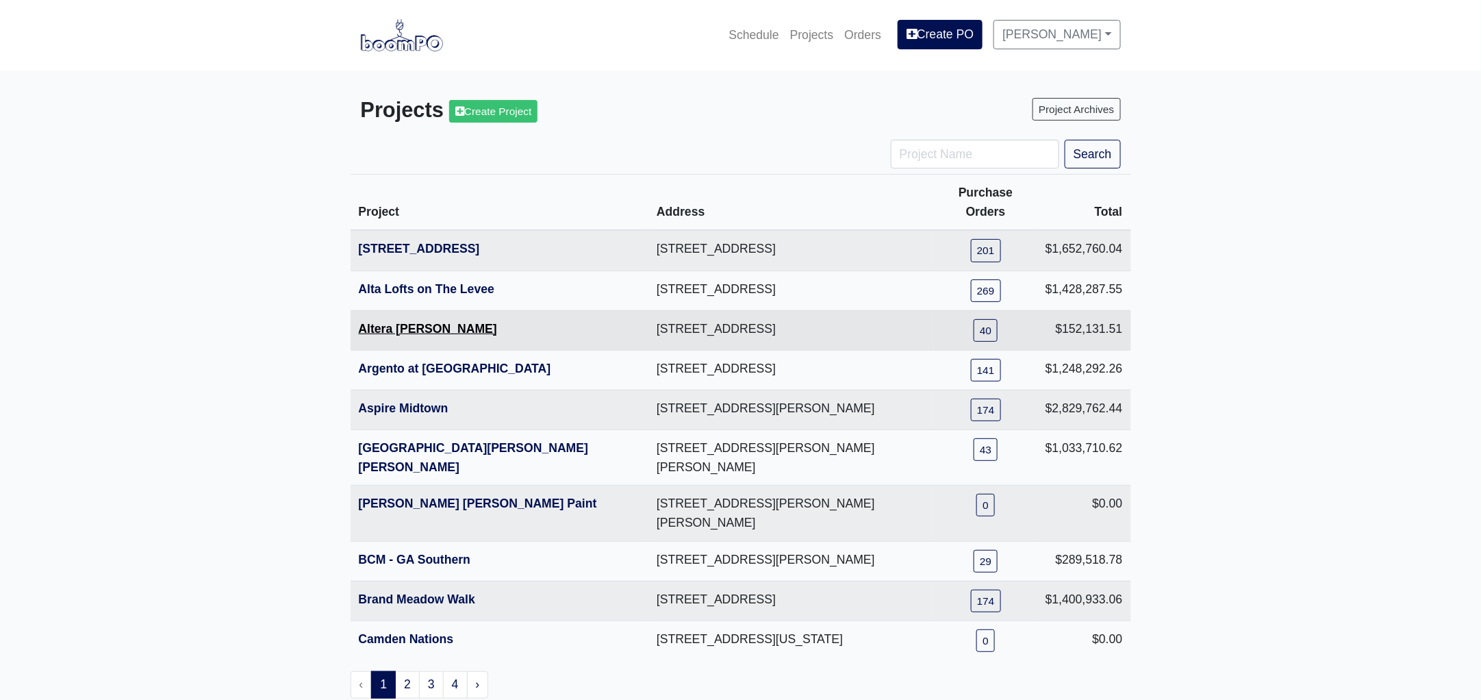
click at [398, 322] on link "Altera [PERSON_NAME]" at bounding box center [428, 329] width 138 height 14
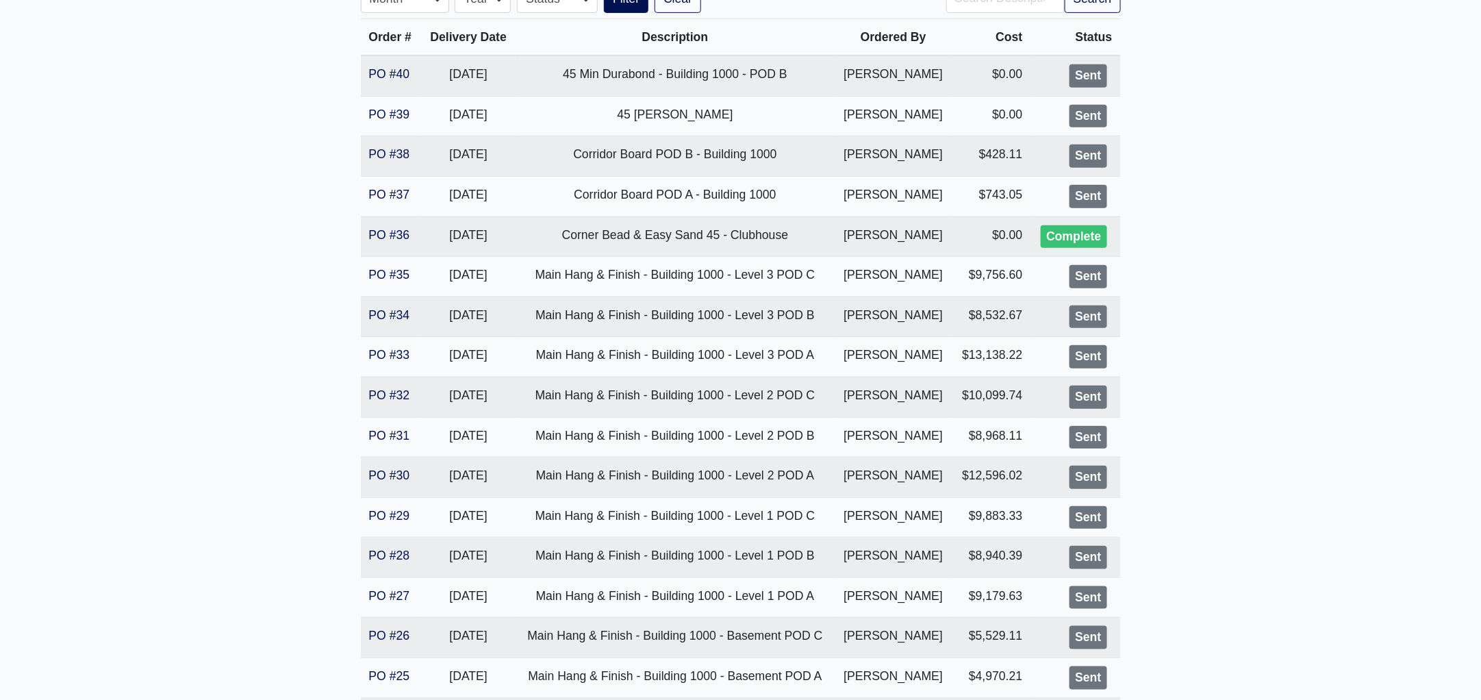
scroll to position [342, 0]
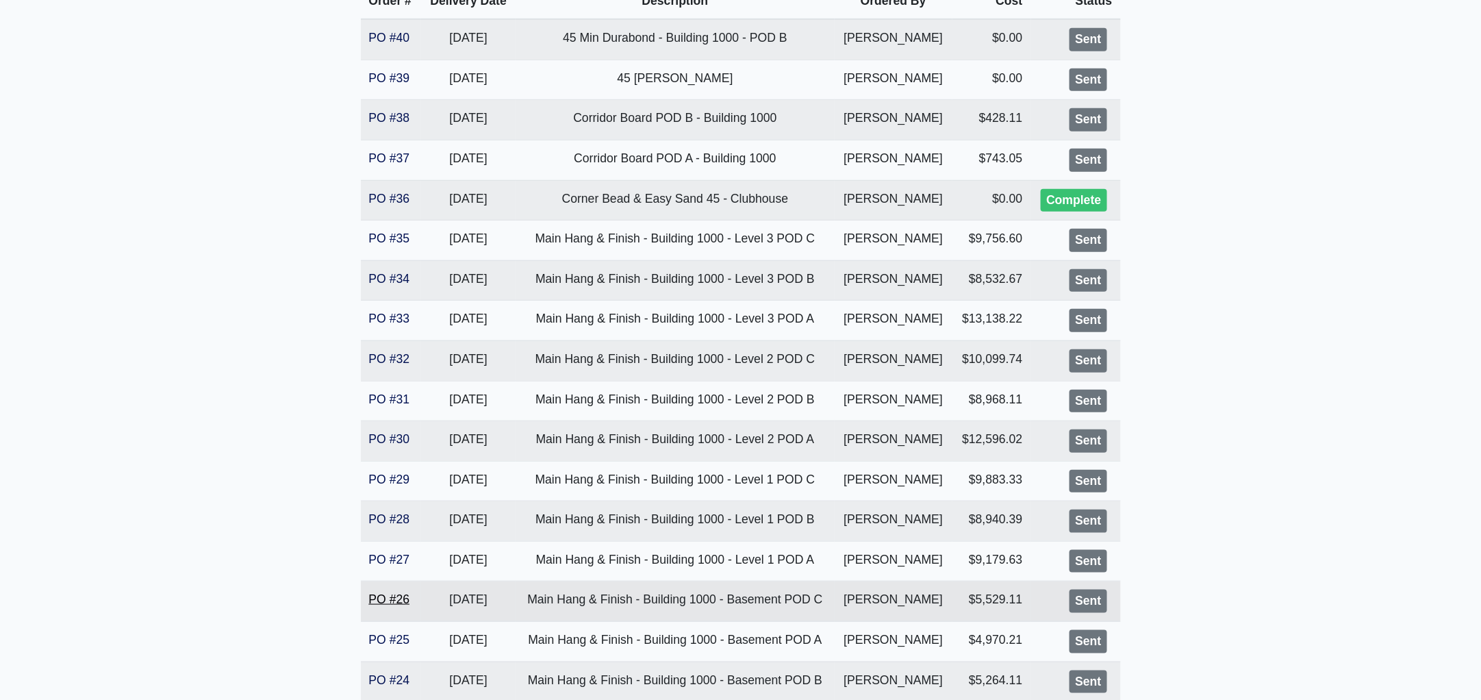
click at [385, 600] on link "PO #26" at bounding box center [389, 599] width 41 height 14
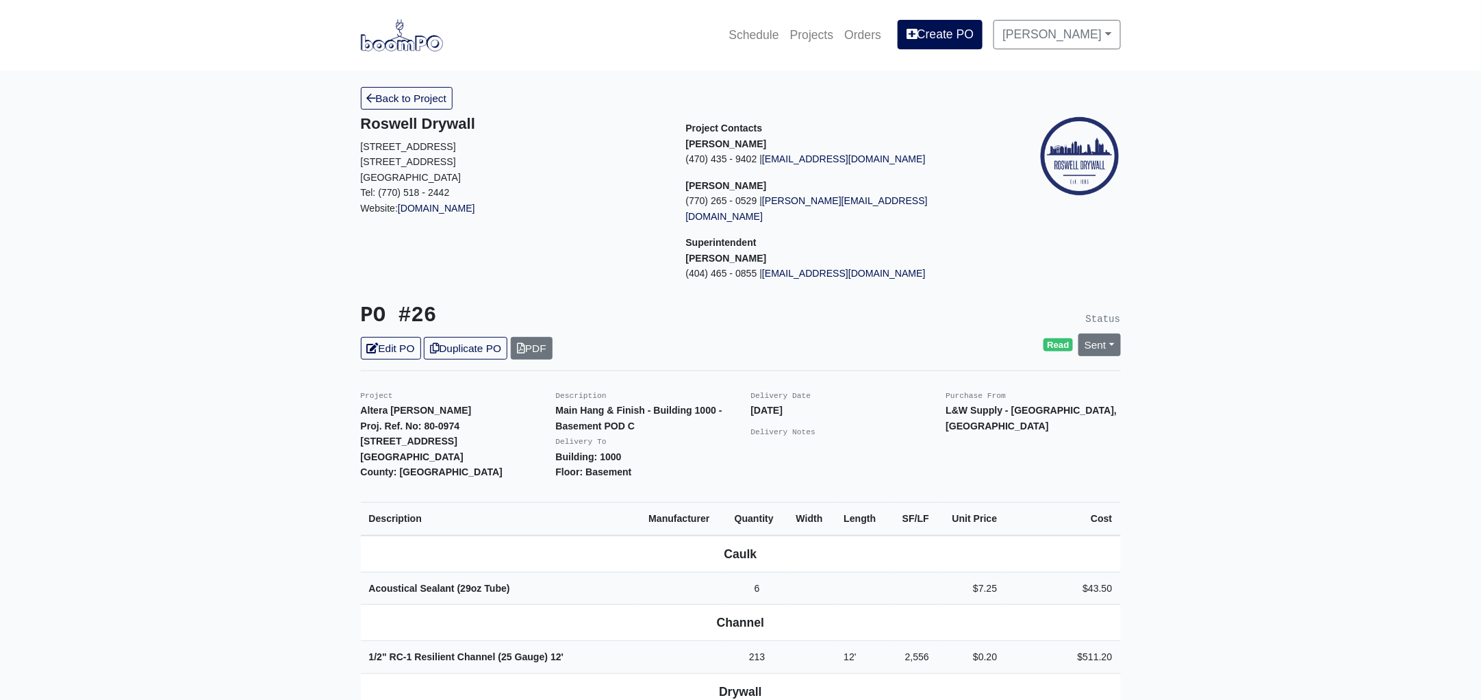
click at [562, 688] on th "Drywall" at bounding box center [741, 691] width 760 height 36
click at [416, 104] on link "Back to Project" at bounding box center [407, 98] width 92 height 23
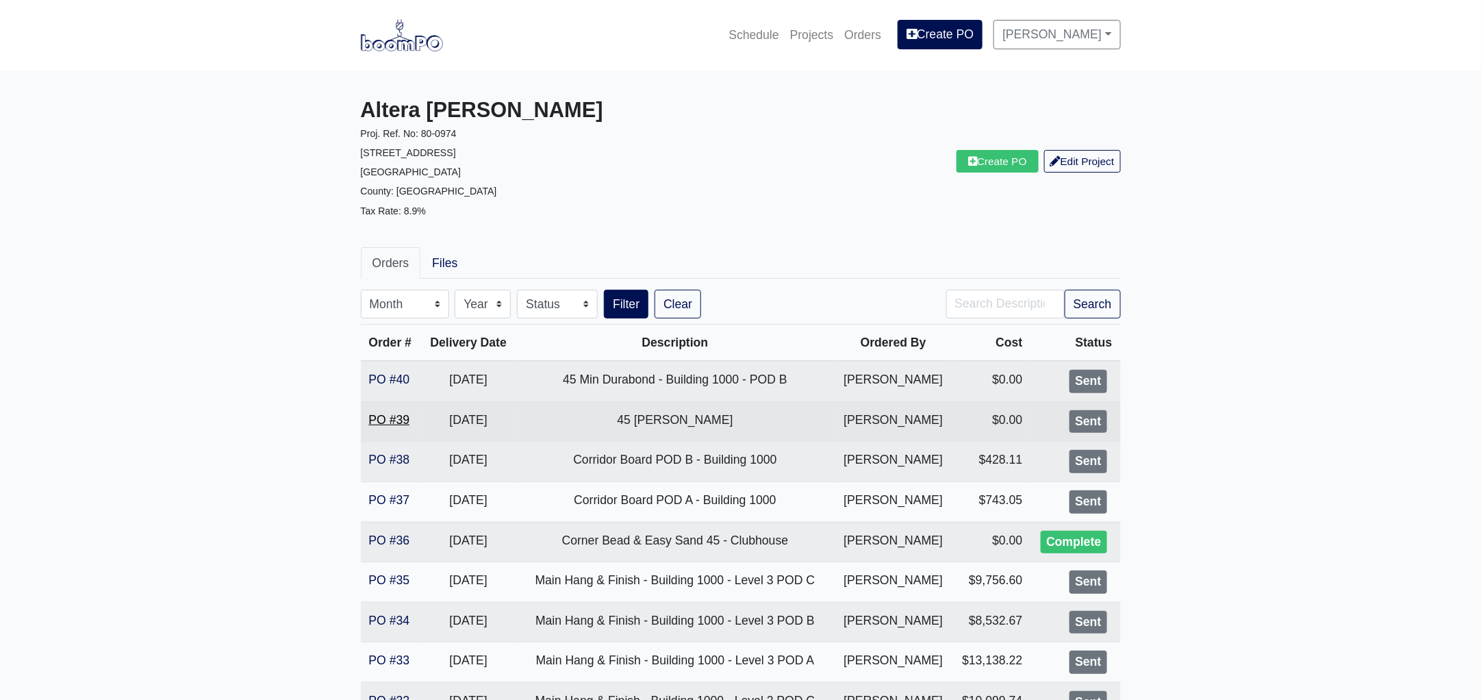
click at [393, 416] on link "PO #39" at bounding box center [389, 420] width 41 height 14
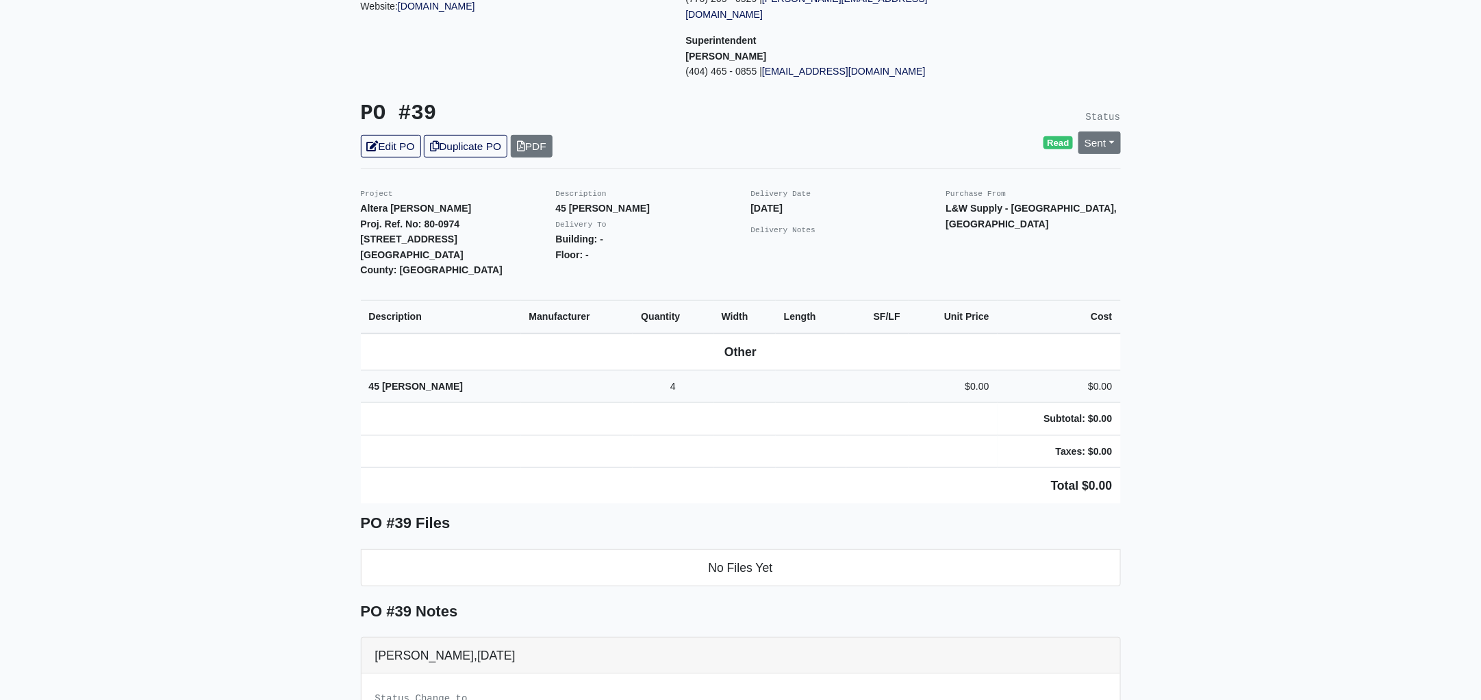
scroll to position [256, 0]
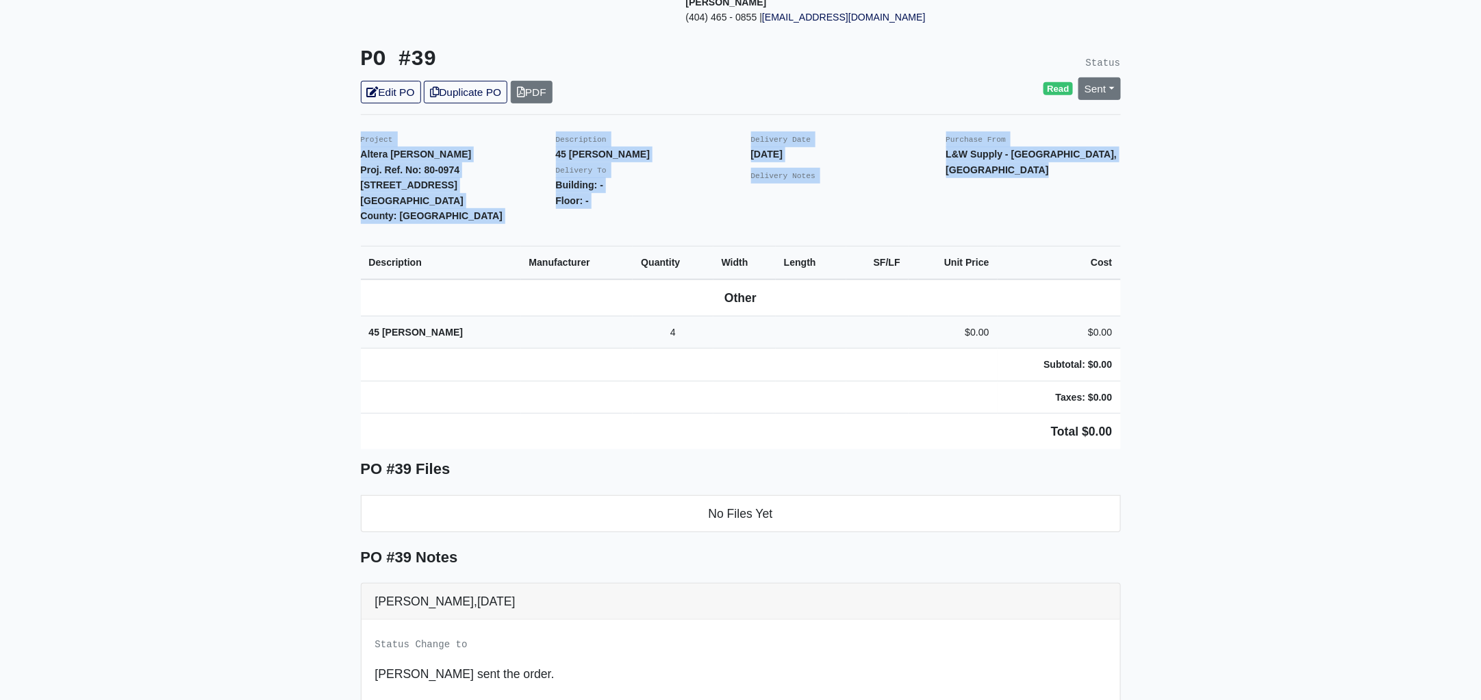
drag, startPoint x: 357, startPoint y: 121, endPoint x: 1127, endPoint y: 409, distance: 821.9
click at [1127, 409] on div "Back to Project Roswell Drywall 7000 Peachtree Dunwoody Rd NE Building 5, Suite…" at bounding box center [741, 379] width 781 height 1096
copy div "Project Altera Ben Hill Proj. Ref. No: 80-0974 2750 Barge Rd Sw Atlanta, GA 303…"
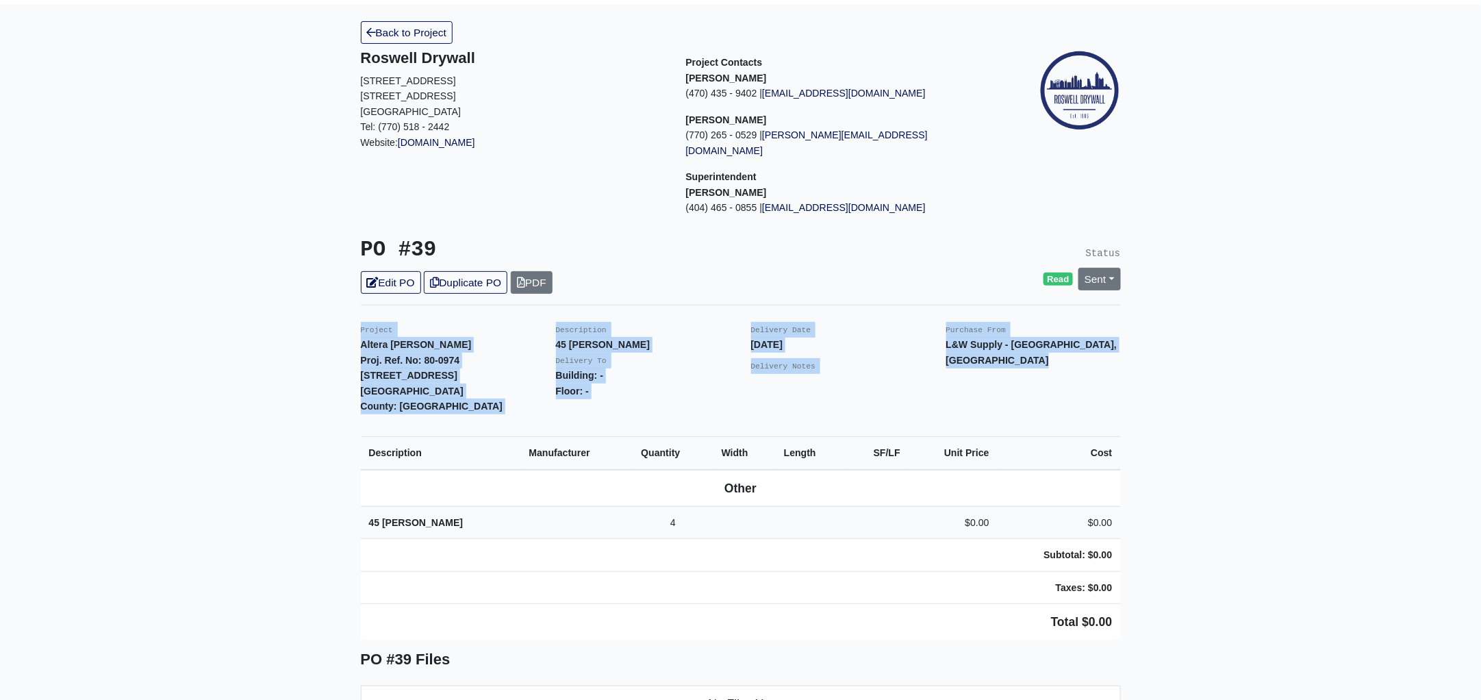
scroll to position [0, 0]
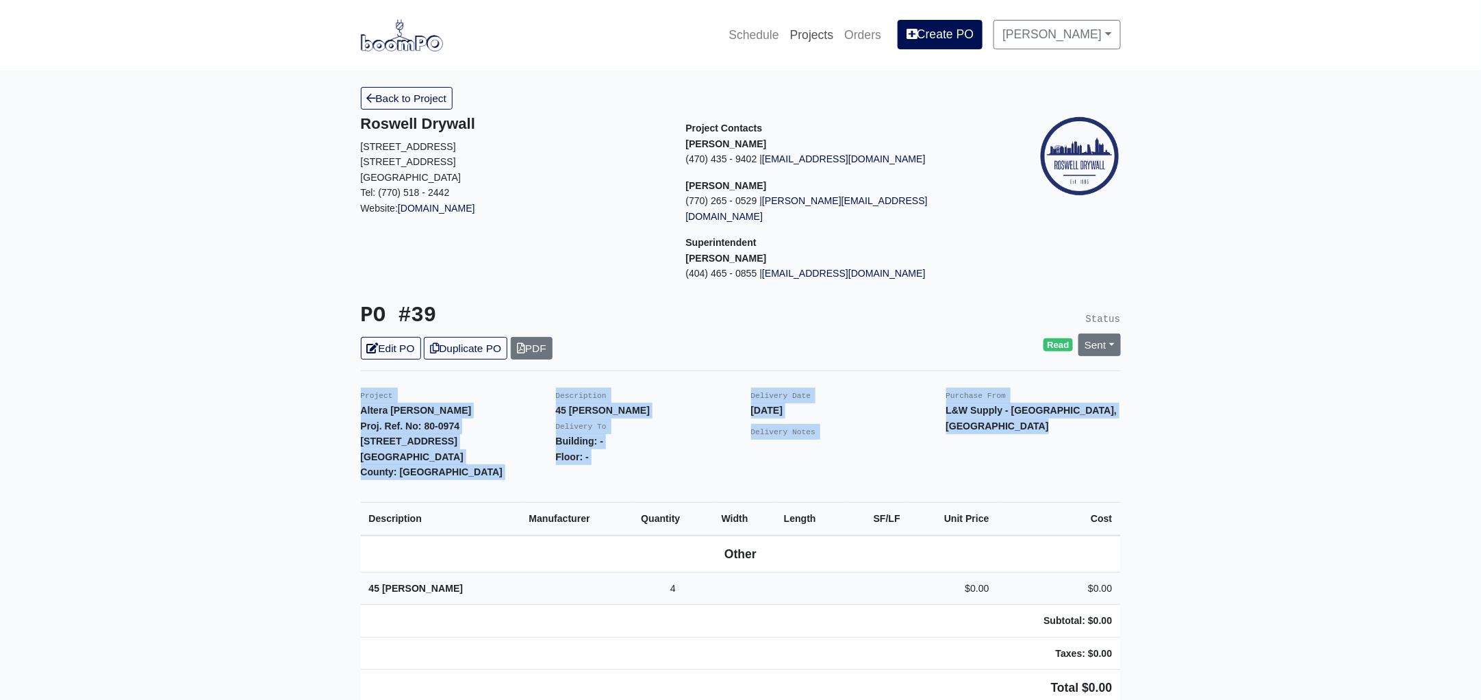
click at [836, 33] on link "Projects" at bounding box center [812, 35] width 55 height 30
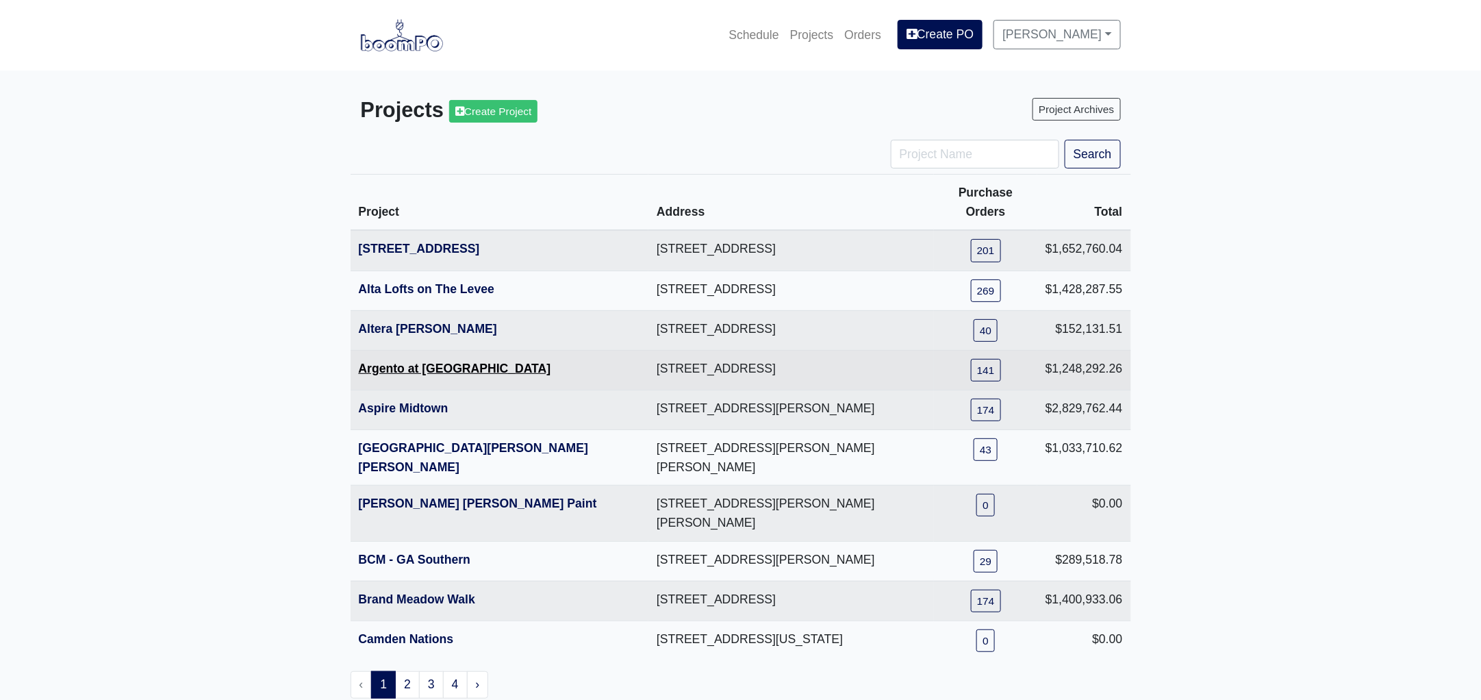
click at [431, 362] on link "Argento at [GEOGRAPHIC_DATA]" at bounding box center [455, 369] width 192 height 14
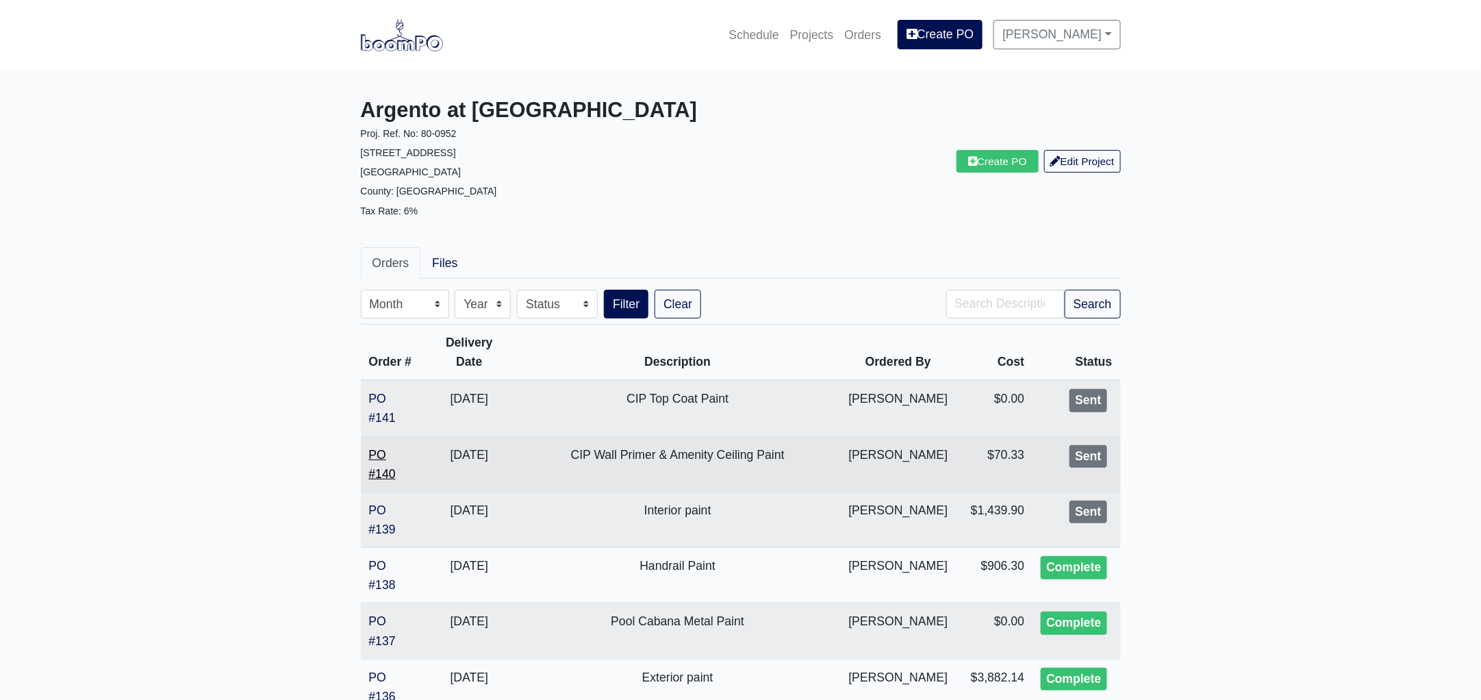
click at [384, 467] on link "PO #140" at bounding box center [382, 464] width 27 height 33
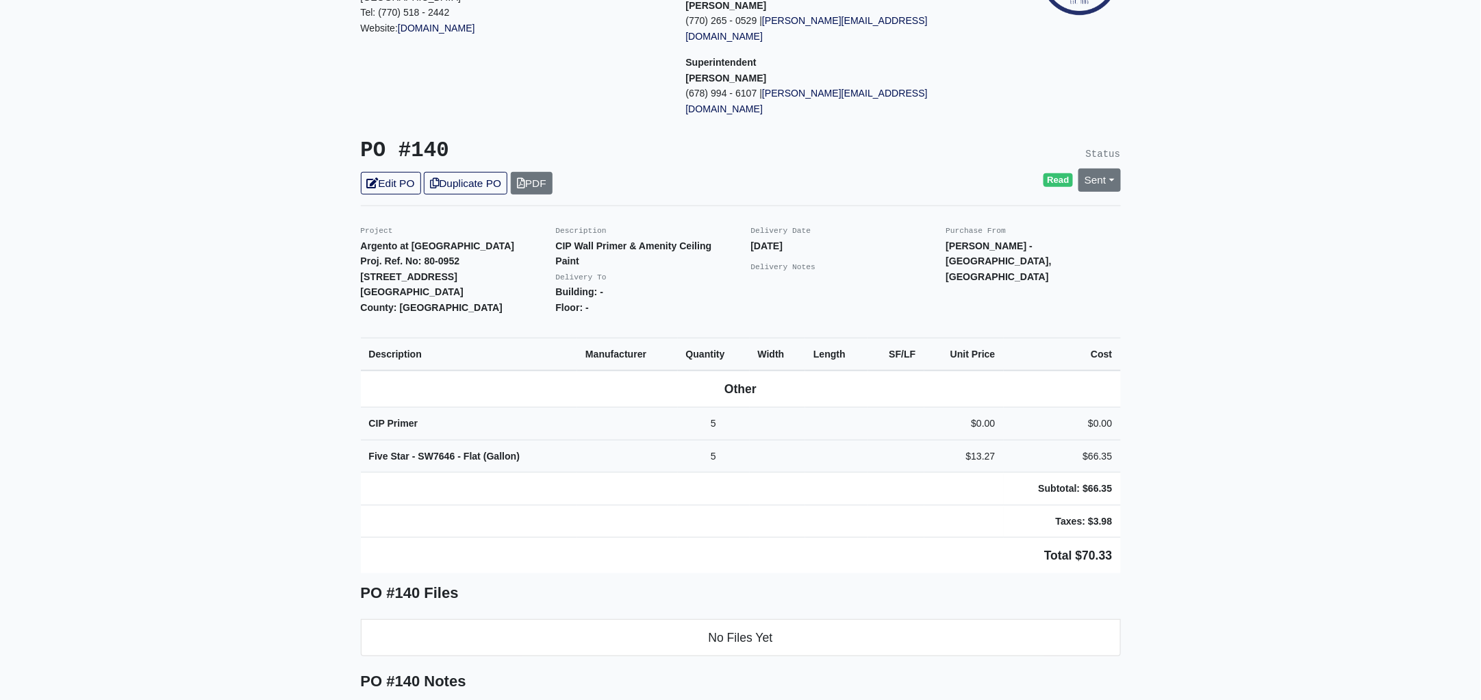
scroll to position [256, 0]
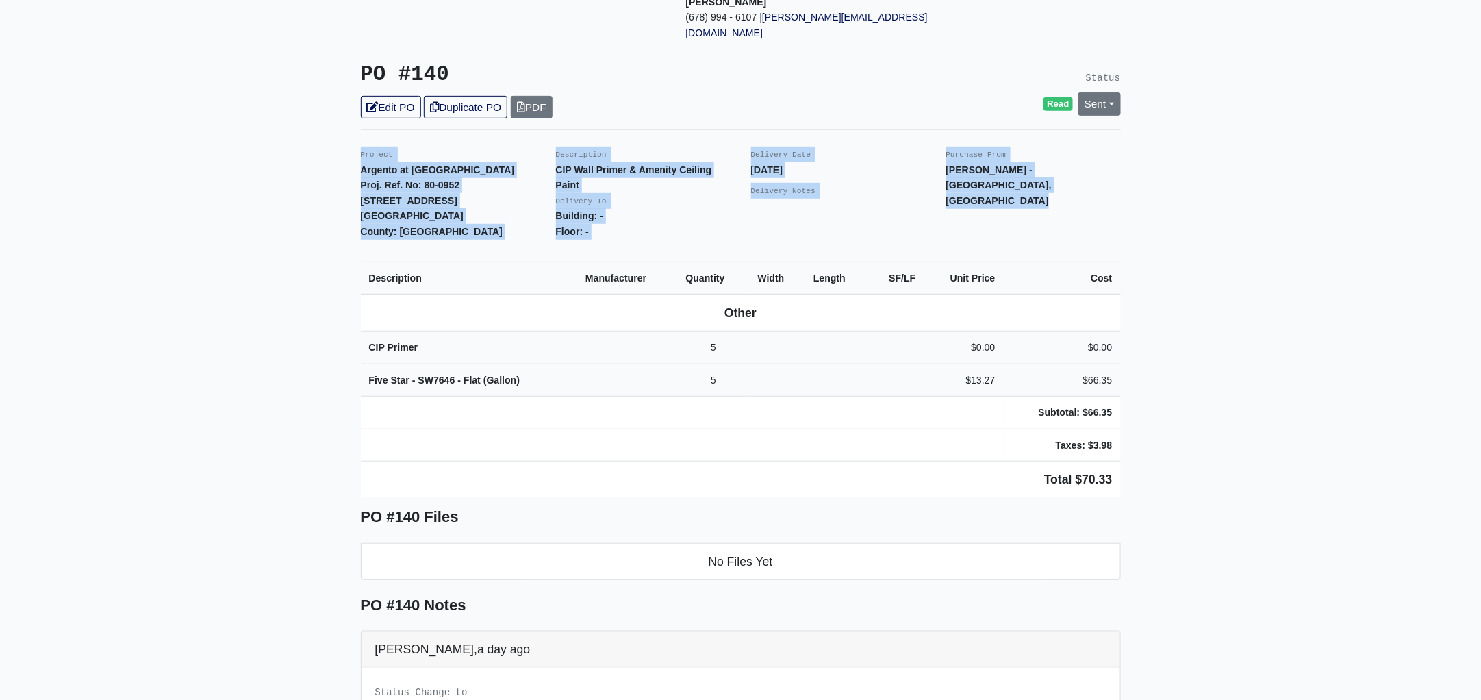
drag, startPoint x: 358, startPoint y: 122, endPoint x: 1279, endPoint y: 403, distance: 962.9
click at [1279, 403] on main "Back to Project Roswell Drywall [STREET_ADDRESS] Tel: (770) 518 - 2442 Website:…" at bounding box center [740, 402] width 1481 height 1176
copy div "Project Argento at [GEOGRAPHIC_DATA]. Ref. No: 80-0952 [STREET_ADDRESS]: [GEOGR…"
